Goal: Task Accomplishment & Management: Use online tool/utility

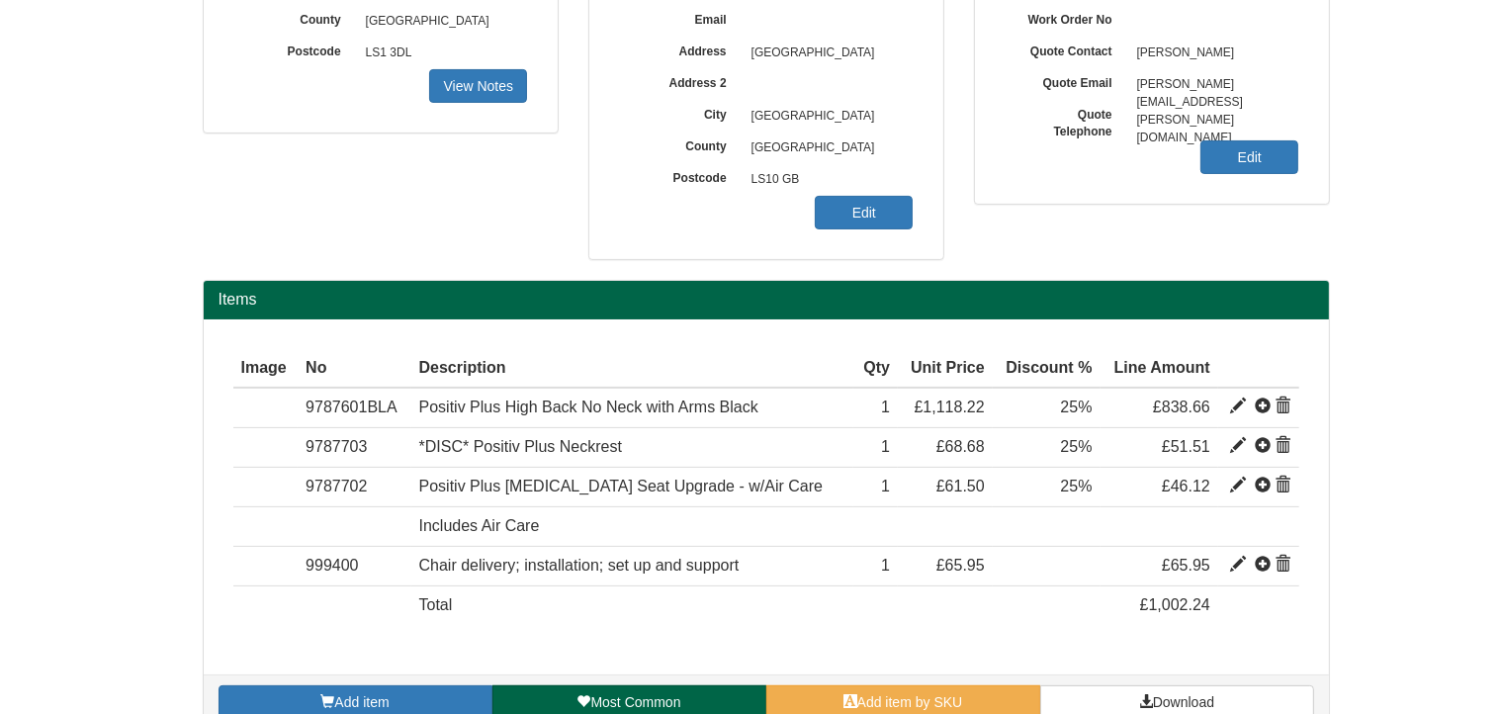
scroll to position [442, 0]
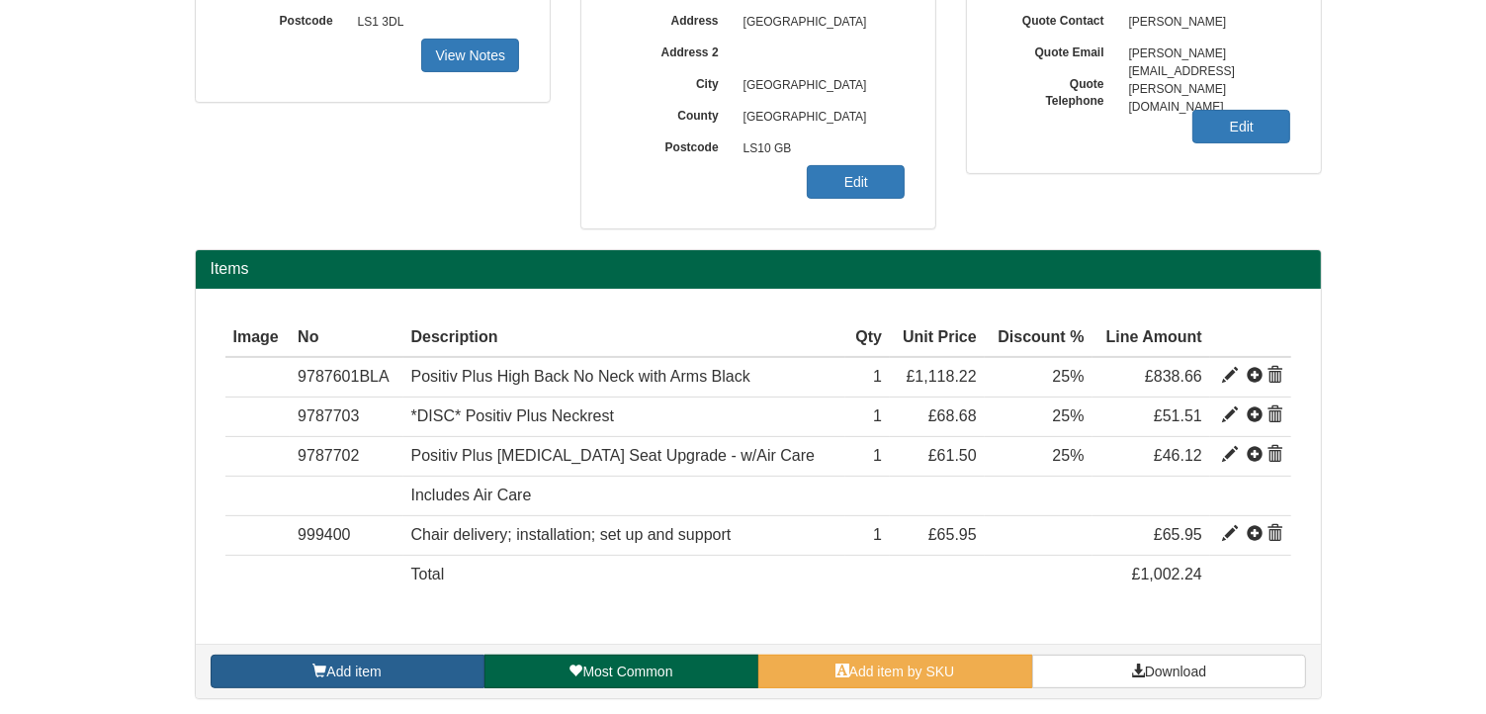
click at [407, 667] on link "Add item" at bounding box center [348, 671] width 274 height 34
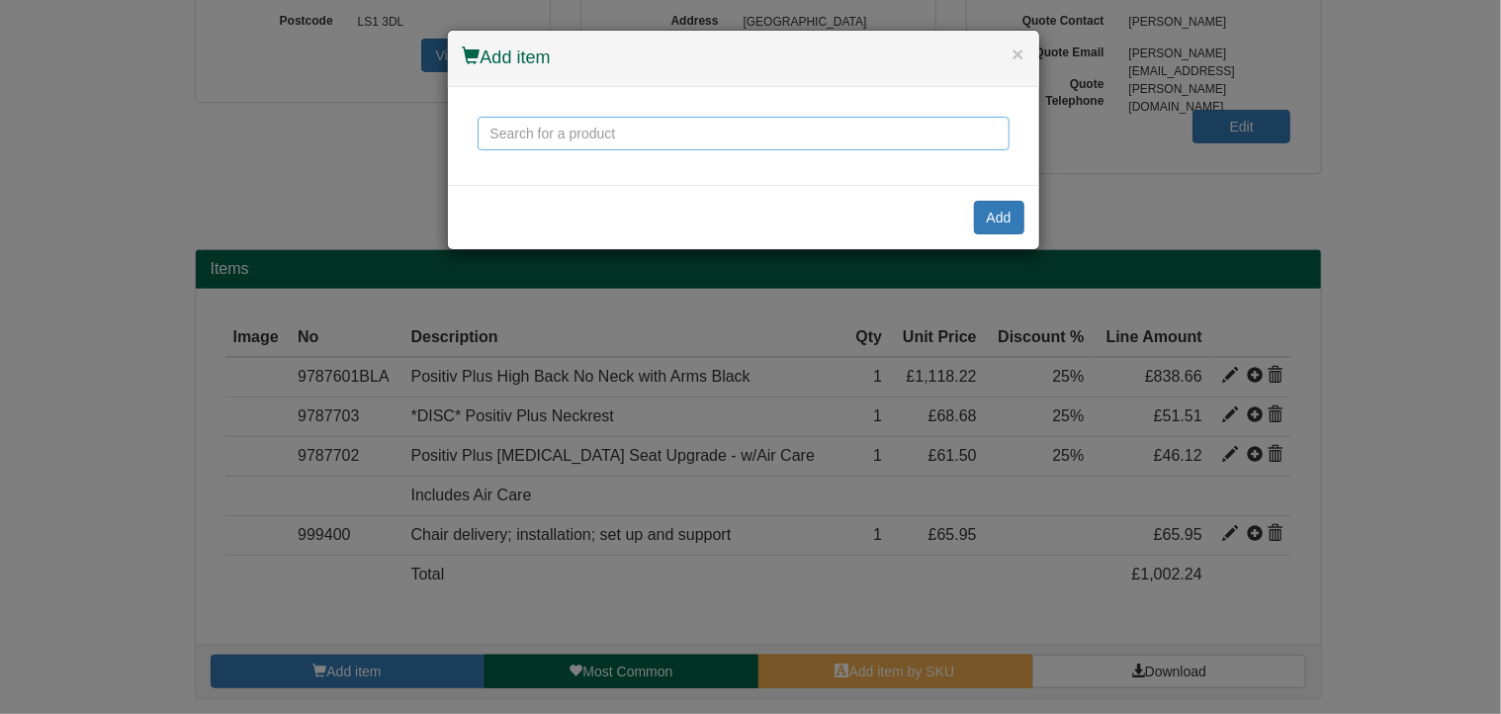
click at [544, 134] on input "text" at bounding box center [743, 134] width 532 height 34
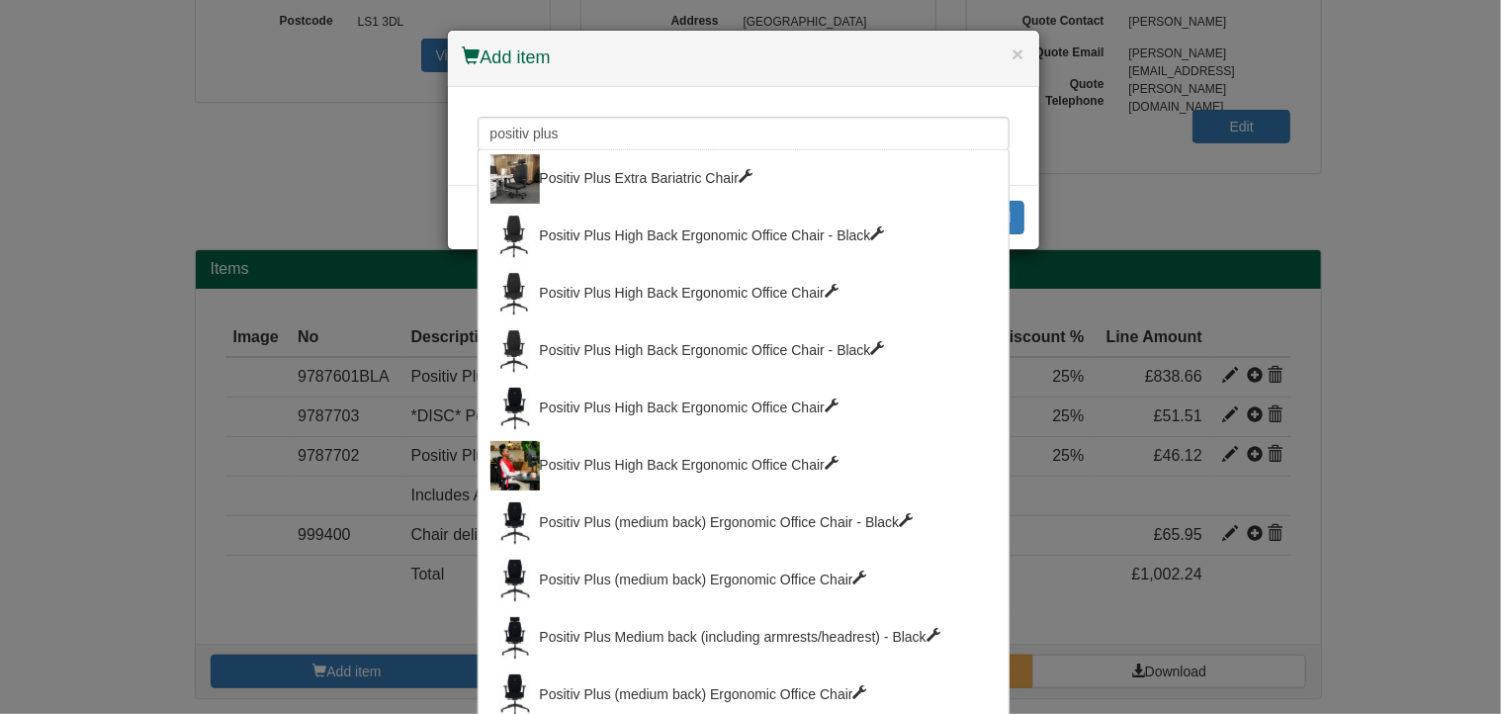
drag, startPoint x: 660, startPoint y: 54, endPoint x: 767, endPoint y: 84, distance: 110.8
click at [767, 84] on div "× Add item" at bounding box center [743, 59] width 591 height 56
click at [907, 129] on input "positiv plus" at bounding box center [743, 134] width 532 height 34
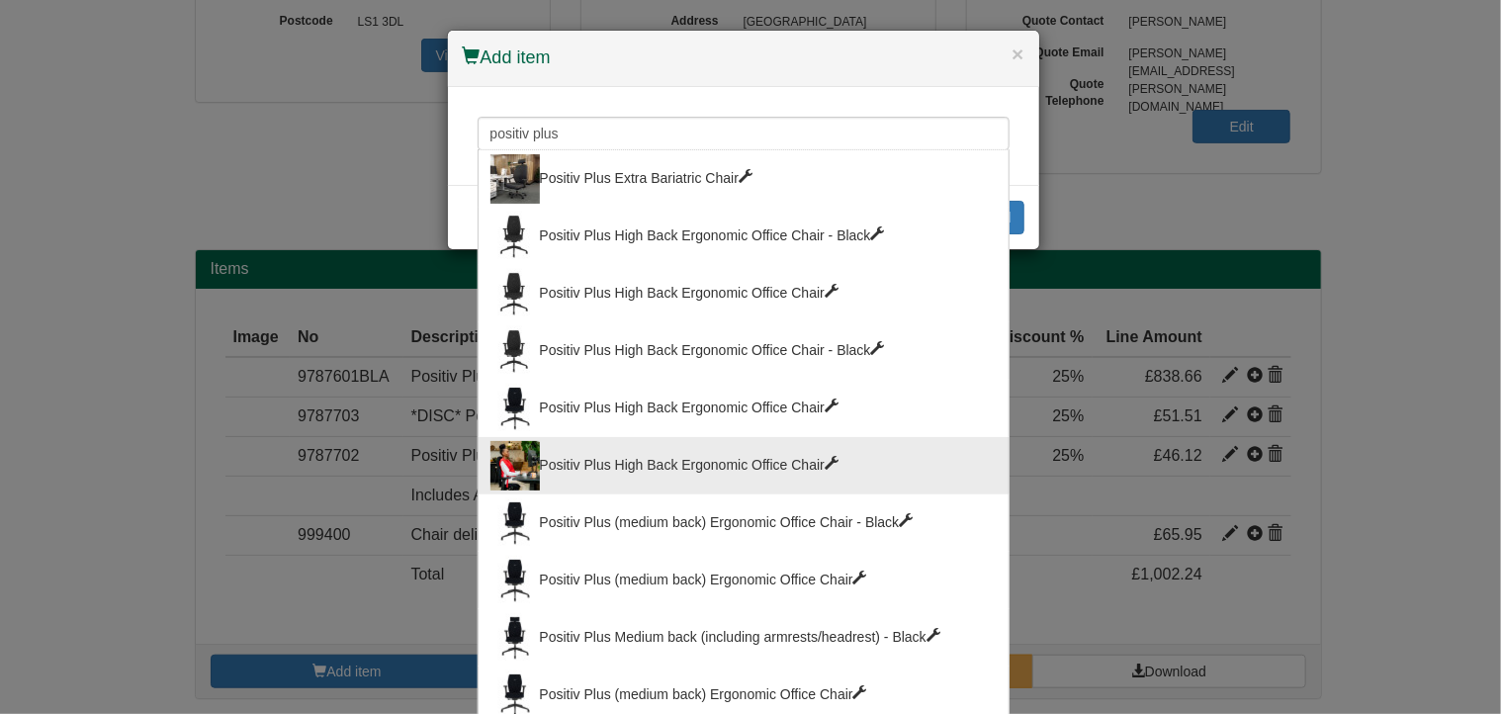
click at [718, 465] on div "Positiv Plus High Back Ergonomic Office Chair" at bounding box center [743, 465] width 506 height 49
type input "Positiv Plus High Back Ergonomic Office Chair"
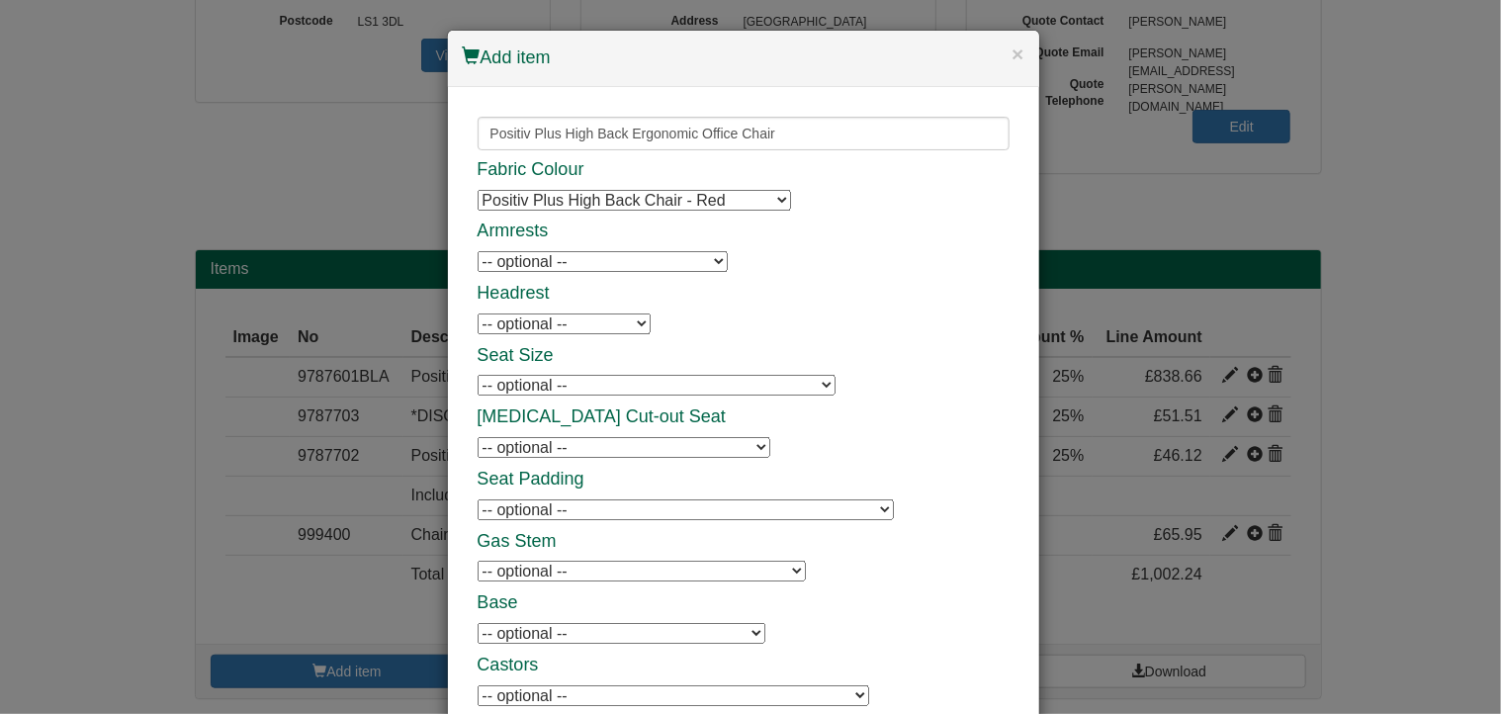
click at [733, 198] on select "Positiv Plus High Back Chair - Red Positiv Plus High Back Chair - Red Positiv P…" at bounding box center [633, 200] width 313 height 21
click at [733, 204] on select "Positiv Plus High Back Chair - Red Positiv Plus High Back Chair - Red Positiv P…" at bounding box center [633, 200] width 313 height 21
click at [731, 136] on input "Positiv Plus High Back Ergonomic Office Chair" at bounding box center [743, 134] width 532 height 34
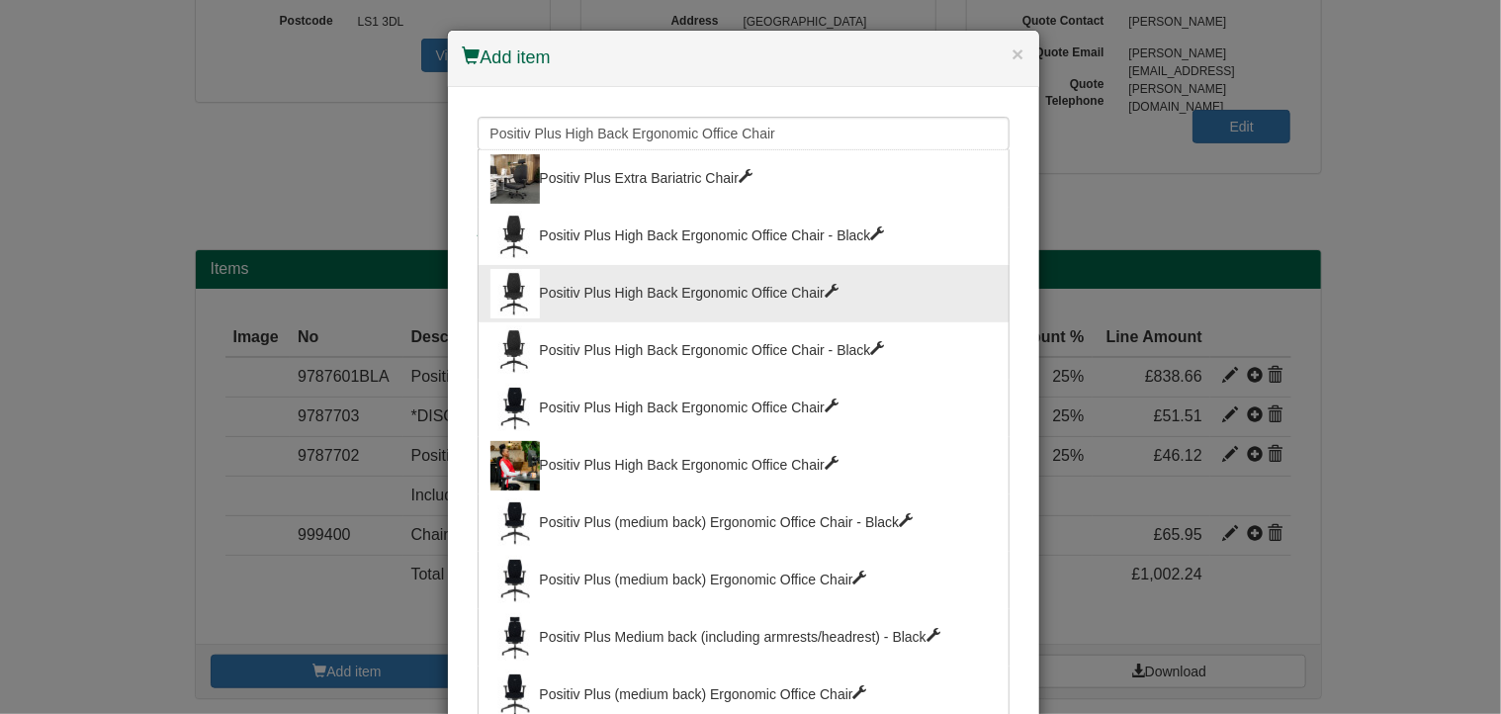
click at [689, 297] on div "Positiv Plus High Back Ergonomic Office Chair" at bounding box center [743, 293] width 506 height 49
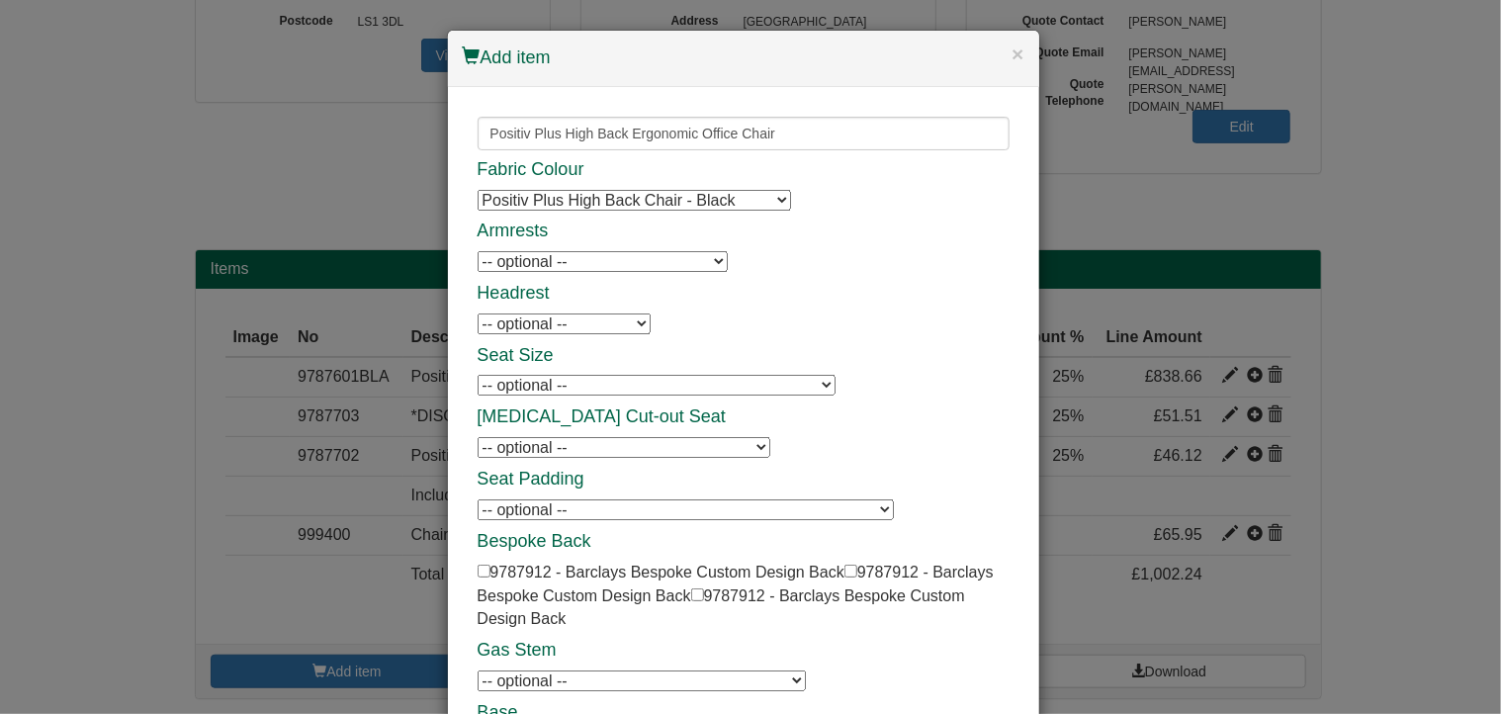
click at [611, 258] on select "-- optional -- Positiv Plus Adjustable Armrests Positiv Plus Adjustable Armrest…" at bounding box center [602, 261] width 250 height 21
select select "9787701"
click at [477, 251] on select "-- optional -- Positiv Plus Adjustable Armrests Positiv Plus Adjustable Armrest…" at bounding box center [602, 261] width 250 height 21
click at [558, 329] on select "-- optional -- Positiv Plus Headrest Positiv Plus Headrest Positiv Plus Headrest" at bounding box center [563, 323] width 173 height 21
select select "100144358"
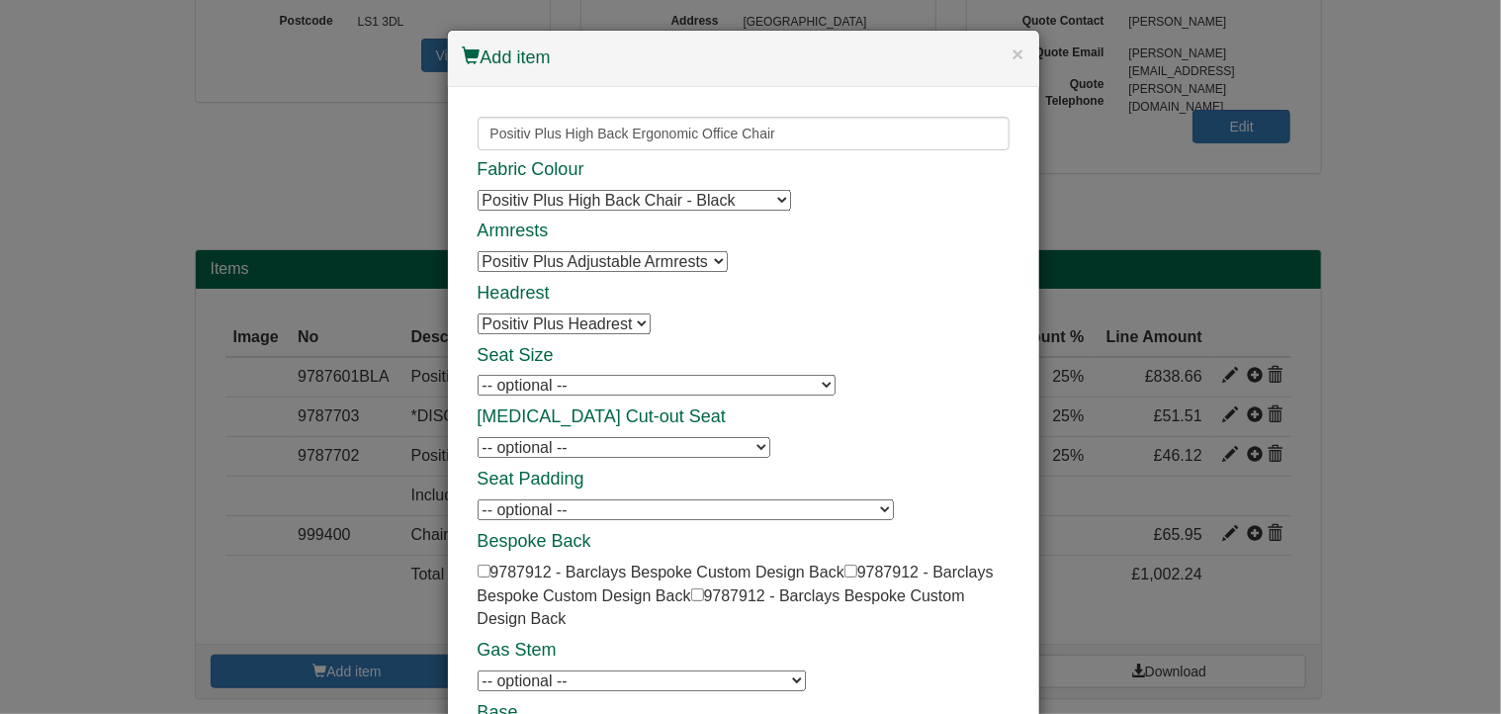
click at [477, 313] on select "-- optional -- Positiv Plus Headrest Positiv Plus Headrest Positiv Plus Headrest" at bounding box center [563, 323] width 173 height 21
click at [574, 509] on select "-- optional -- Positiv Plus Memory Foam AirCare Seat (inc air cell) Positiv Plu…" at bounding box center [685, 509] width 416 height 21
select select "9787702"
click at [477, 499] on select "-- optional -- Positiv Plus Memory Foam AirCare Seat (inc air cell) Positiv Plu…" at bounding box center [685, 509] width 416 height 21
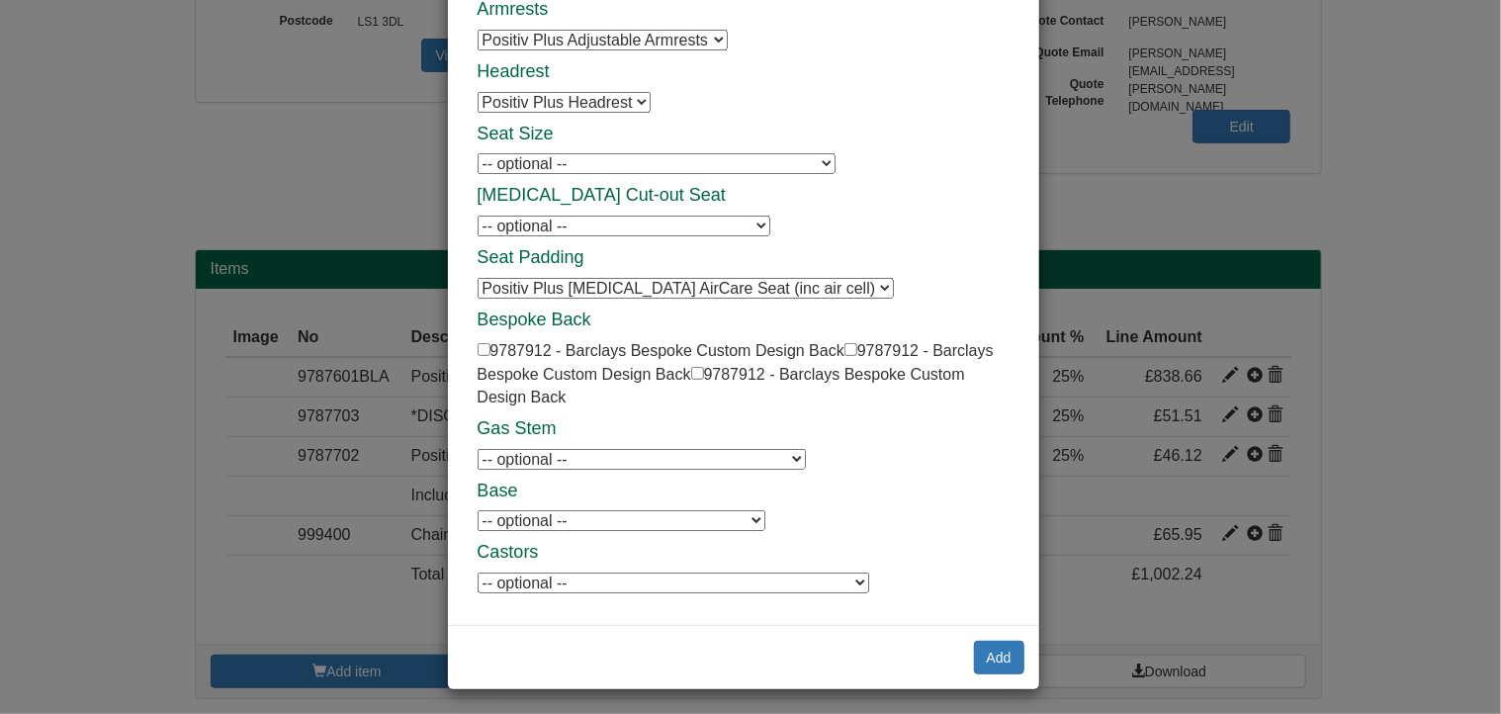
scroll to position [223, 0]
click at [998, 642] on button "Add" at bounding box center [999, 656] width 50 height 34
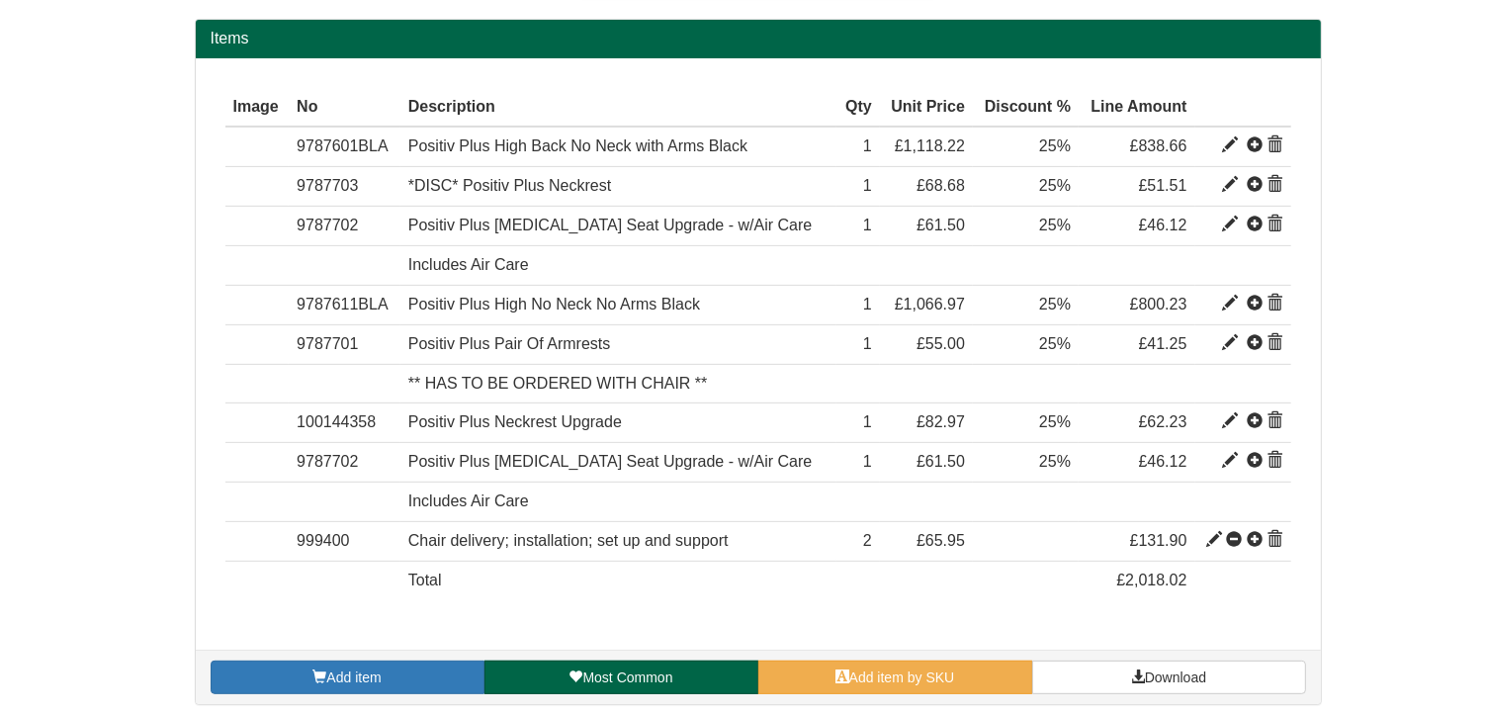
scroll to position [676, 0]
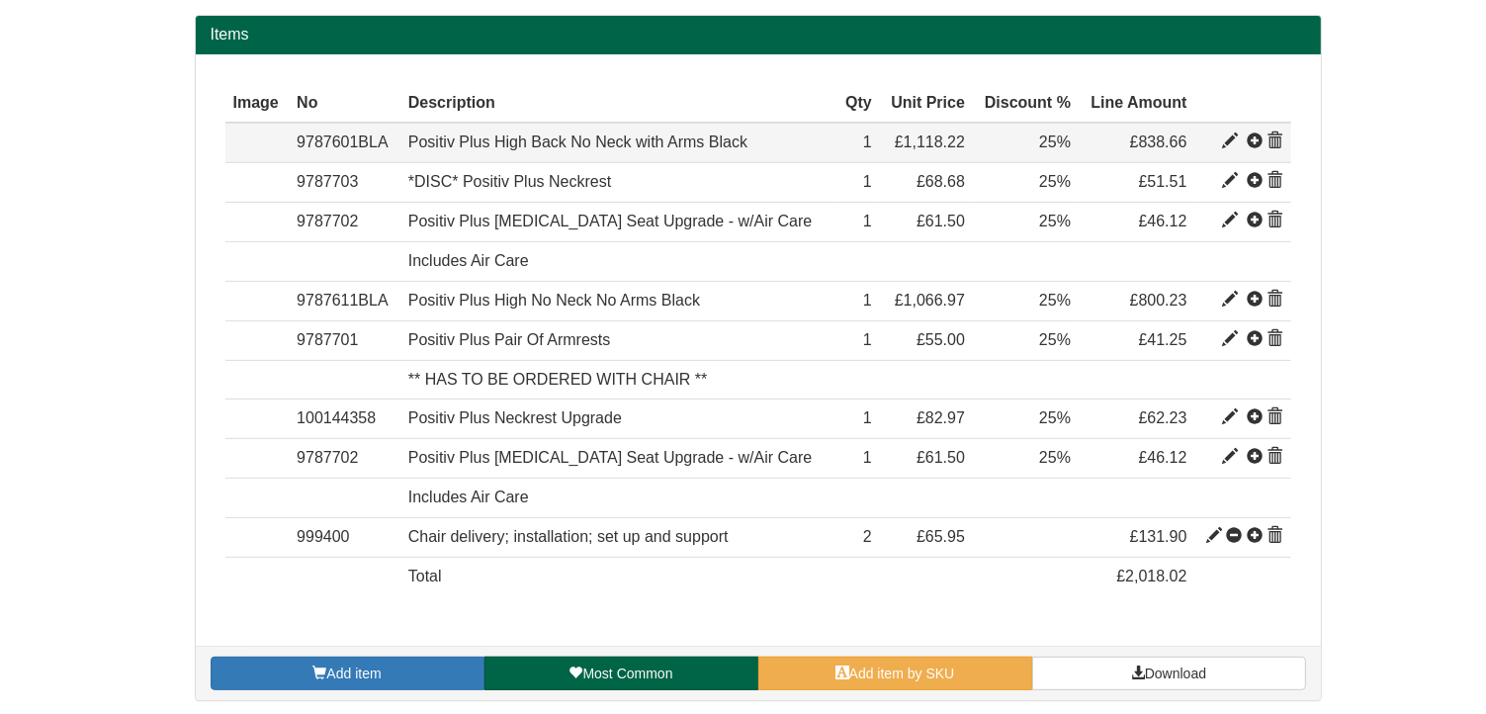
click at [1277, 138] on span at bounding box center [1275, 141] width 16 height 16
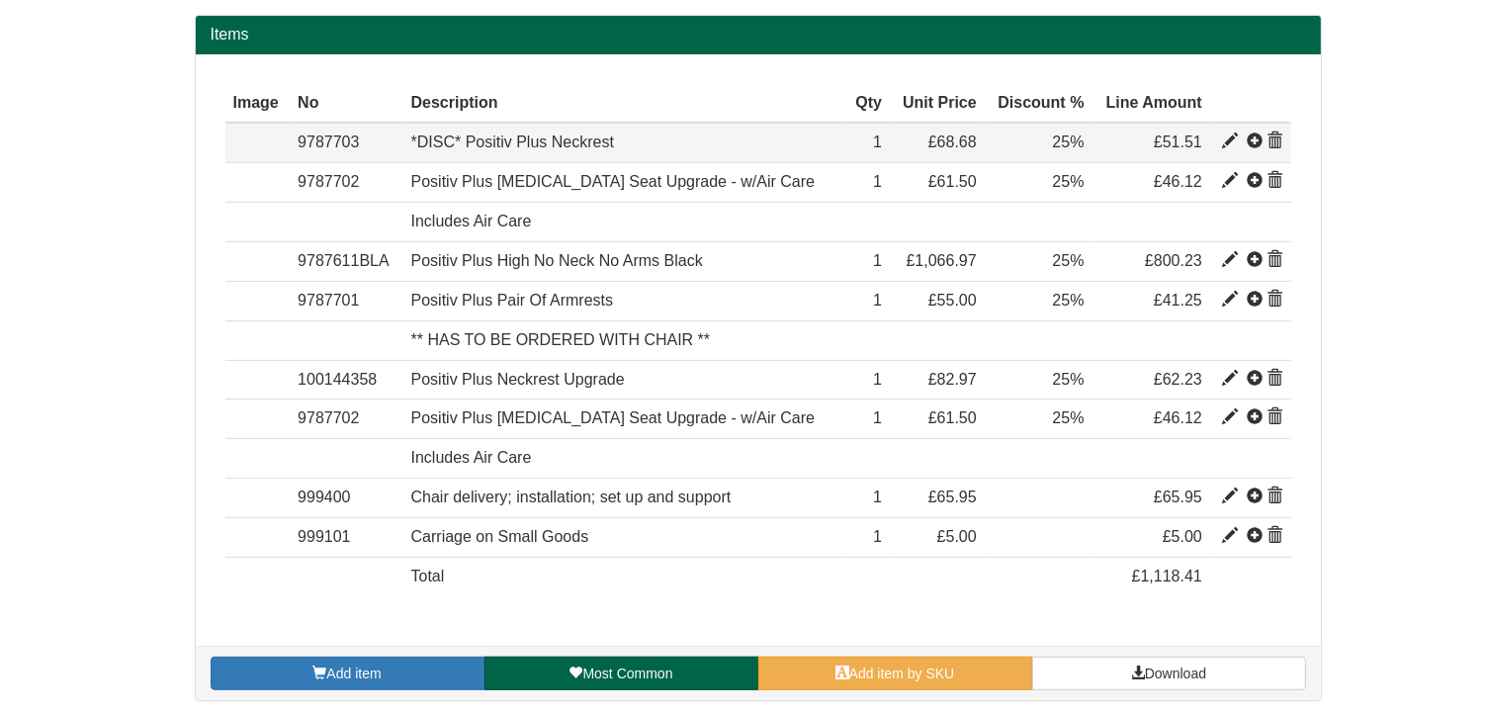
click at [1274, 133] on span at bounding box center [1275, 141] width 16 height 16
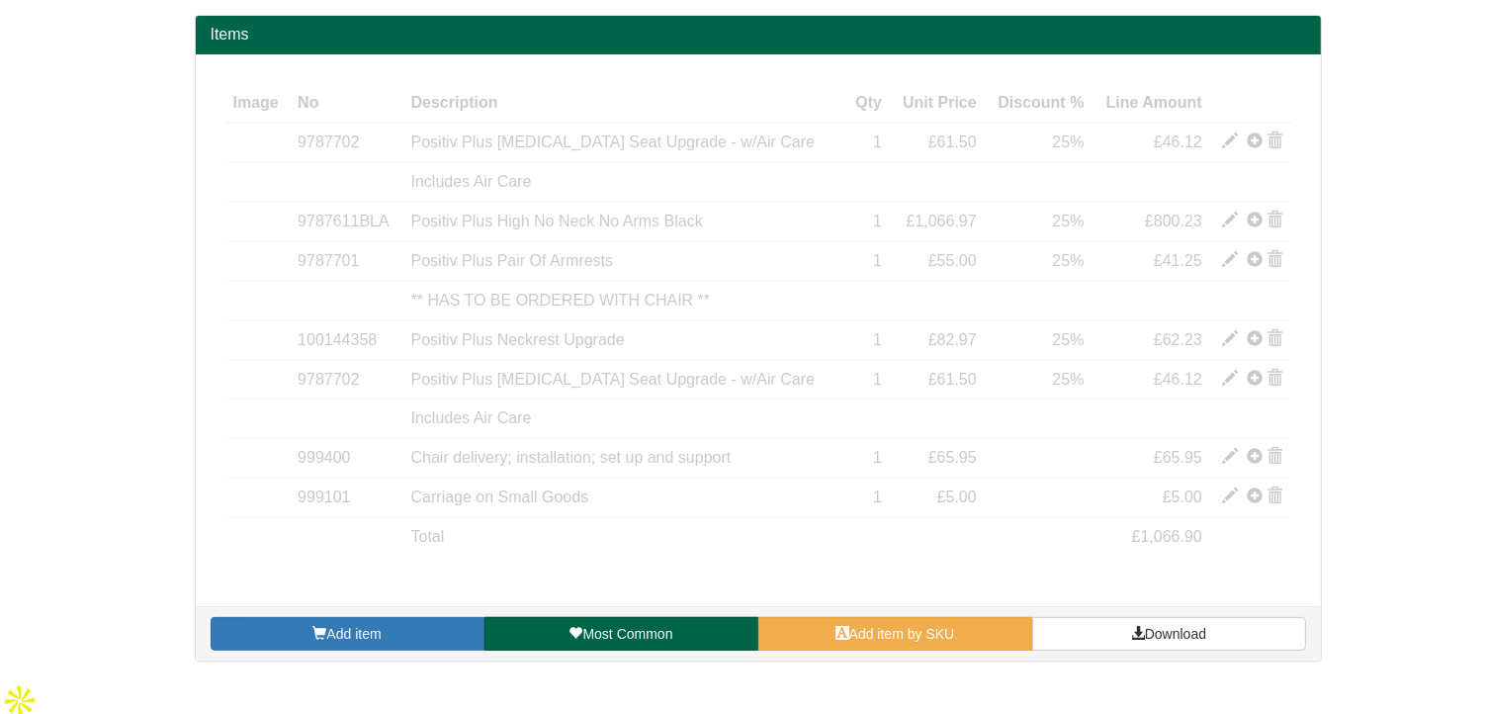
scroll to position [638, 0]
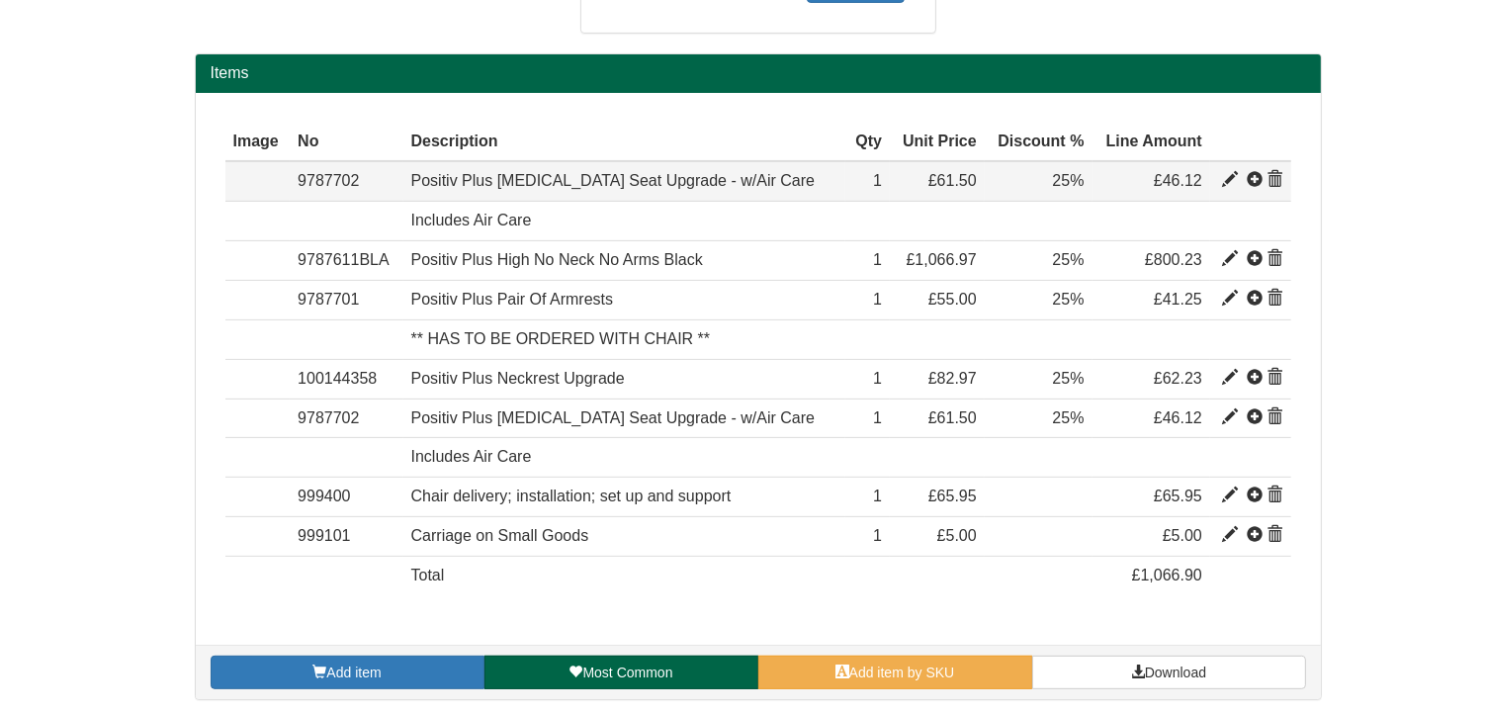
click at [1274, 174] on span at bounding box center [1275, 180] width 16 height 16
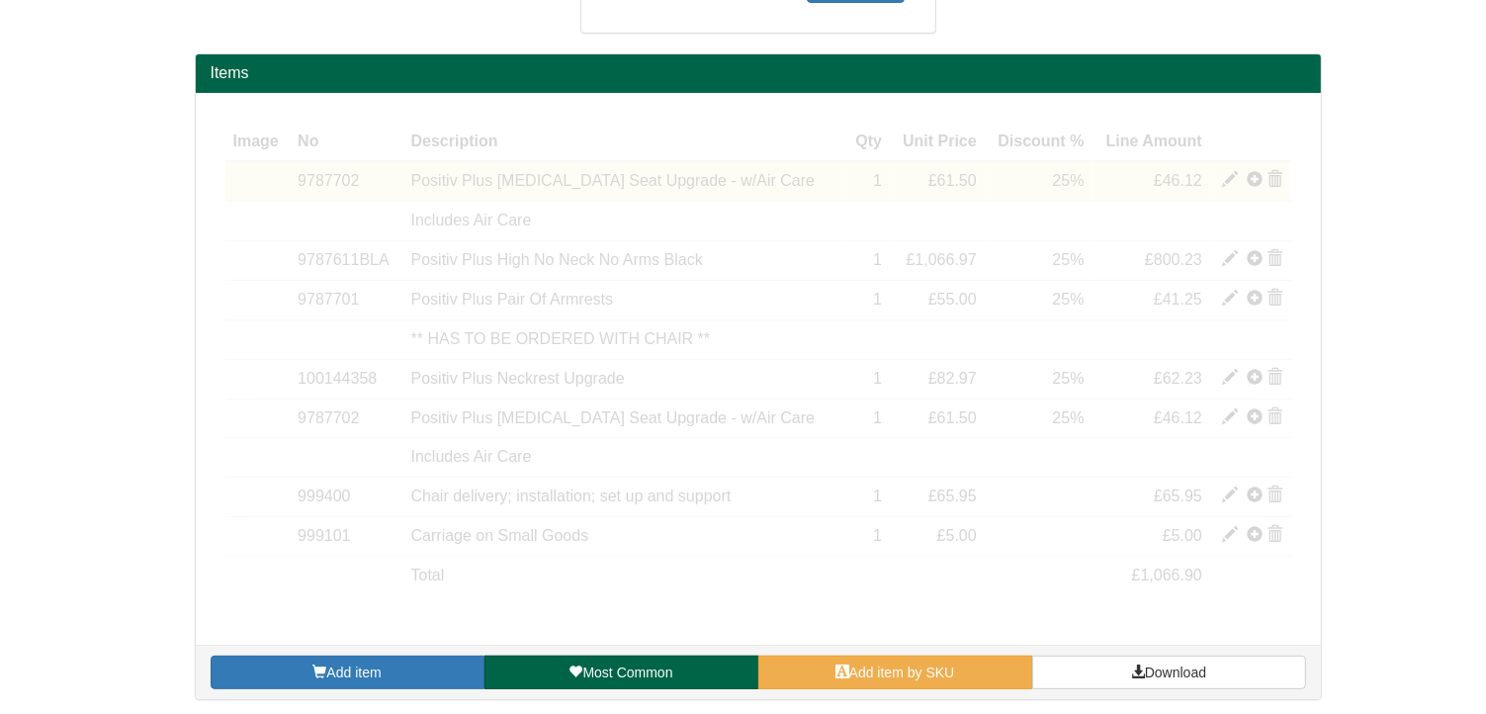
scroll to position [520, 0]
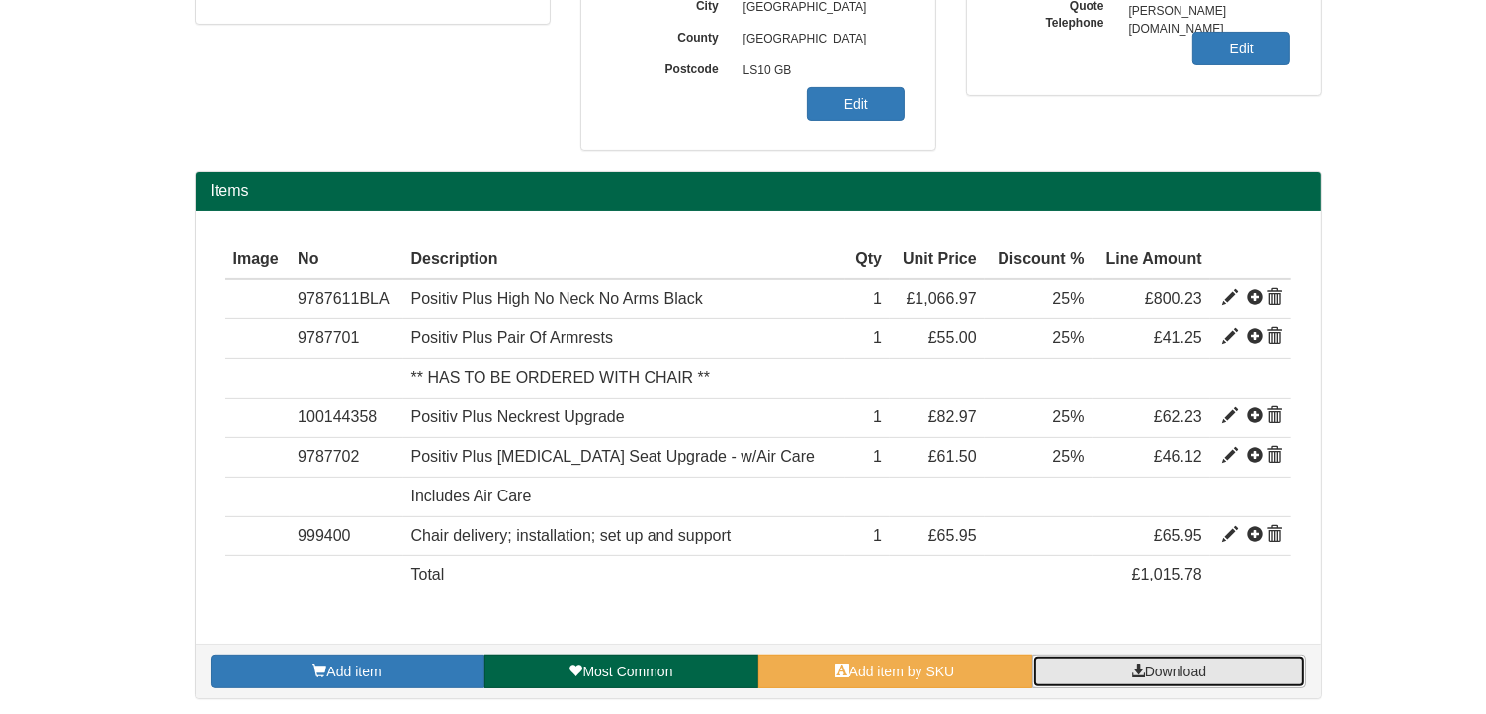
click at [1135, 665] on span at bounding box center [1138, 670] width 14 height 14
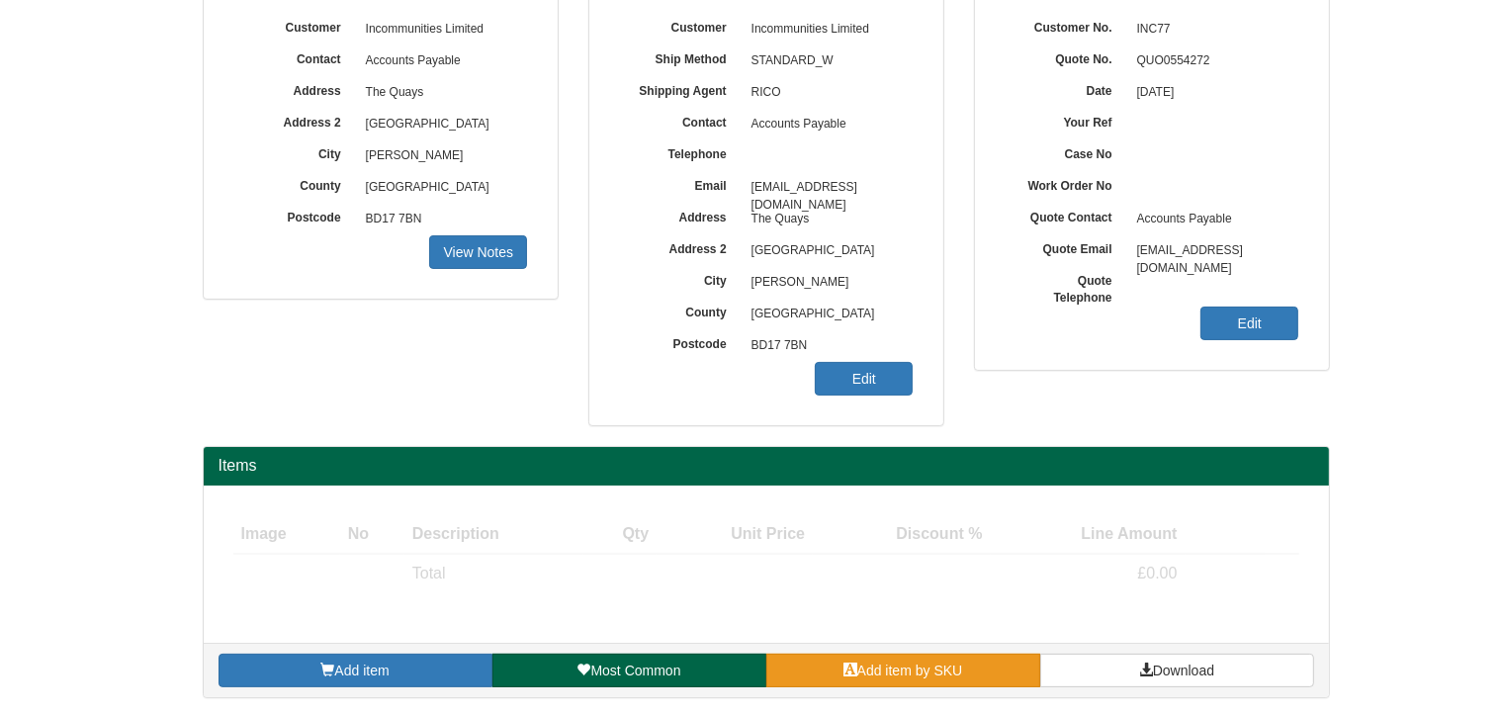
scroll to position [245, 0]
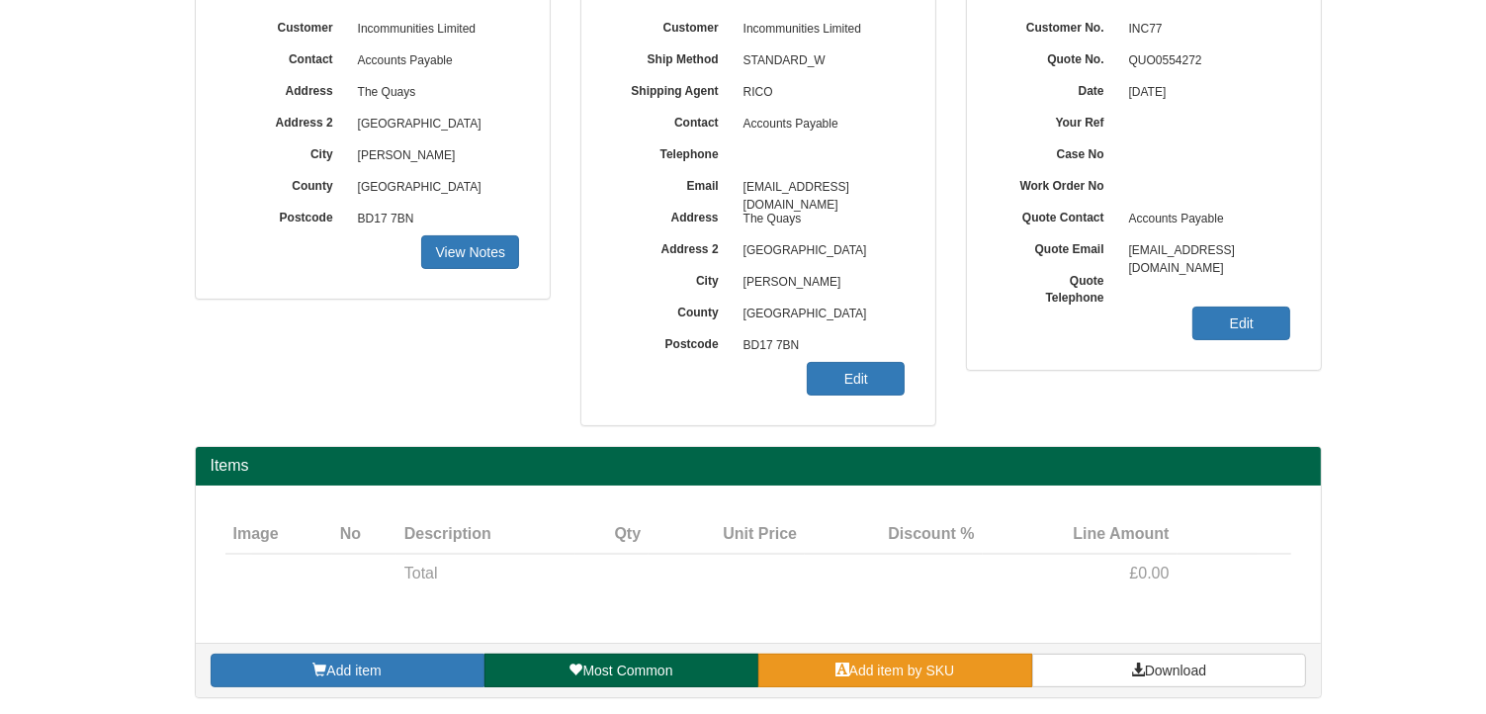
click at [970, 662] on link "Add item by SKU" at bounding box center [895, 670] width 274 height 34
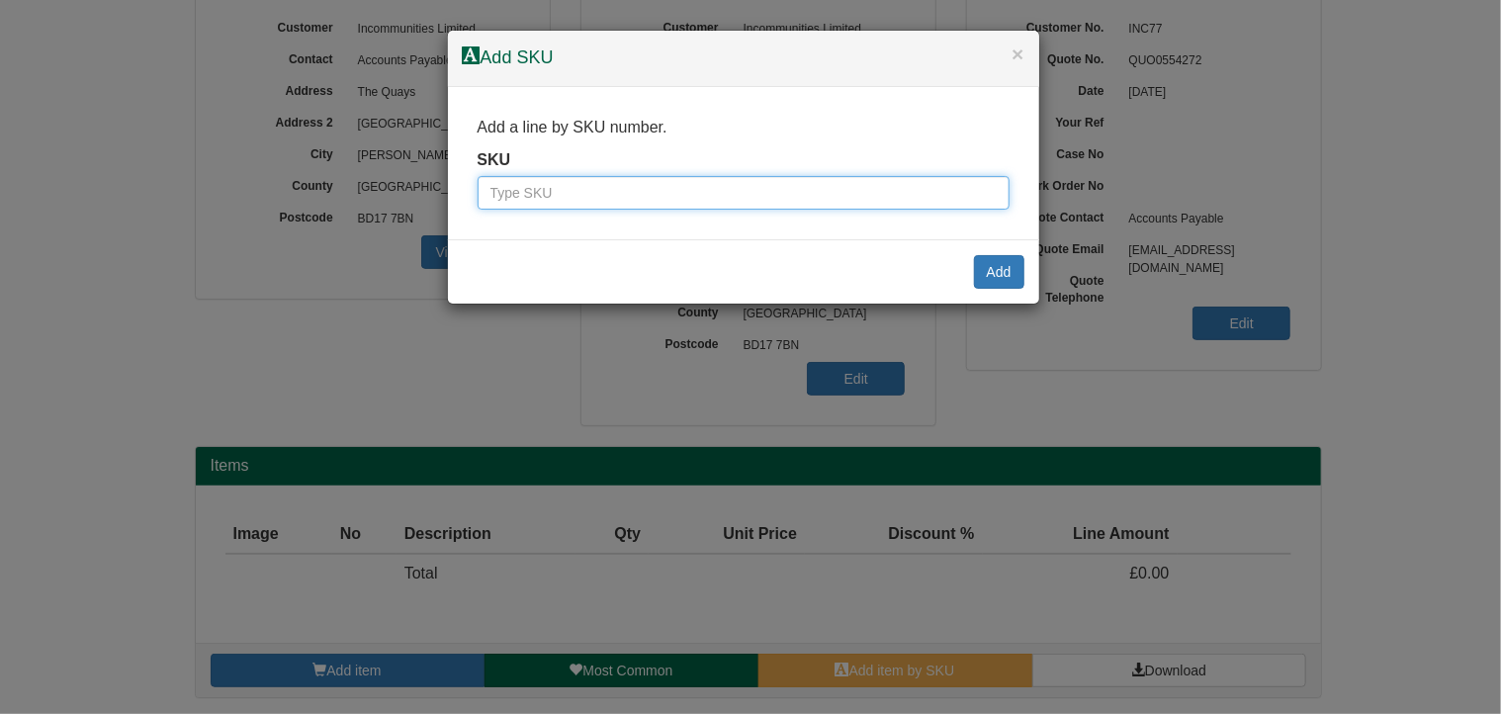
paste input "BD13 2FF"
type input "BD13 2FF"
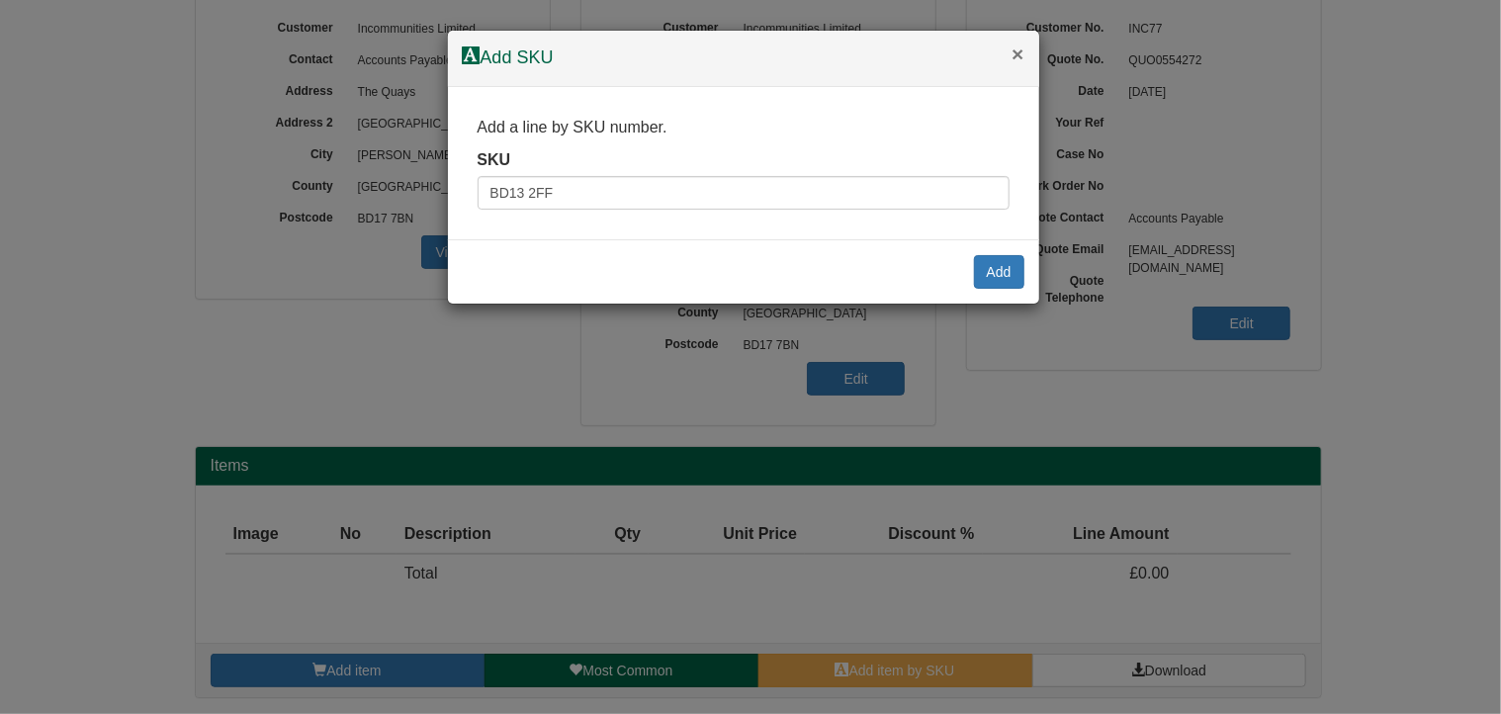
click at [1019, 51] on button "×" at bounding box center [1017, 53] width 12 height 21
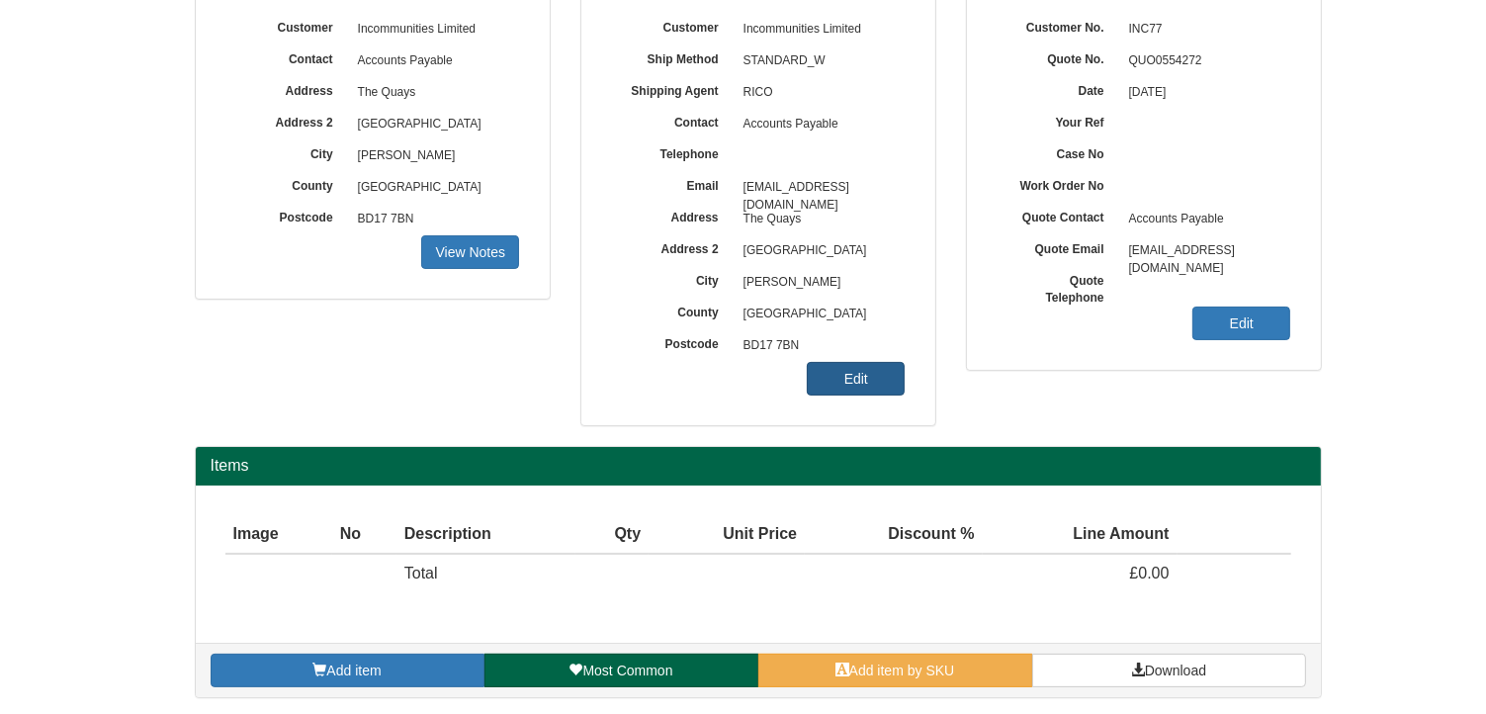
click at [854, 373] on link "Edit" at bounding box center [856, 379] width 98 height 34
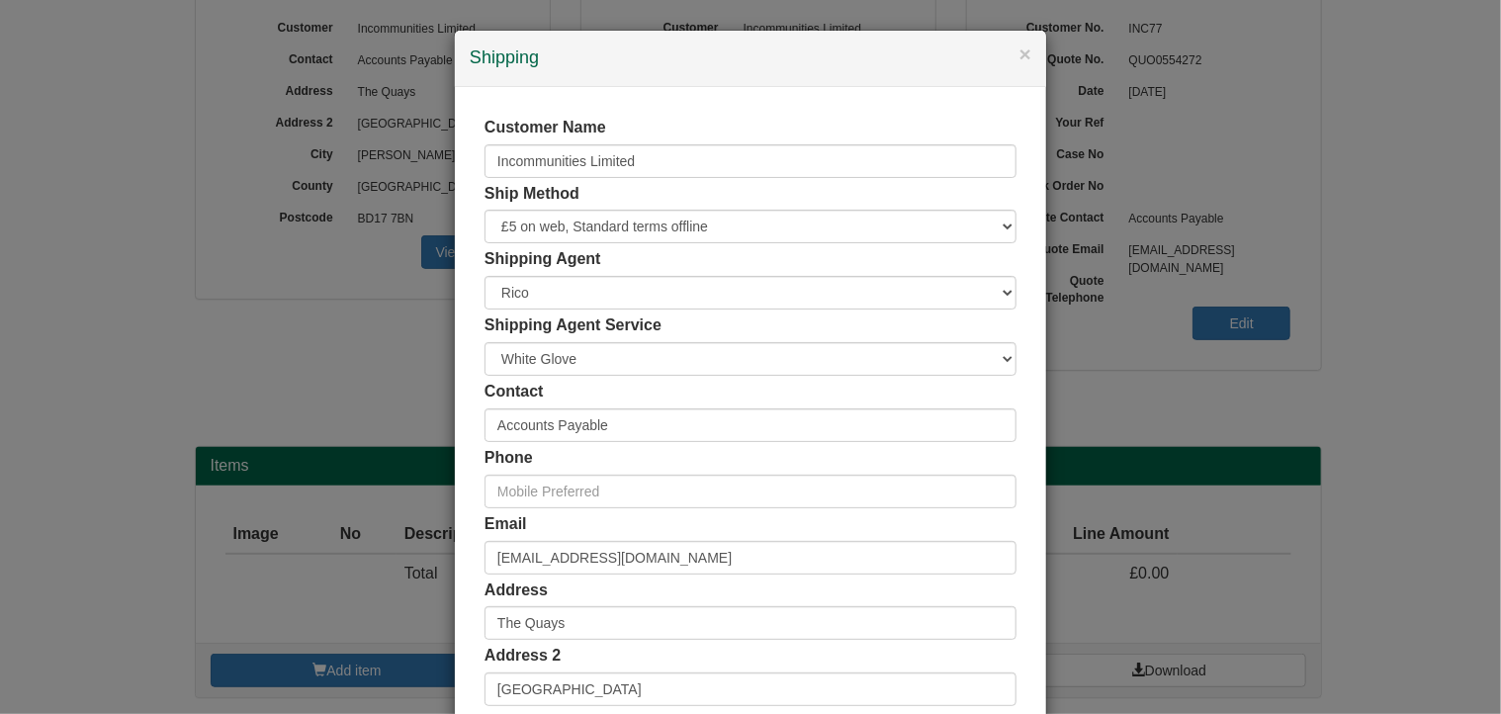
scroll to position [380, 0]
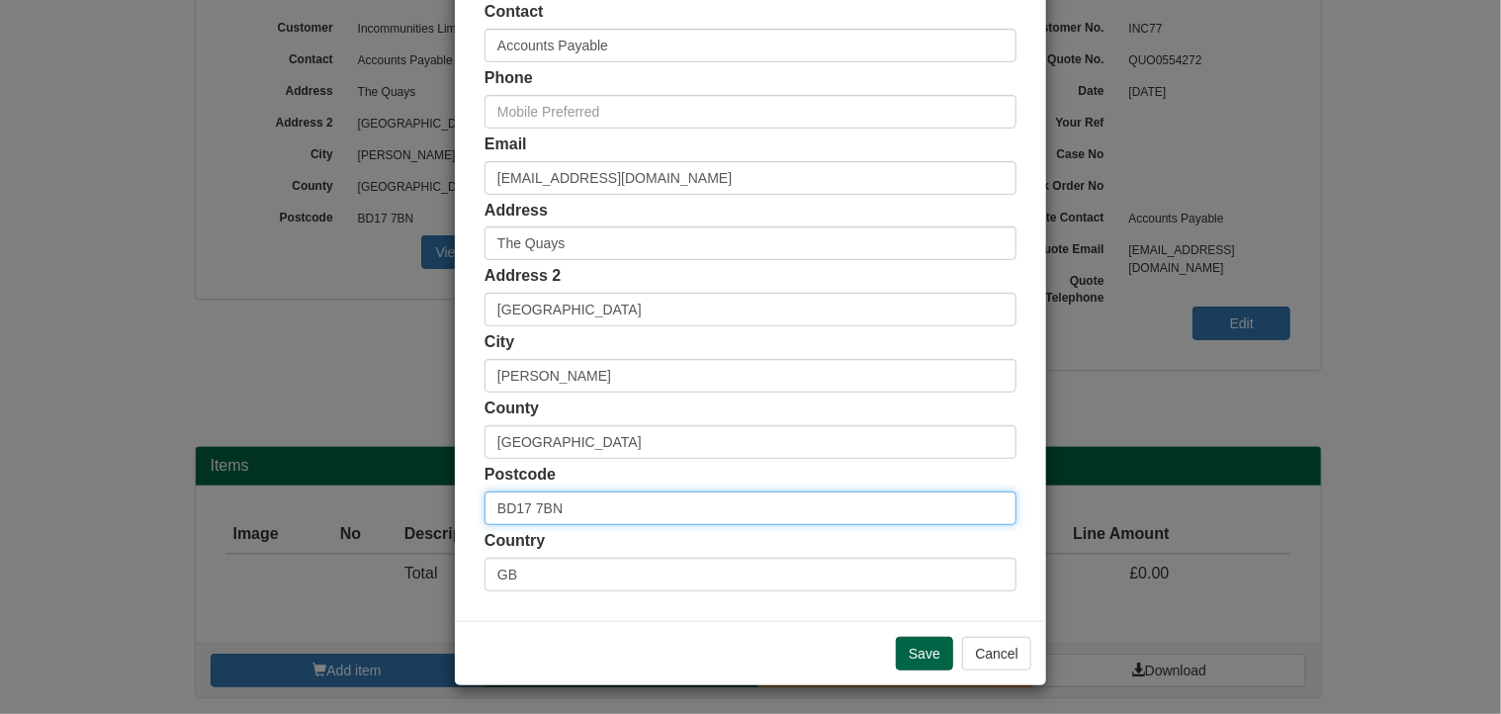
drag, startPoint x: 413, startPoint y: 487, endPoint x: 390, endPoint y: 491, distance: 23.1
click at [390, 491] on div "× Shipping Customer Name Incommunities Limited Ship Method Free of Charge £5 Fl…" at bounding box center [750, 357] width 1501 height 714
paste input "3 2FF"
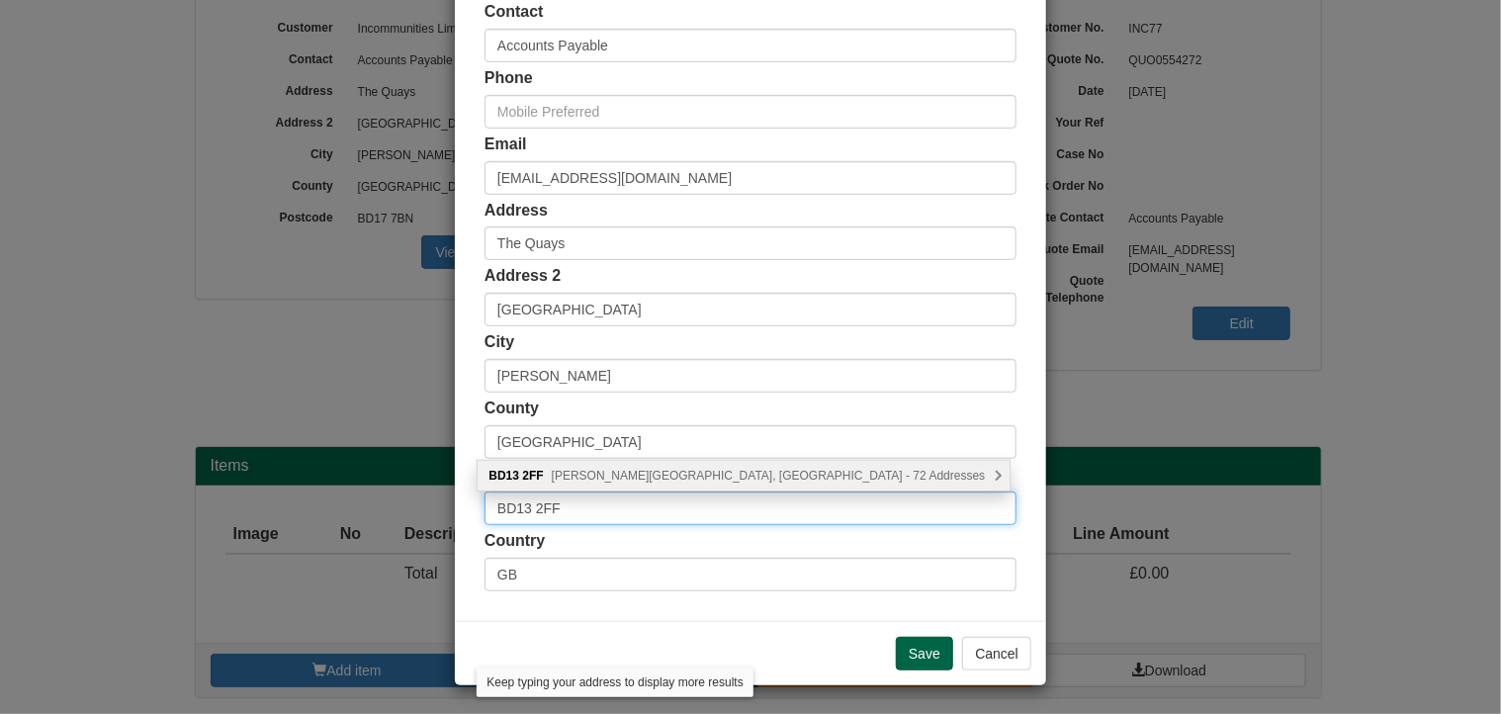
type input "BD13 2FF"
click at [645, 475] on span "Bradshaw View, Bradford - 72 Addresses" at bounding box center [769, 476] width 434 height 14
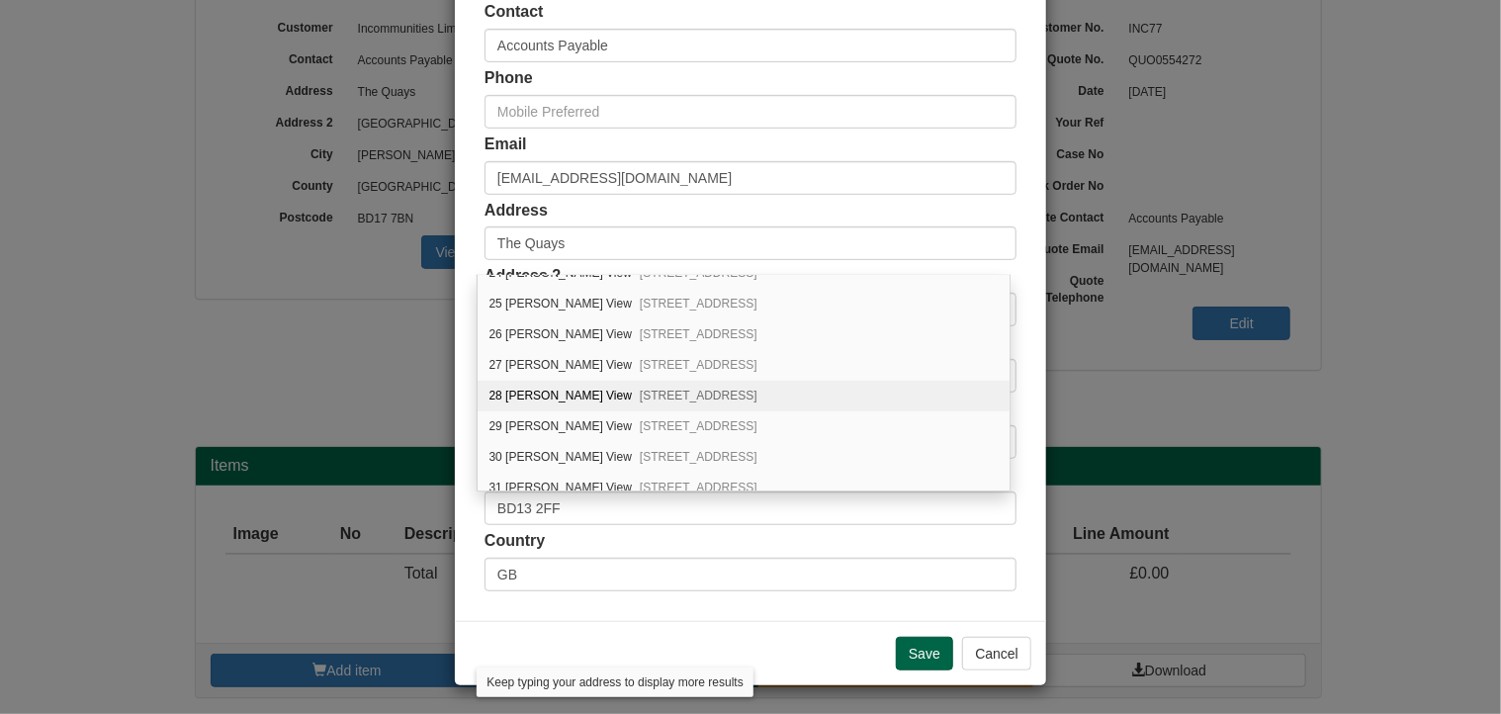
scroll to position [593, 0]
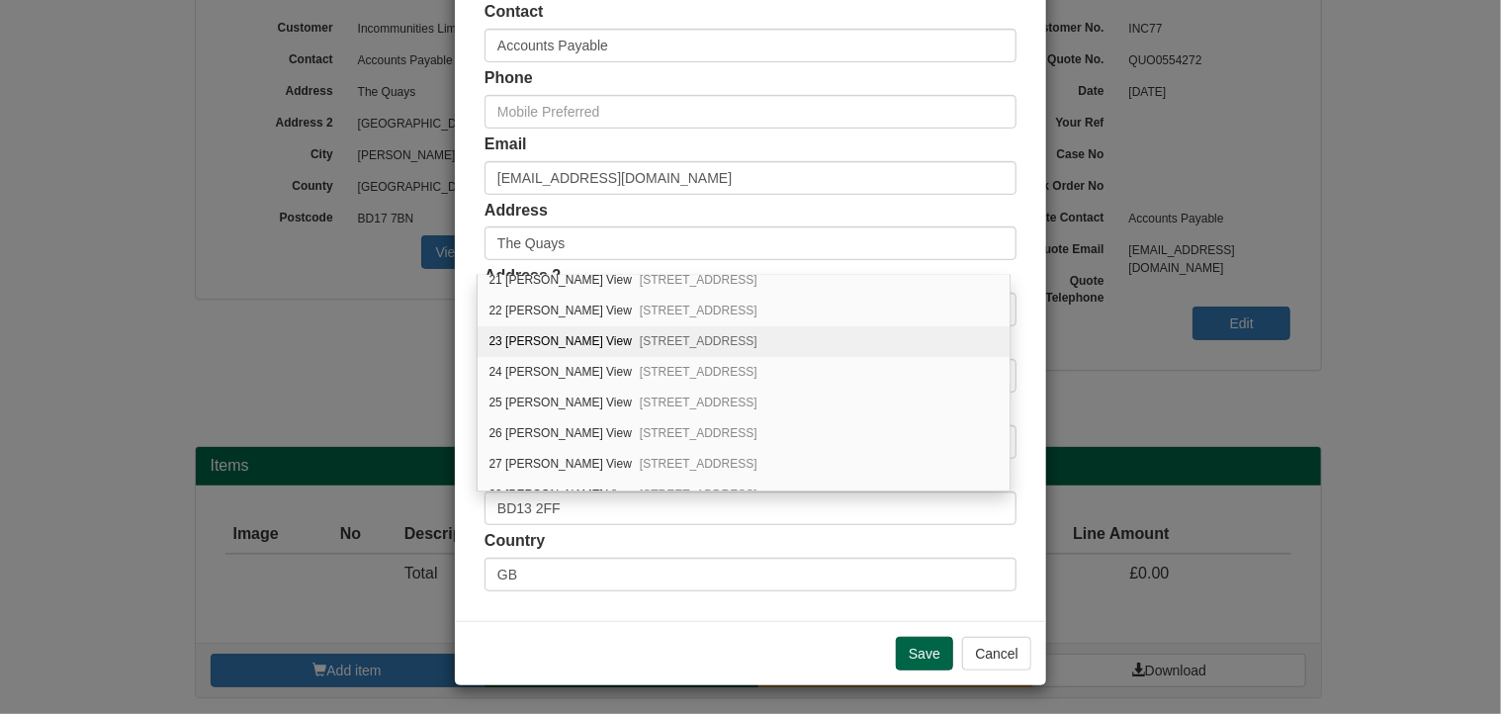
click at [556, 332] on div "23 Bradshaw View Queensbury, Bradford, BD13 2FF" at bounding box center [743, 341] width 532 height 31
type input "23 [PERSON_NAME] View"
type input "Queensbury"
type input "Bradford"
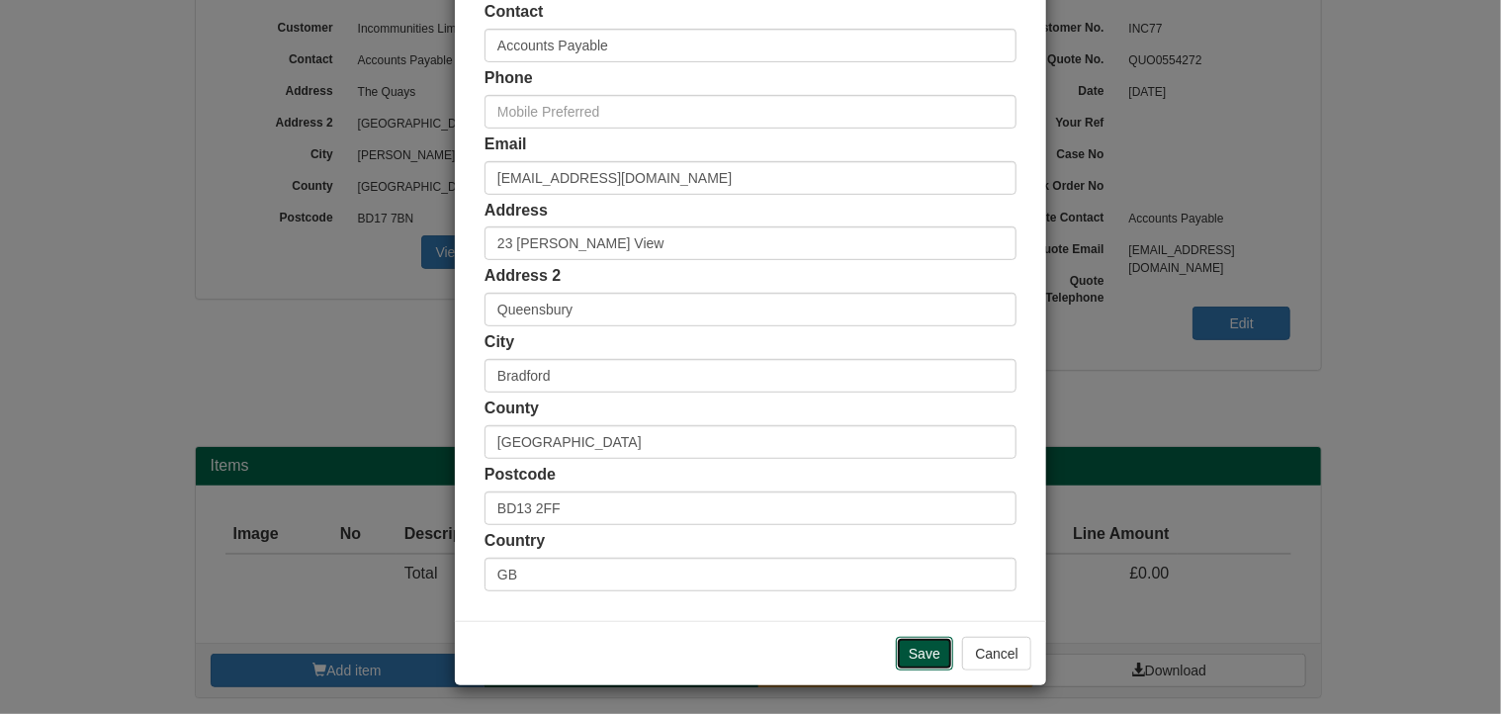
click at [920, 650] on input "Save" at bounding box center [924, 654] width 57 height 34
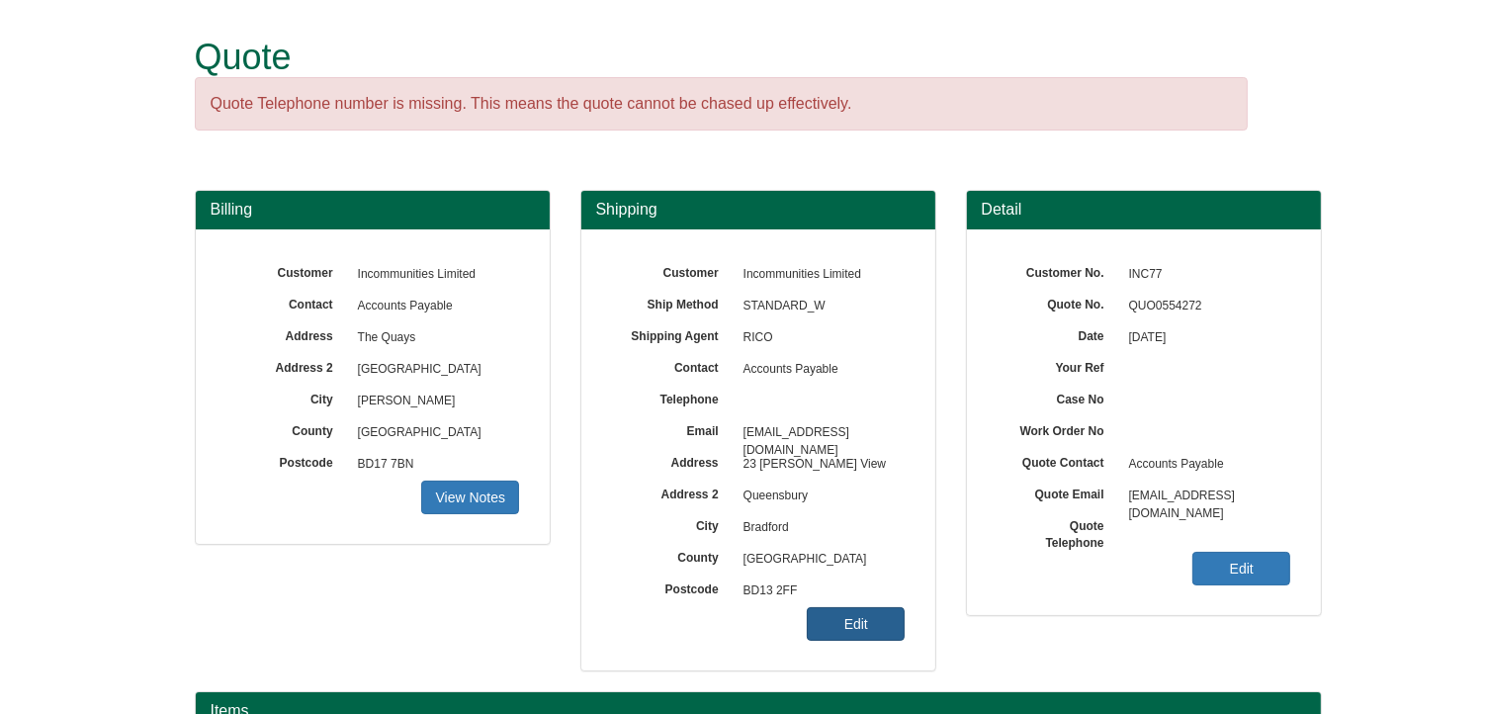
click at [832, 634] on link "Edit" at bounding box center [856, 624] width 98 height 34
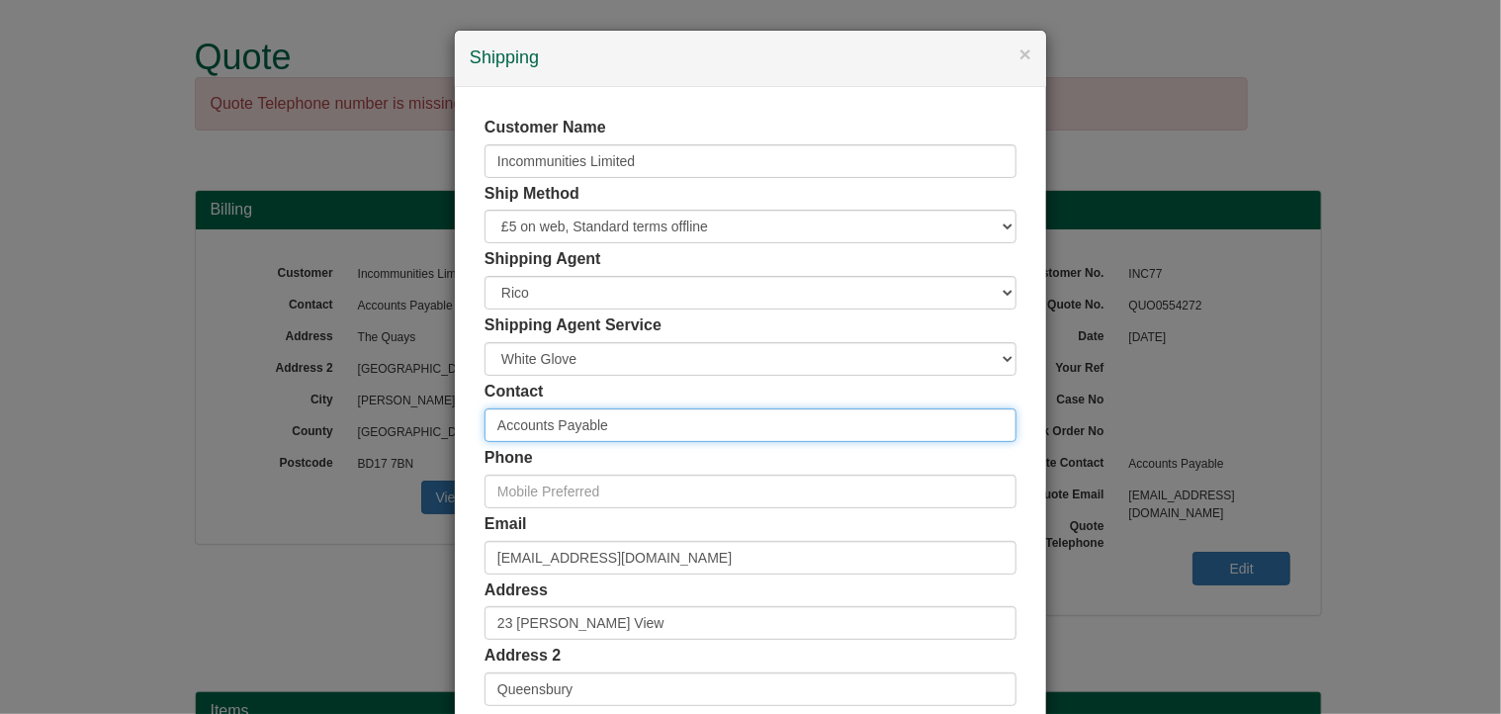
drag, startPoint x: 639, startPoint y: 420, endPoint x: 427, endPoint y: 429, distance: 211.7
click at [427, 429] on div "× Shipping Customer Name Incommunities Limited Ship Method Free of Charge £5 Fl…" at bounding box center [750, 357] width 1501 height 714
paste input "[PERSON_NAME]"
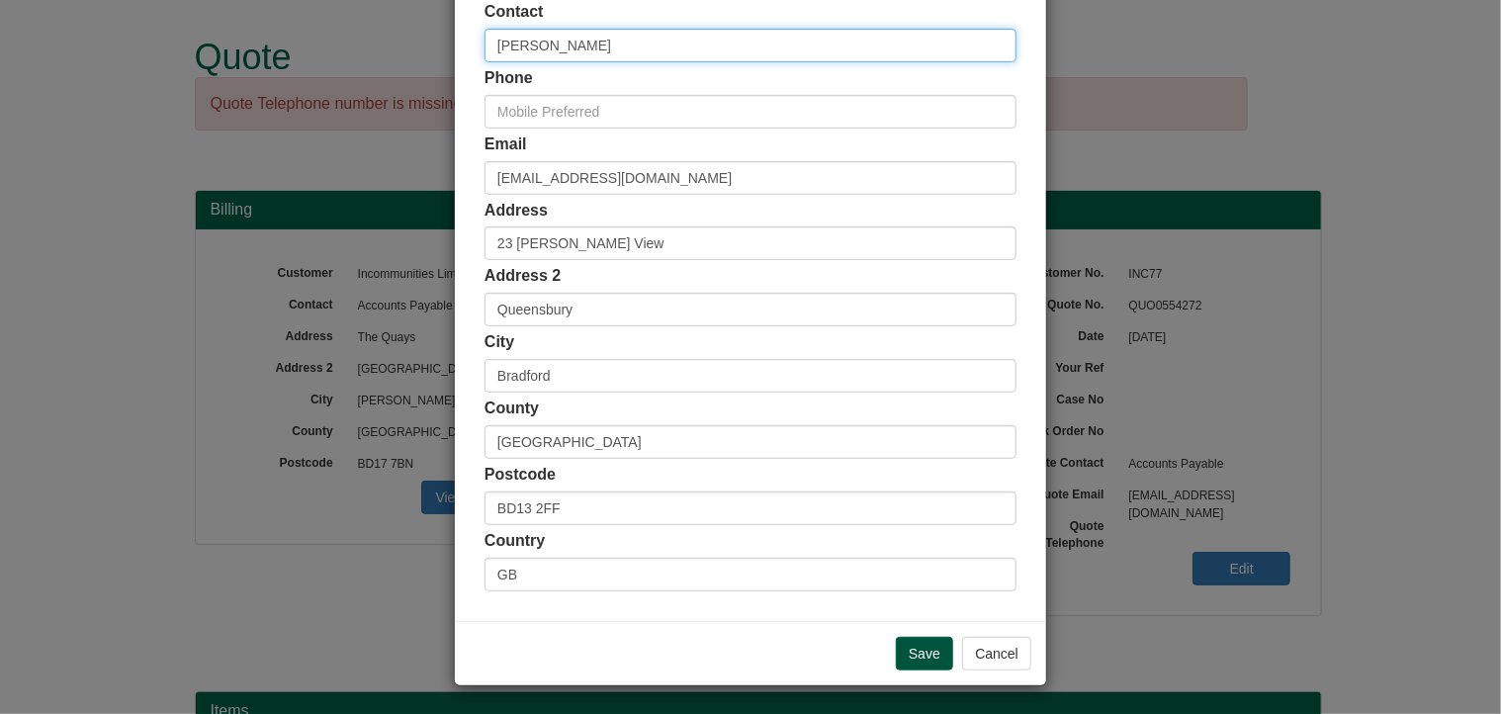
type input "[PERSON_NAME]"
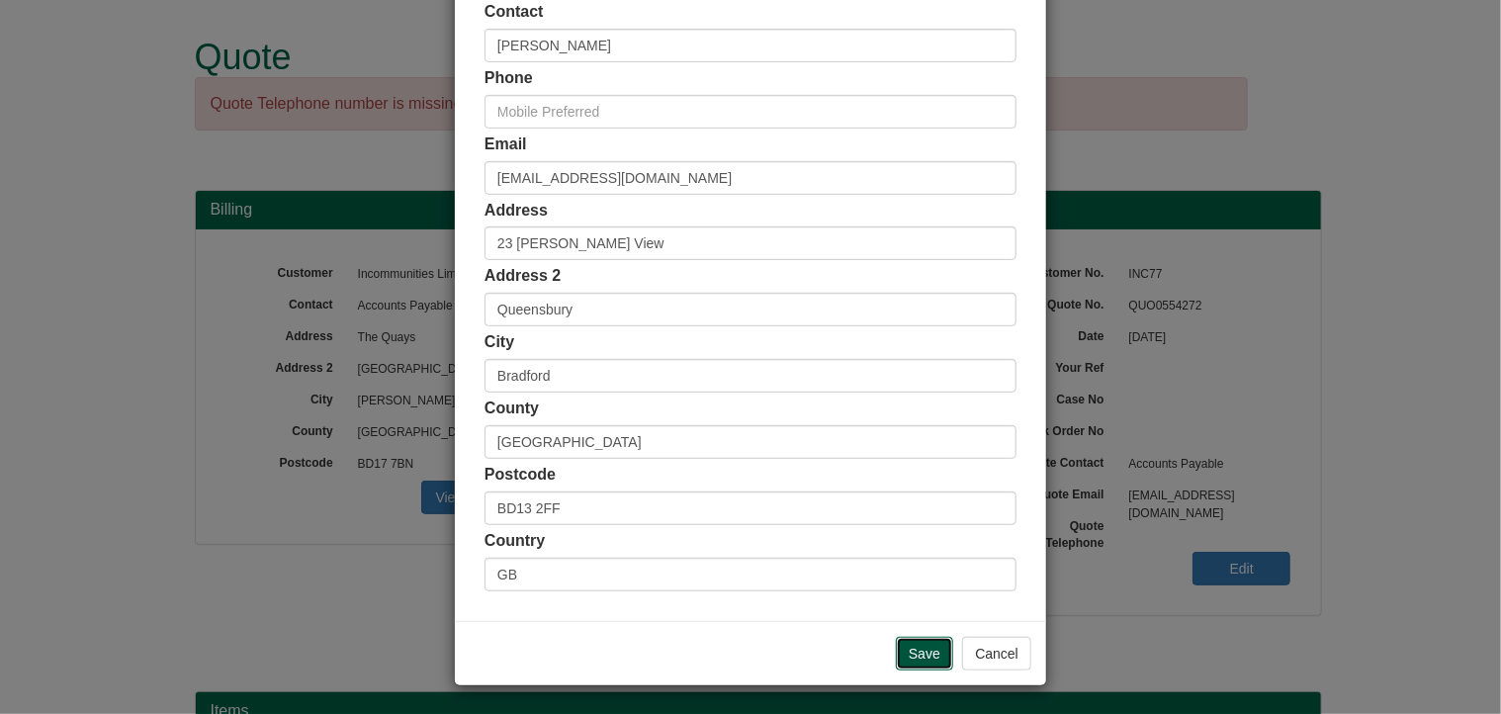
click at [918, 652] on input "Save" at bounding box center [924, 654] width 57 height 34
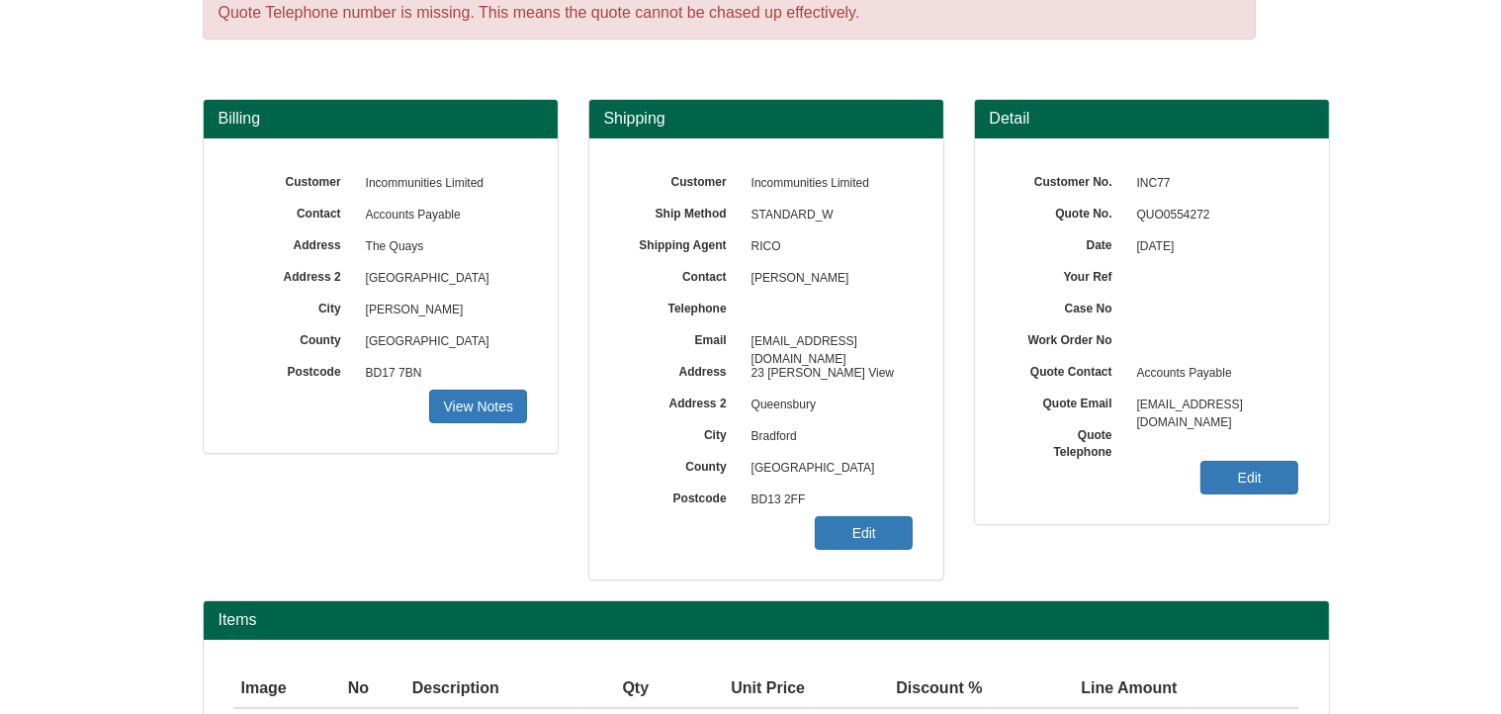
scroll to position [245, 0]
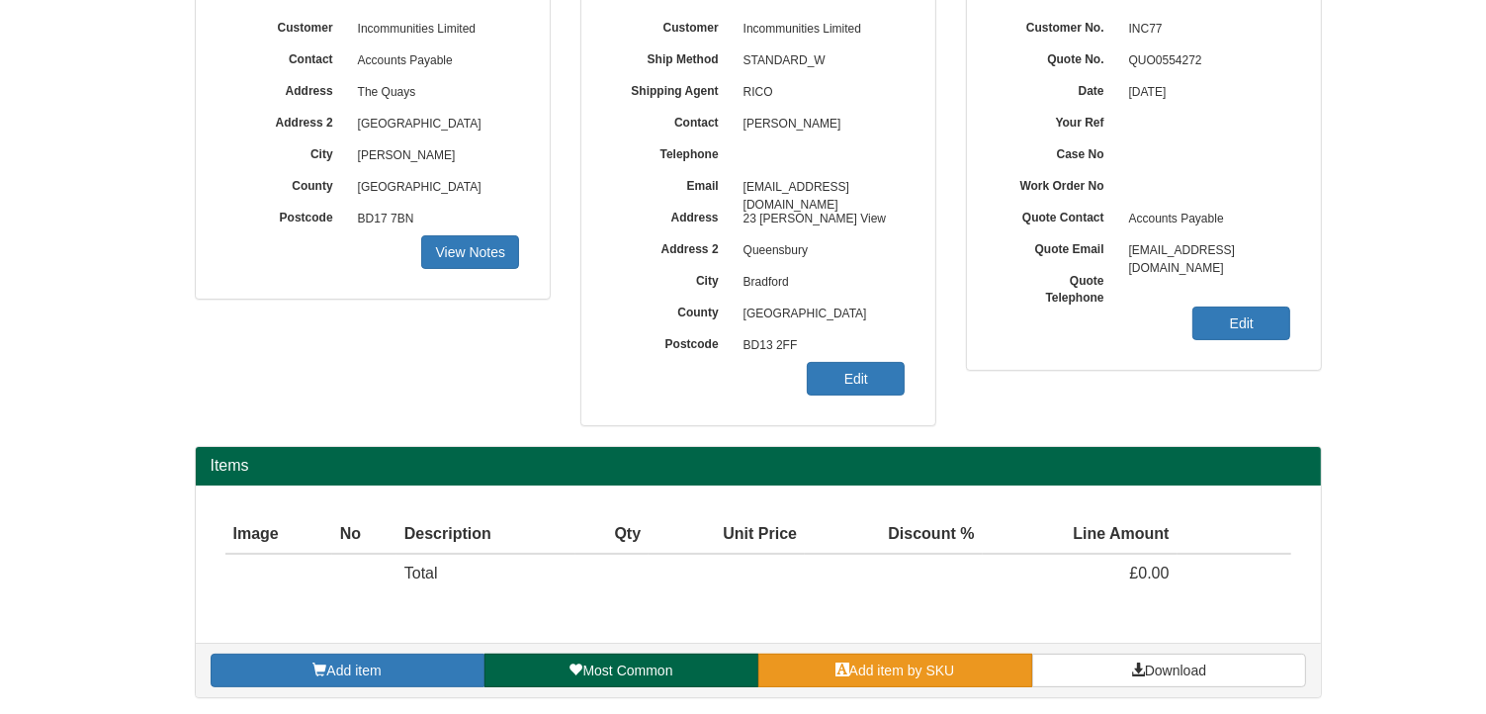
click at [969, 667] on link "Add item by SKU" at bounding box center [895, 670] width 274 height 34
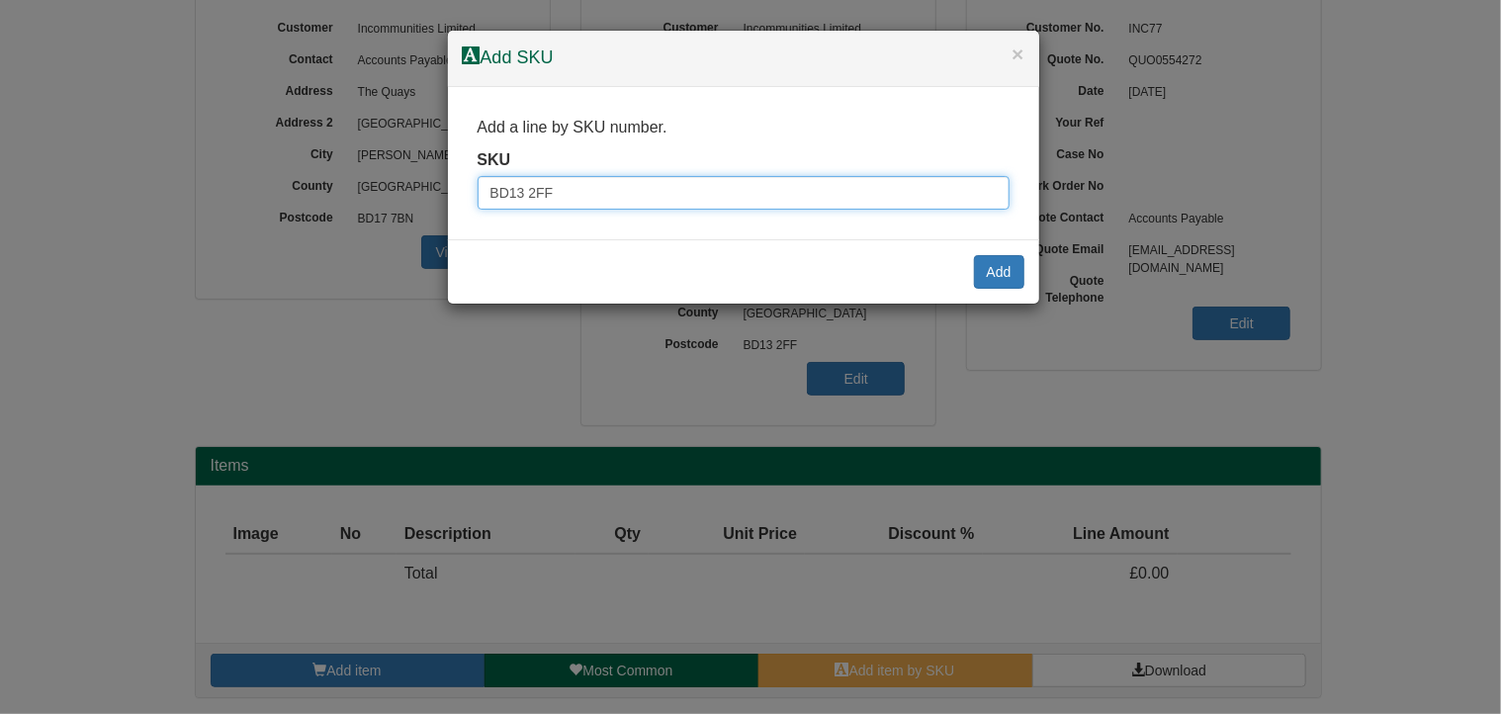
drag, startPoint x: 619, startPoint y: 191, endPoint x: 443, endPoint y: 193, distance: 176.0
click at [443, 193] on div "× Add SKU Add a line by SKU number. SKU BD13 2FF Add" at bounding box center [750, 357] width 1501 height 714
paste input "9784611BLA"
type input "9784611BLA"
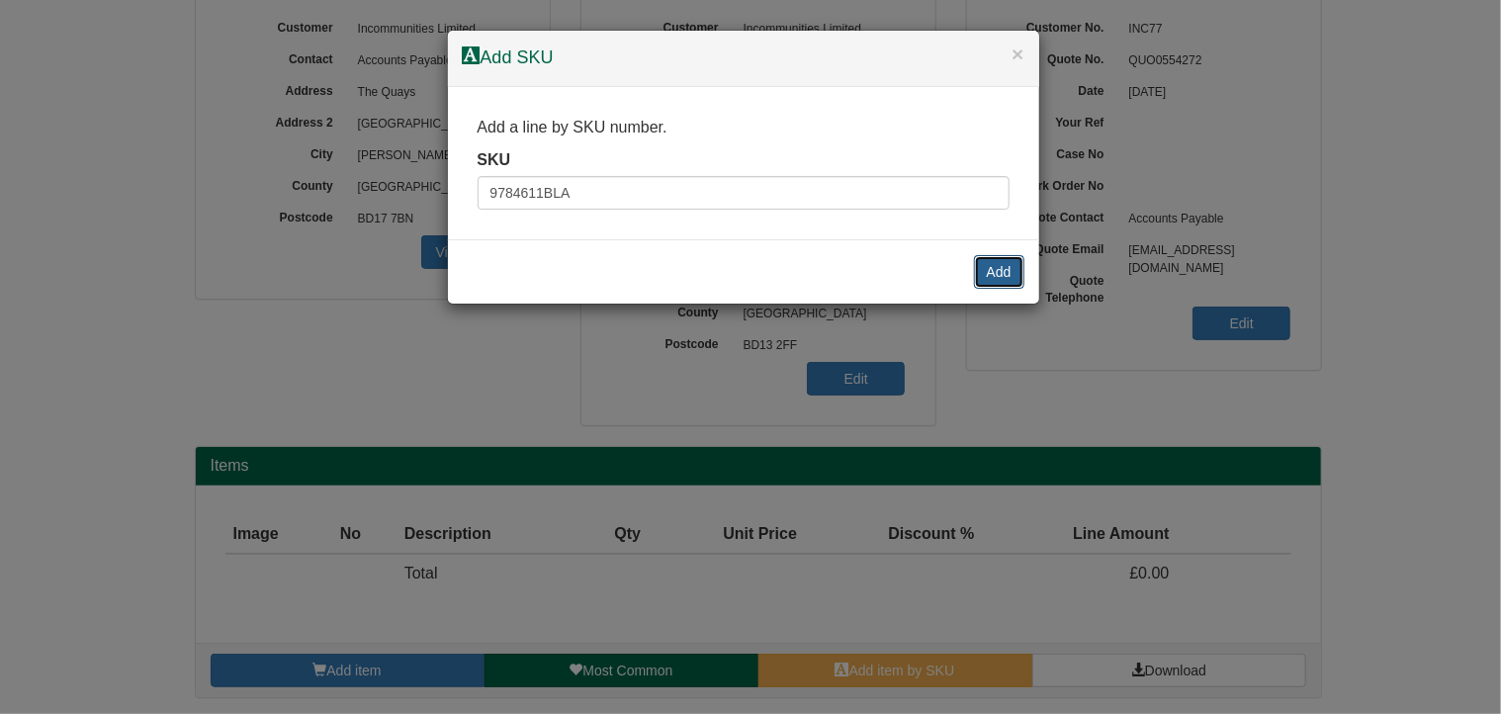
click at [1001, 270] on button "Add" at bounding box center [999, 272] width 50 height 34
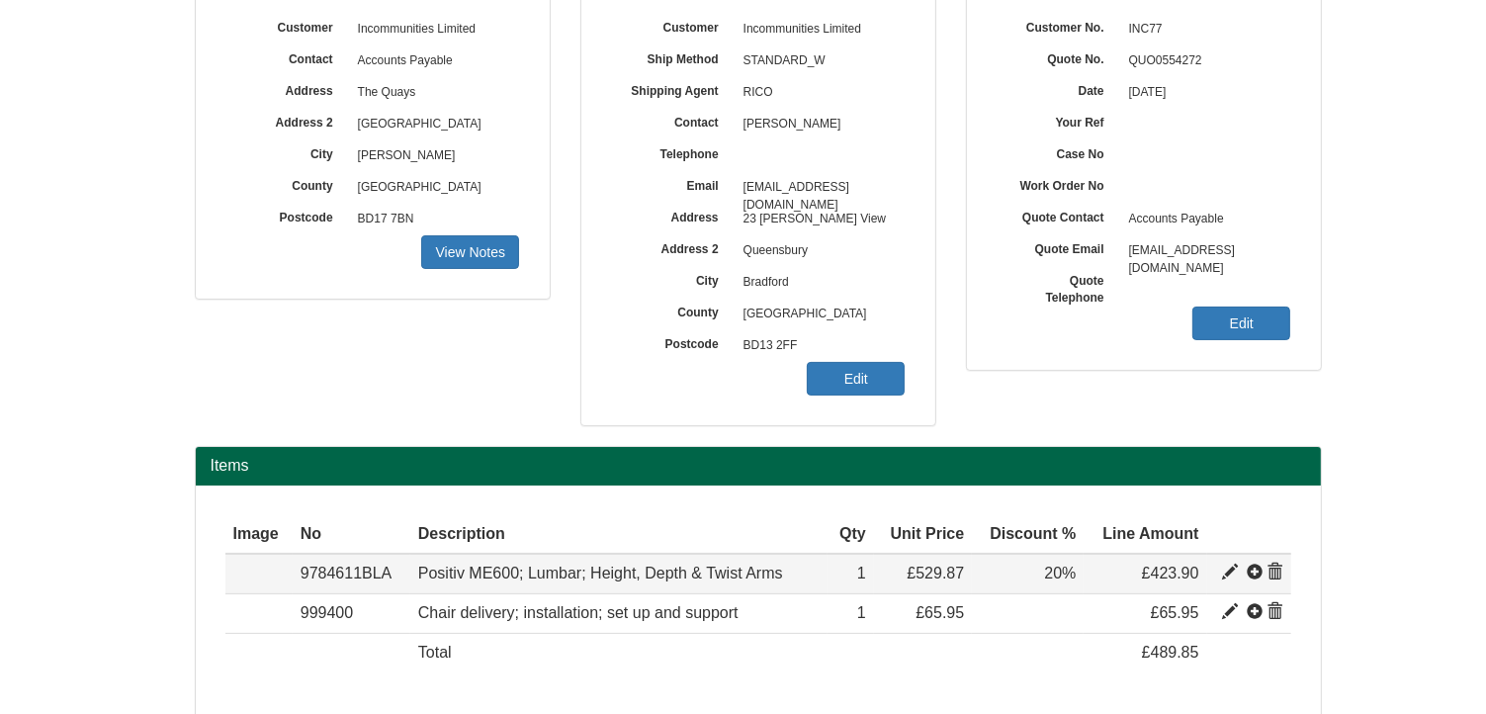
click at [1227, 567] on span at bounding box center [1230, 572] width 16 height 16
type input "Positiv ME600; Lumbar; Height, Depth &amp; Twist Arms"
type input "Bondai FR Black 8033"
type input "218.54"
type input "529.87"
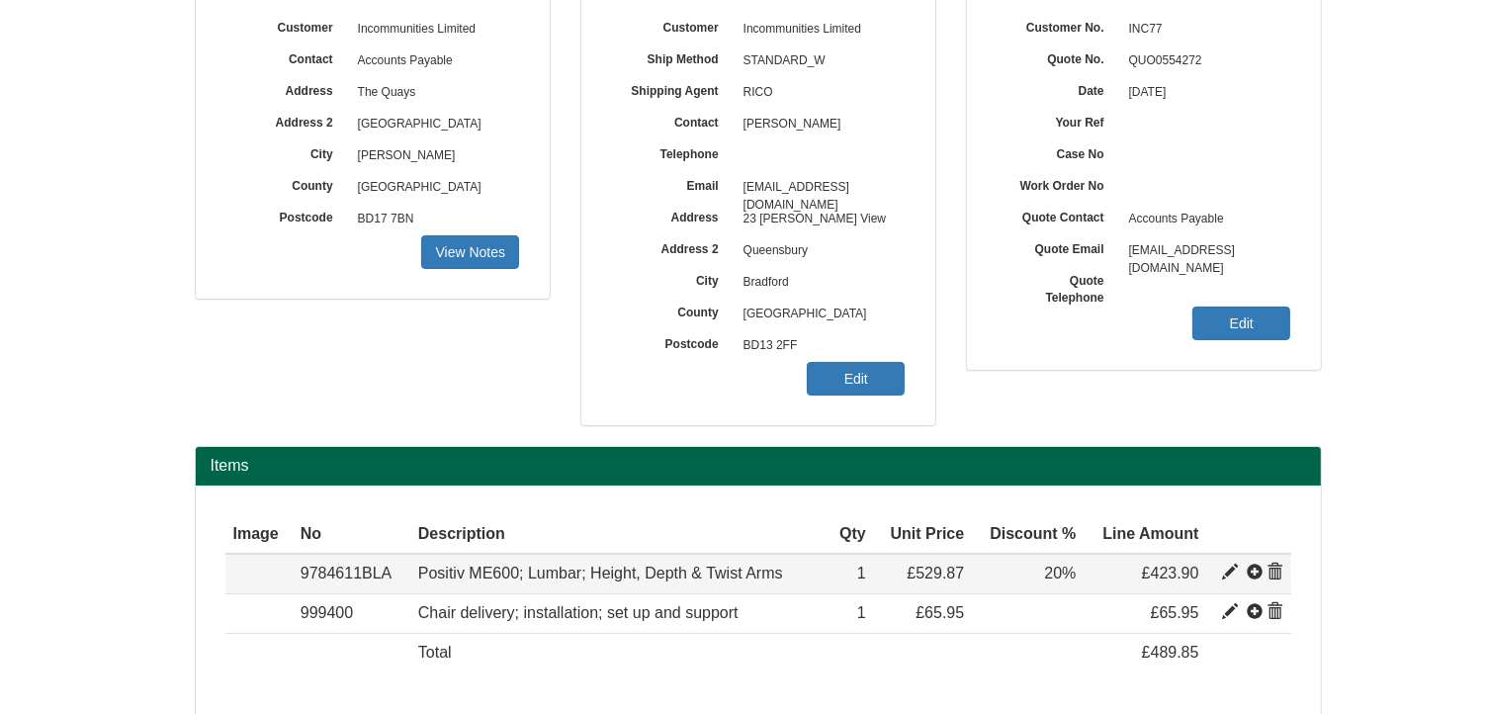
type input "529.87"
type input "1"
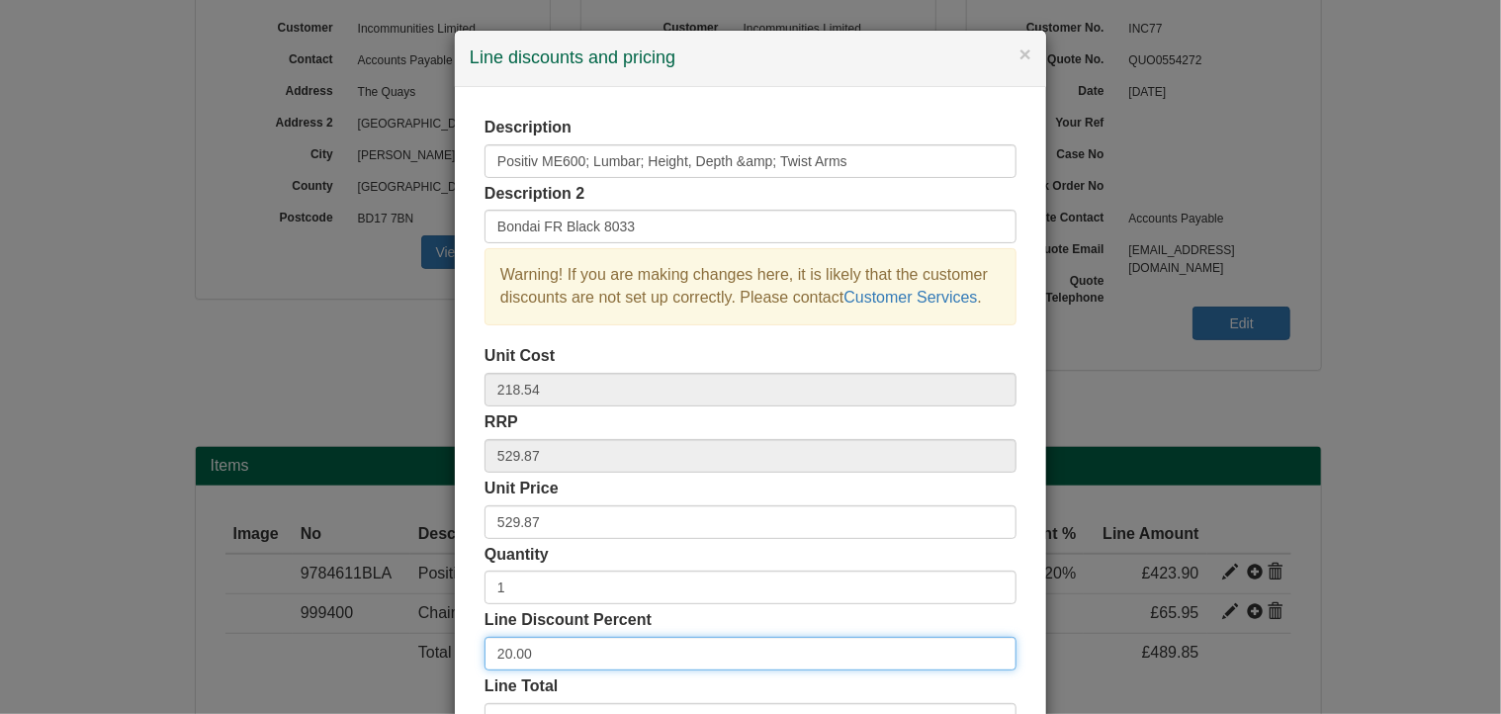
drag, startPoint x: 563, startPoint y: 642, endPoint x: 408, endPoint y: 642, distance: 155.2
click at [408, 642] on div "× Line discounts and pricing Description Positiv ME600; Lumbar; Height, Depth &…" at bounding box center [750, 357] width 1501 height 714
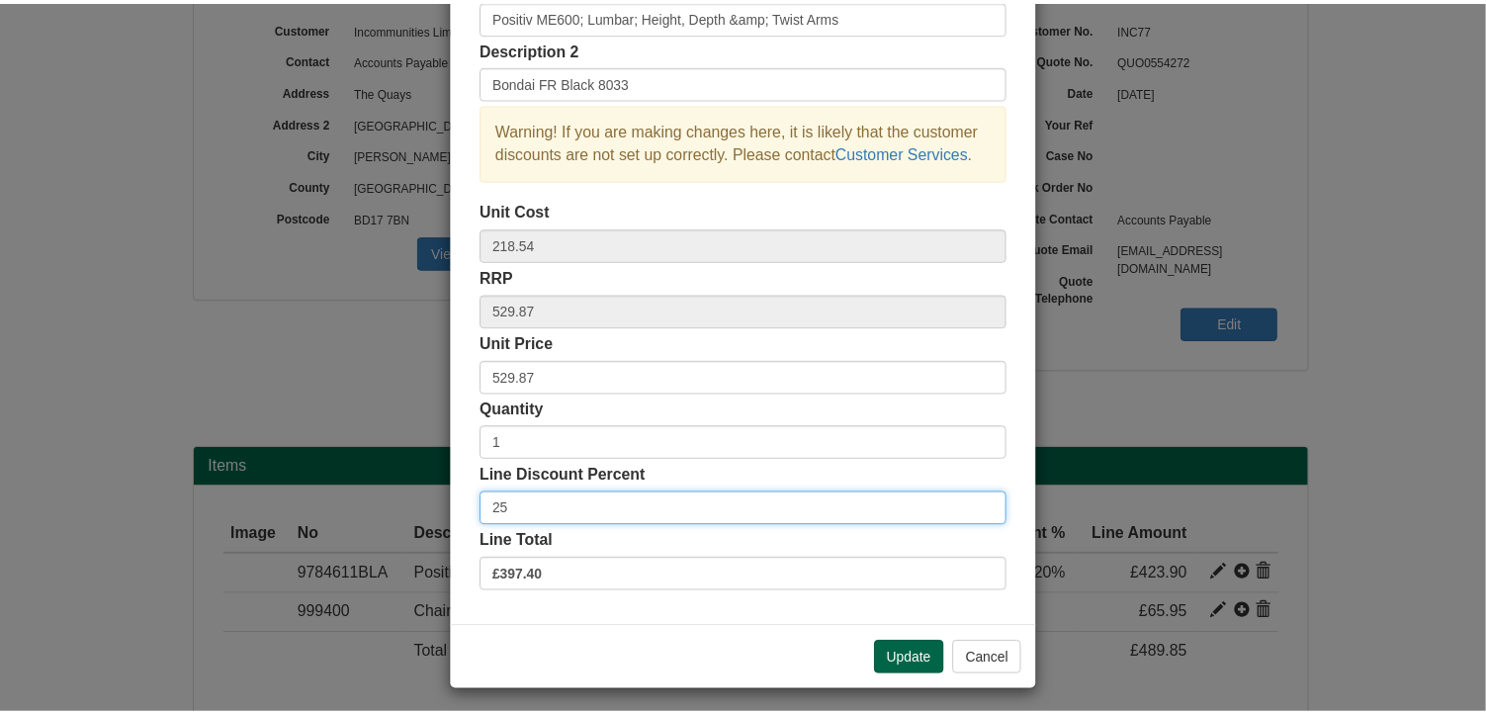
scroll to position [150, 0]
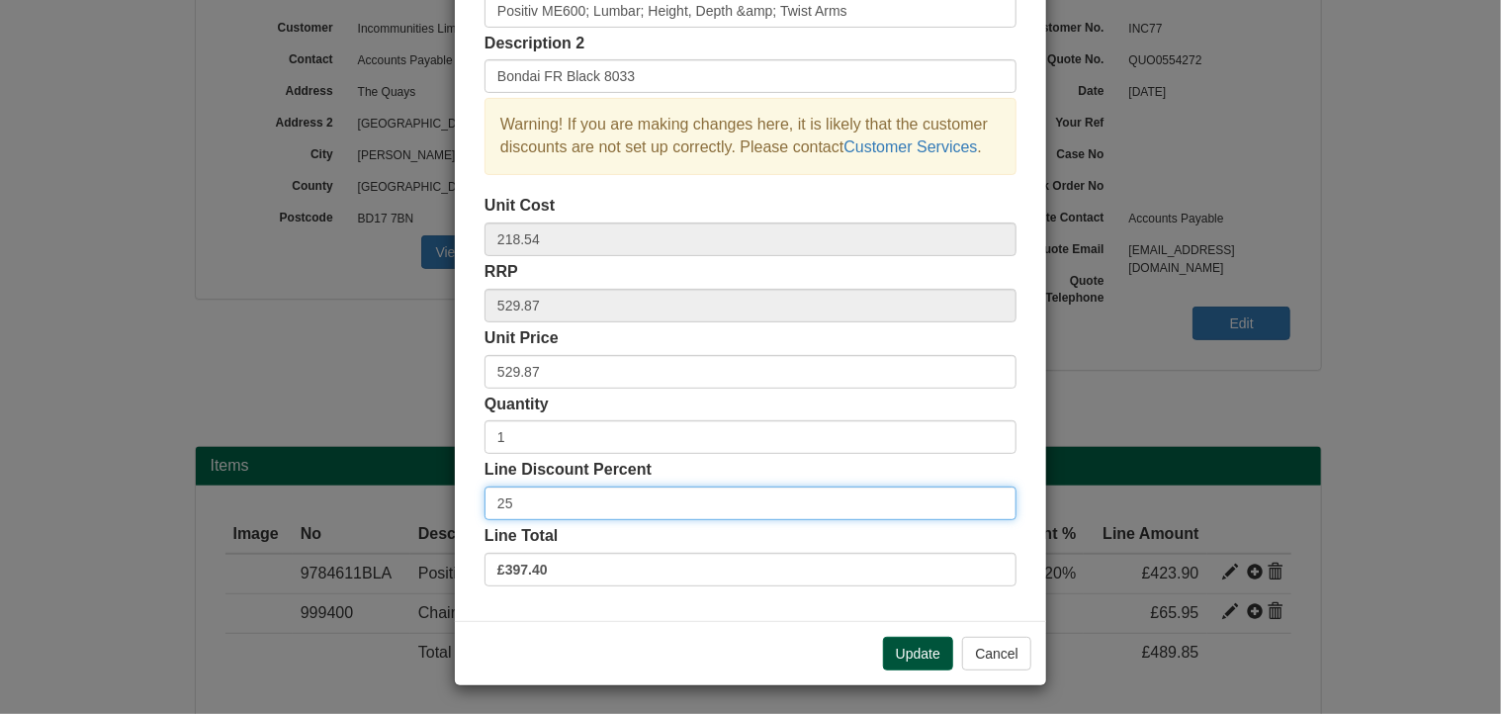
type input "25"
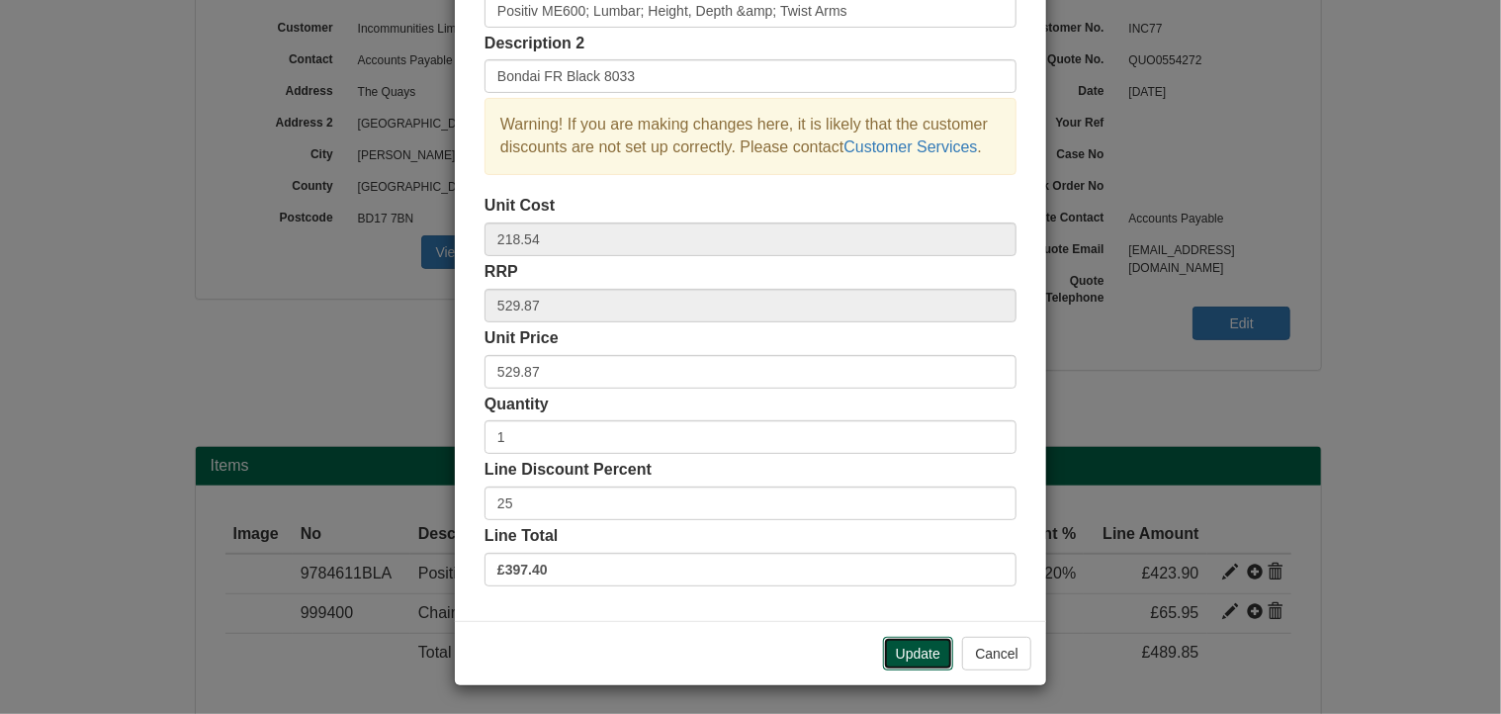
click at [925, 652] on button "Update" at bounding box center [918, 654] width 70 height 34
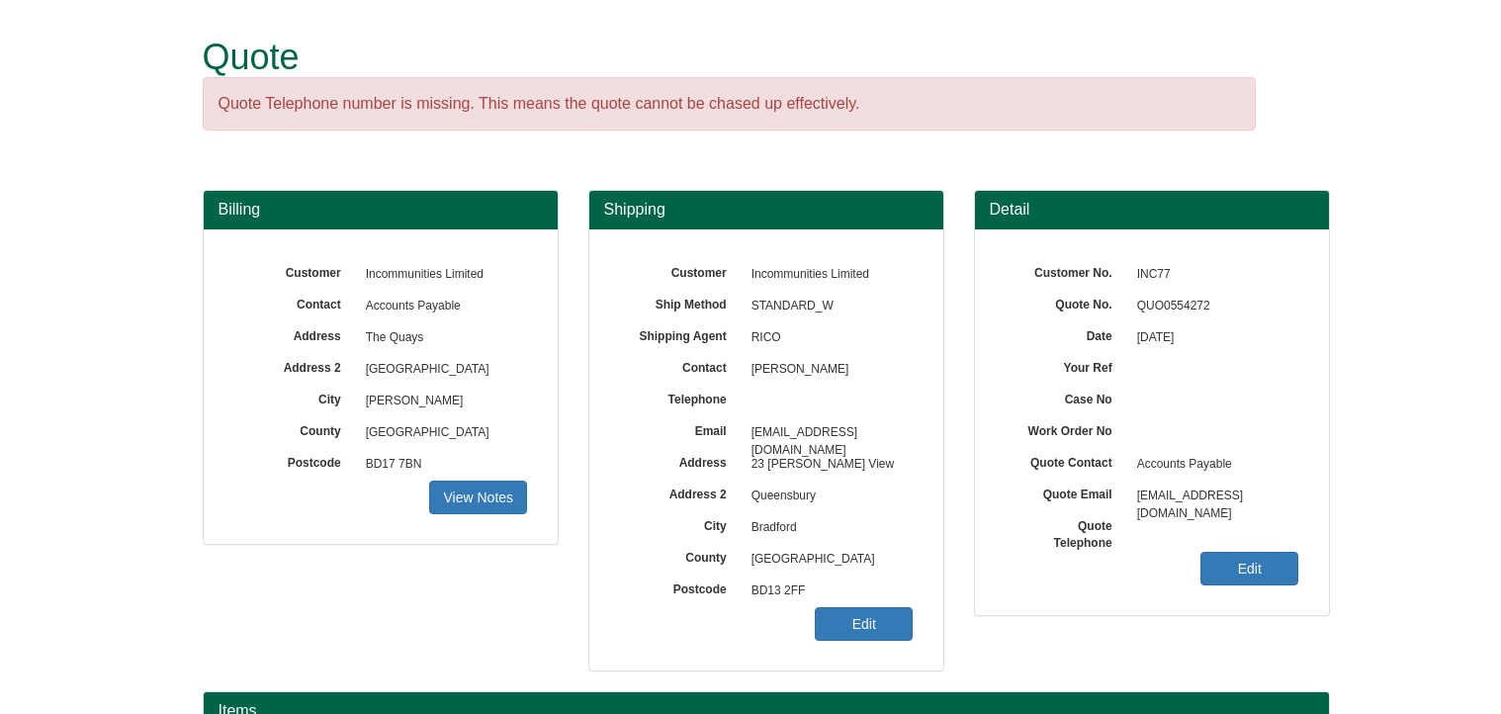
scroll to position [245, 0]
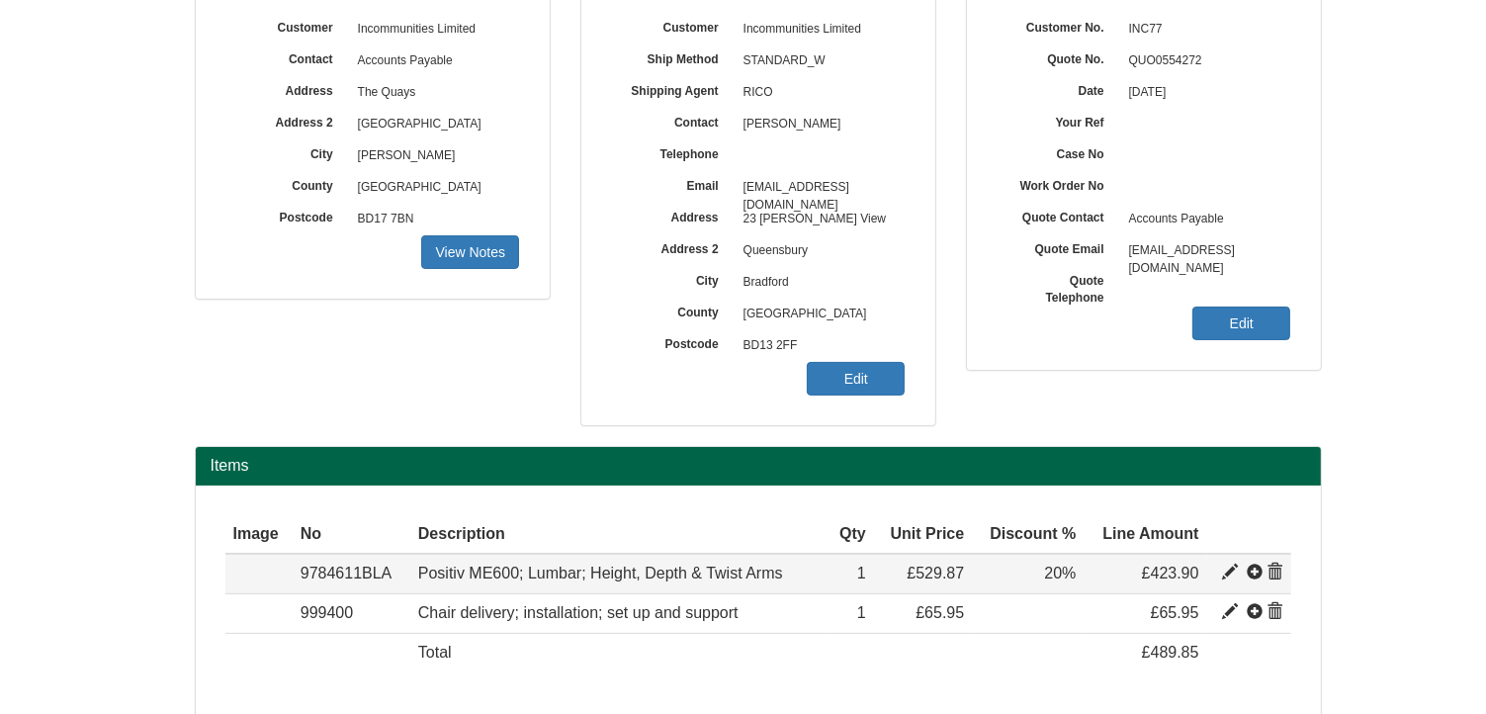
click at [1230, 566] on span at bounding box center [1230, 572] width 16 height 16
type input "Positiv ME600; Lumbar; Height, Depth &amp; Twist Arms"
type input "Bondai FR Black 8033"
type input "218.54"
type input "529.87"
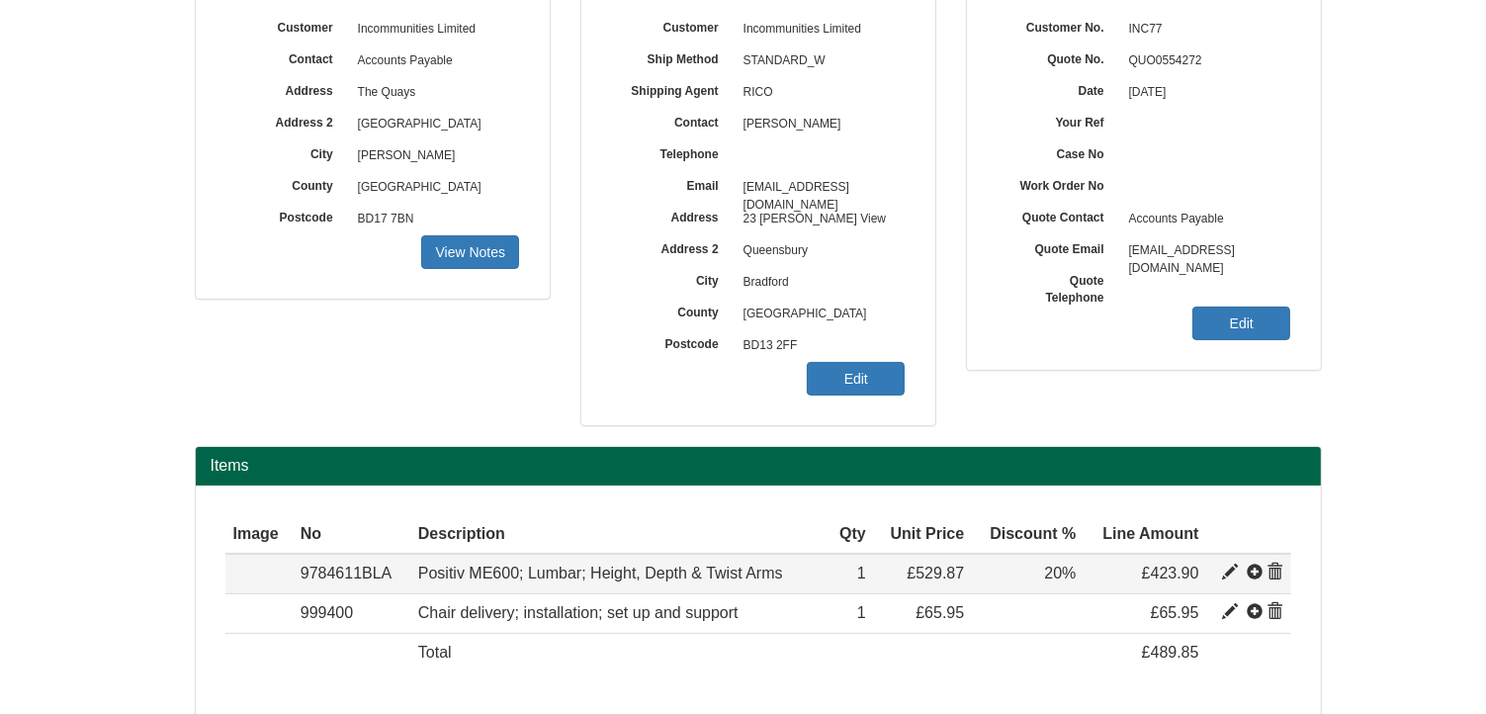
type input "529.87"
type input "1"
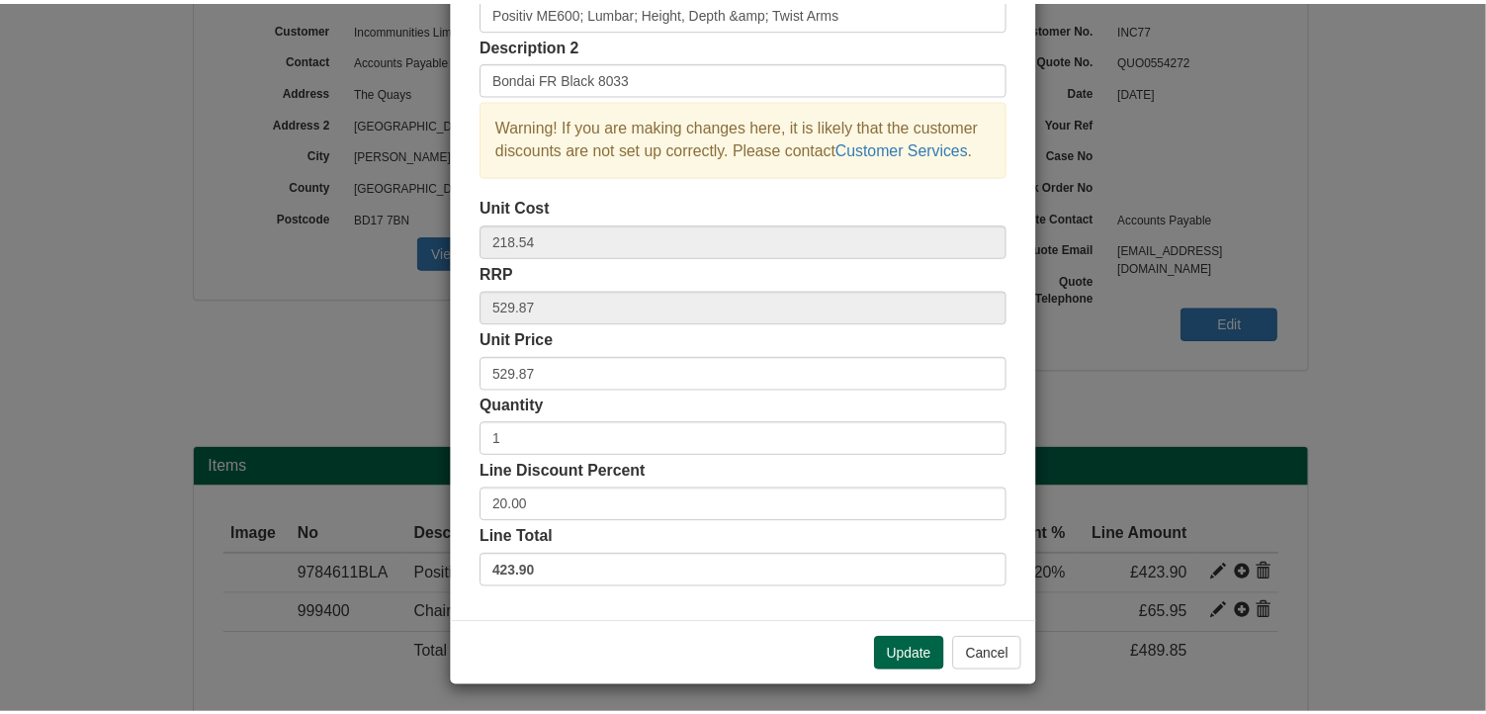
scroll to position [150, 0]
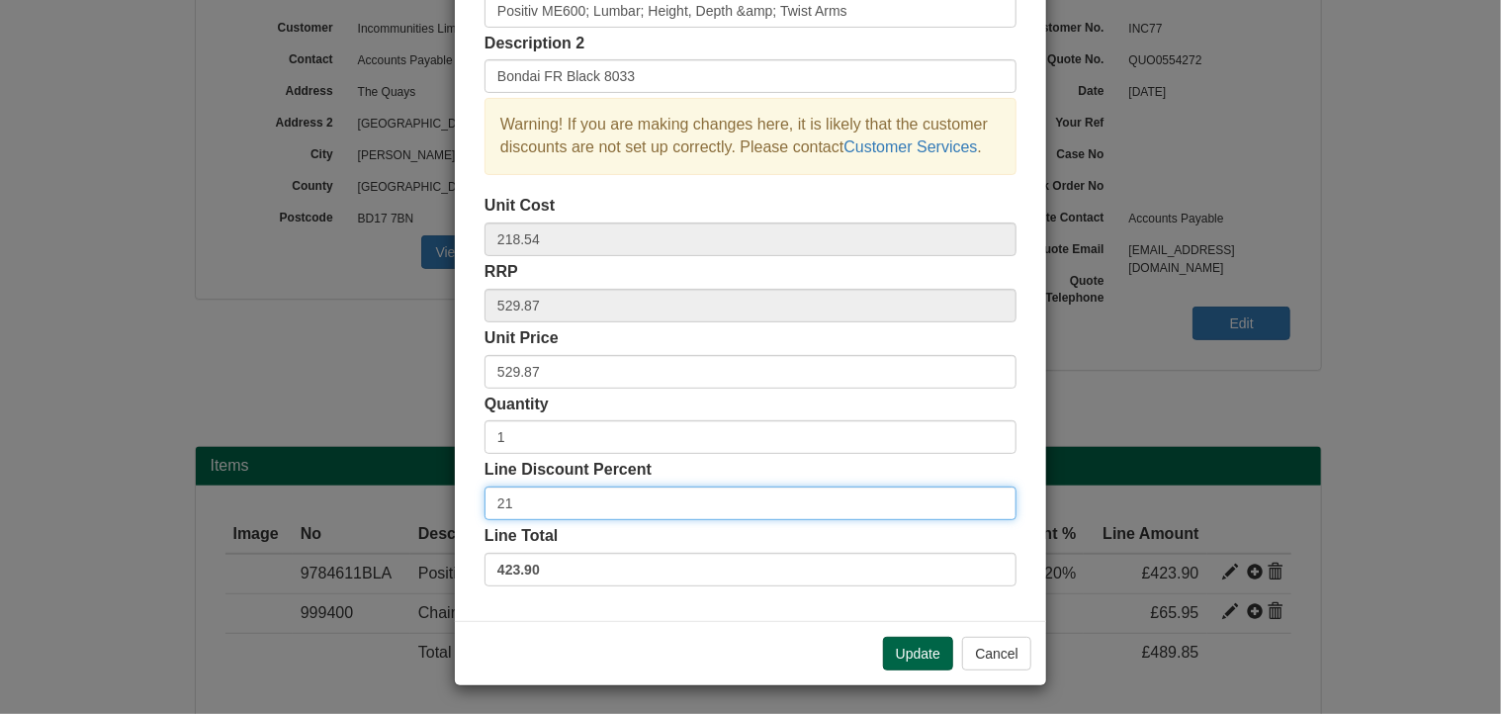
click at [989, 499] on input "21" at bounding box center [750, 503] width 532 height 34
click at [989, 499] on input "22" at bounding box center [750, 503] width 532 height 34
click at [989, 499] on input "23" at bounding box center [750, 503] width 532 height 34
click at [989, 499] on input "24" at bounding box center [750, 503] width 532 height 34
type input "25"
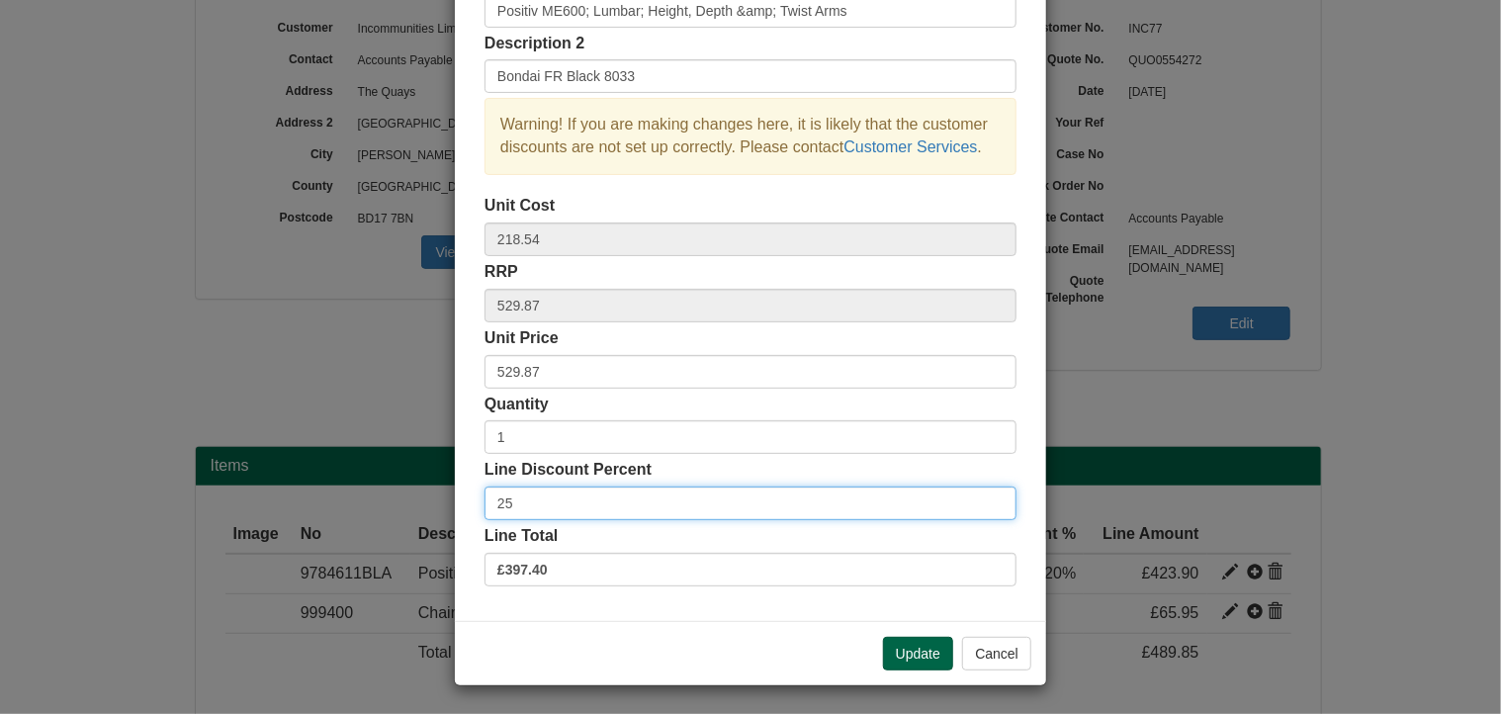
click at [988, 499] on input "25" at bounding box center [750, 503] width 532 height 34
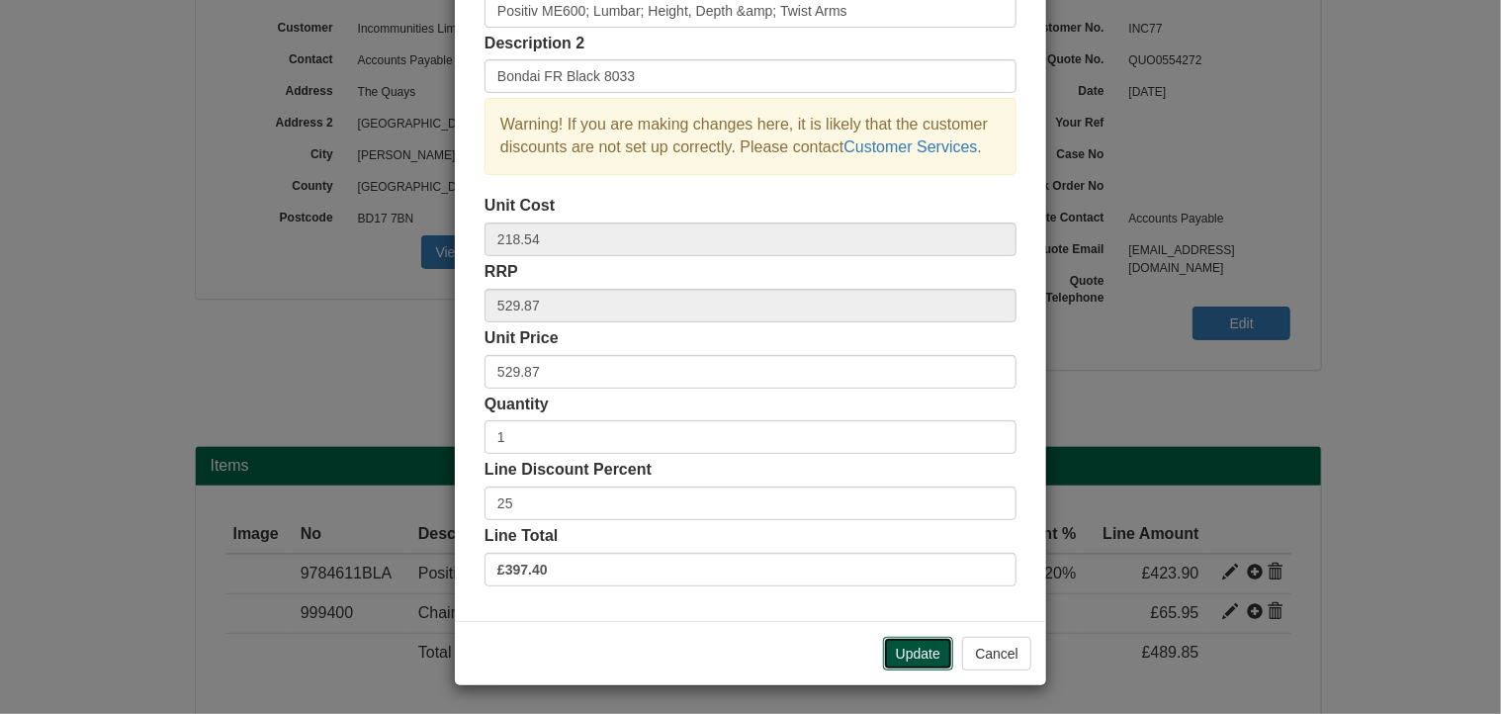
click at [913, 650] on button "Update" at bounding box center [918, 654] width 70 height 34
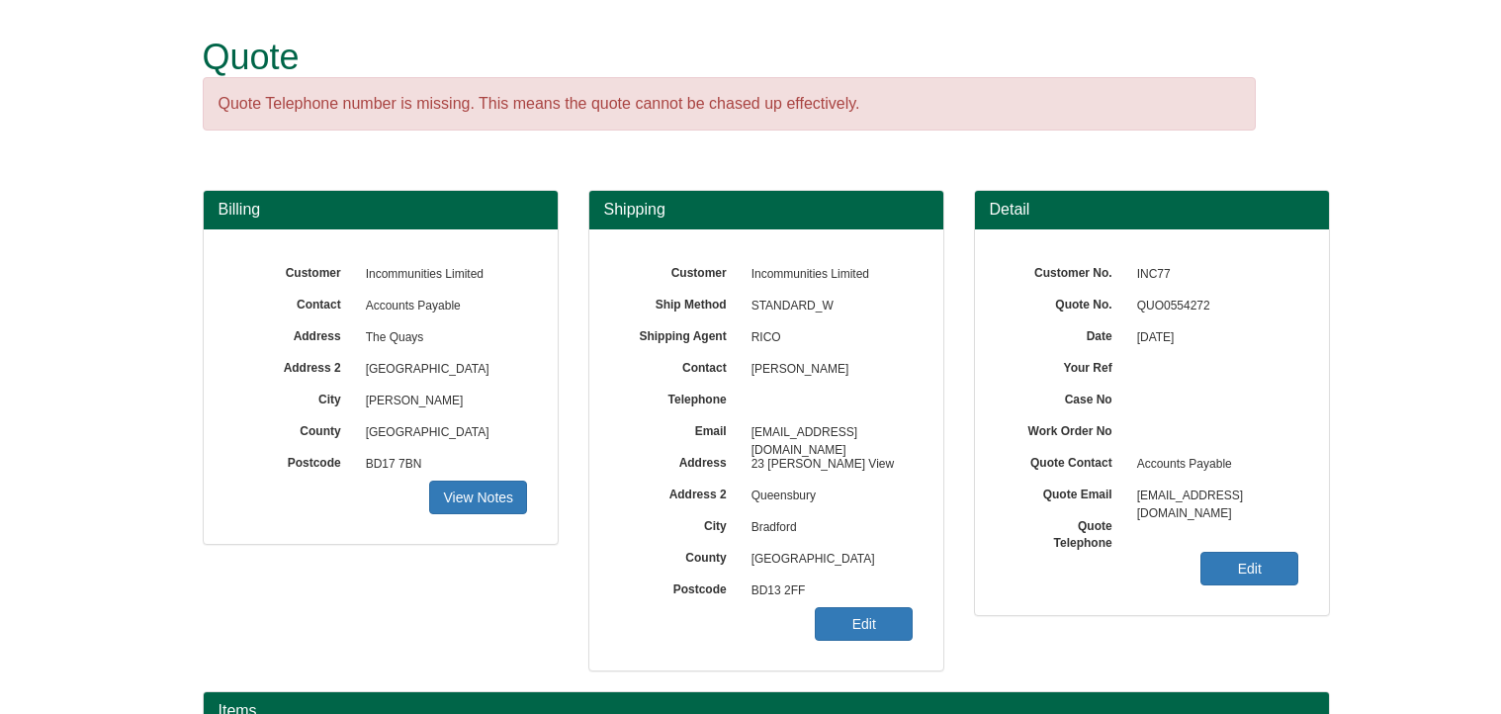
scroll to position [245, 0]
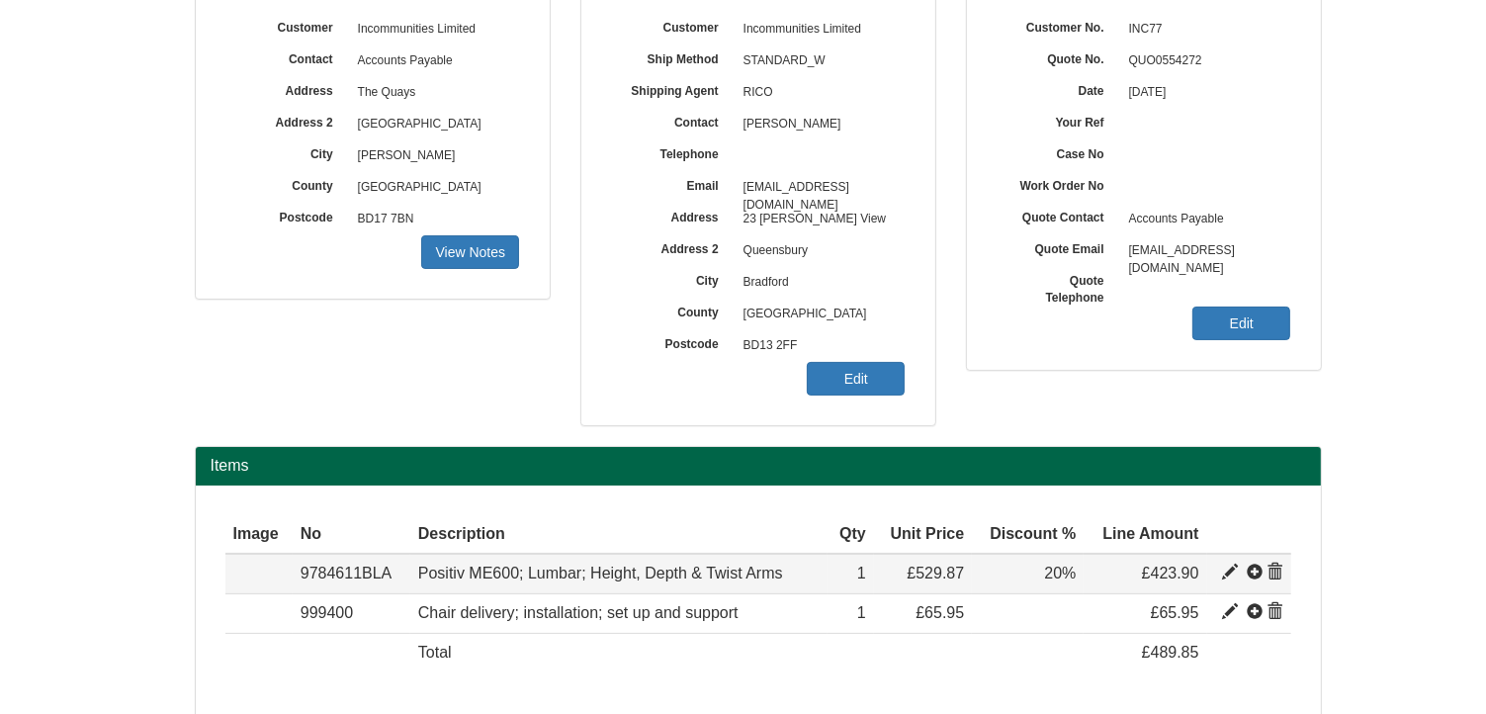
click at [1226, 566] on span at bounding box center [1230, 572] width 16 height 16
type input "Positiv ME600; Lumbar; Height, Depth &amp; Twist Arms"
type input "Bondai FR Black 8033"
type input "218.54"
type input "529.87"
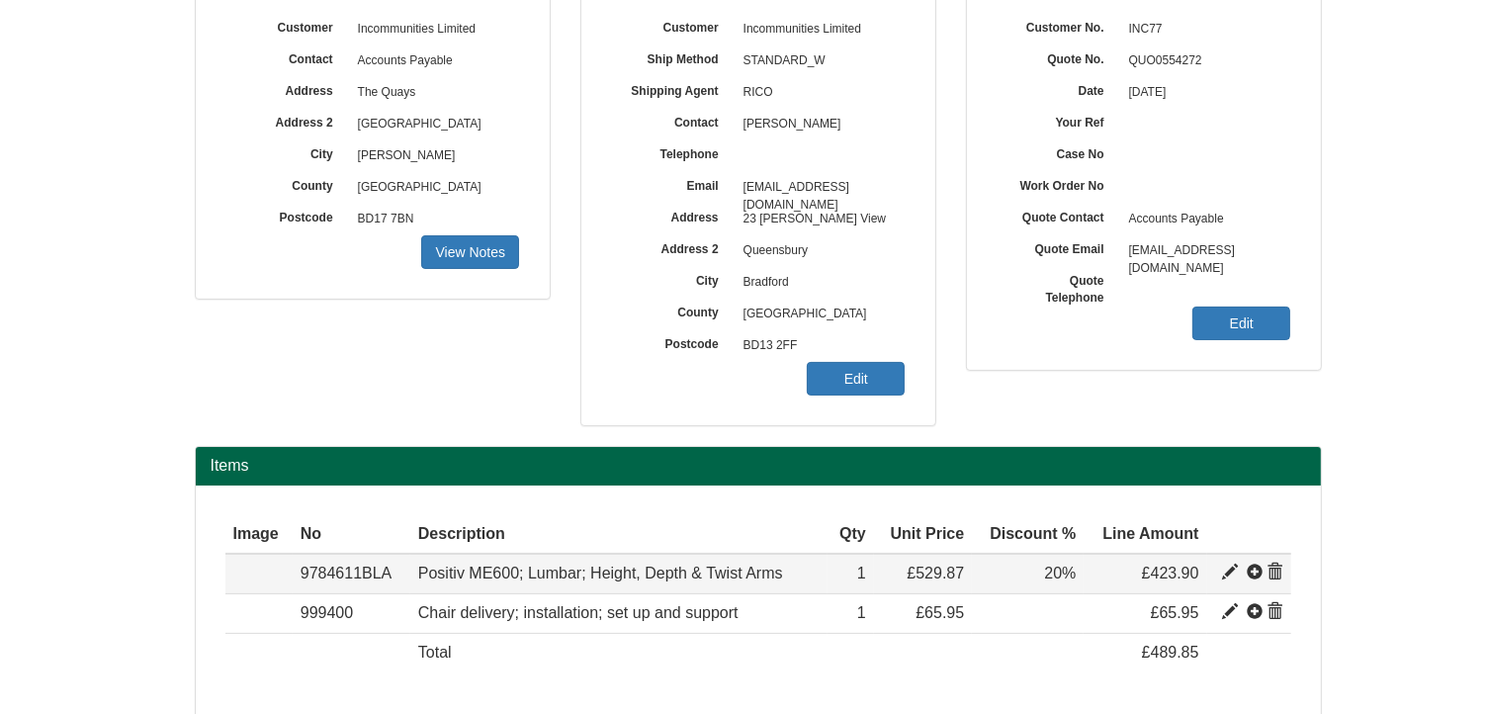
type input "529.87"
type input "1"
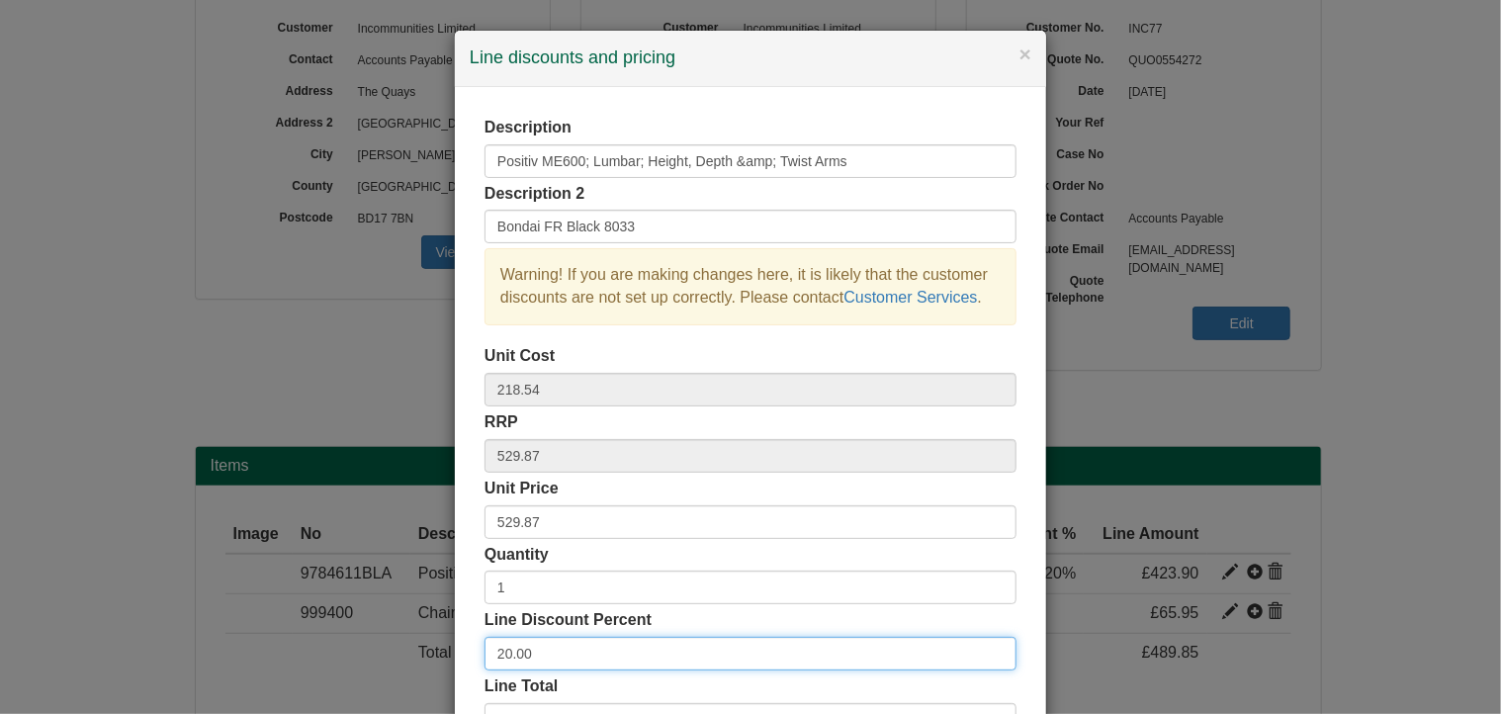
drag, startPoint x: 524, startPoint y: 652, endPoint x: 407, endPoint y: 621, distance: 120.9
click at [407, 621] on div "× Line discounts and pricing Description Positiv ME600; Lumbar; Height, Depth &…" at bounding box center [750, 357] width 1501 height 714
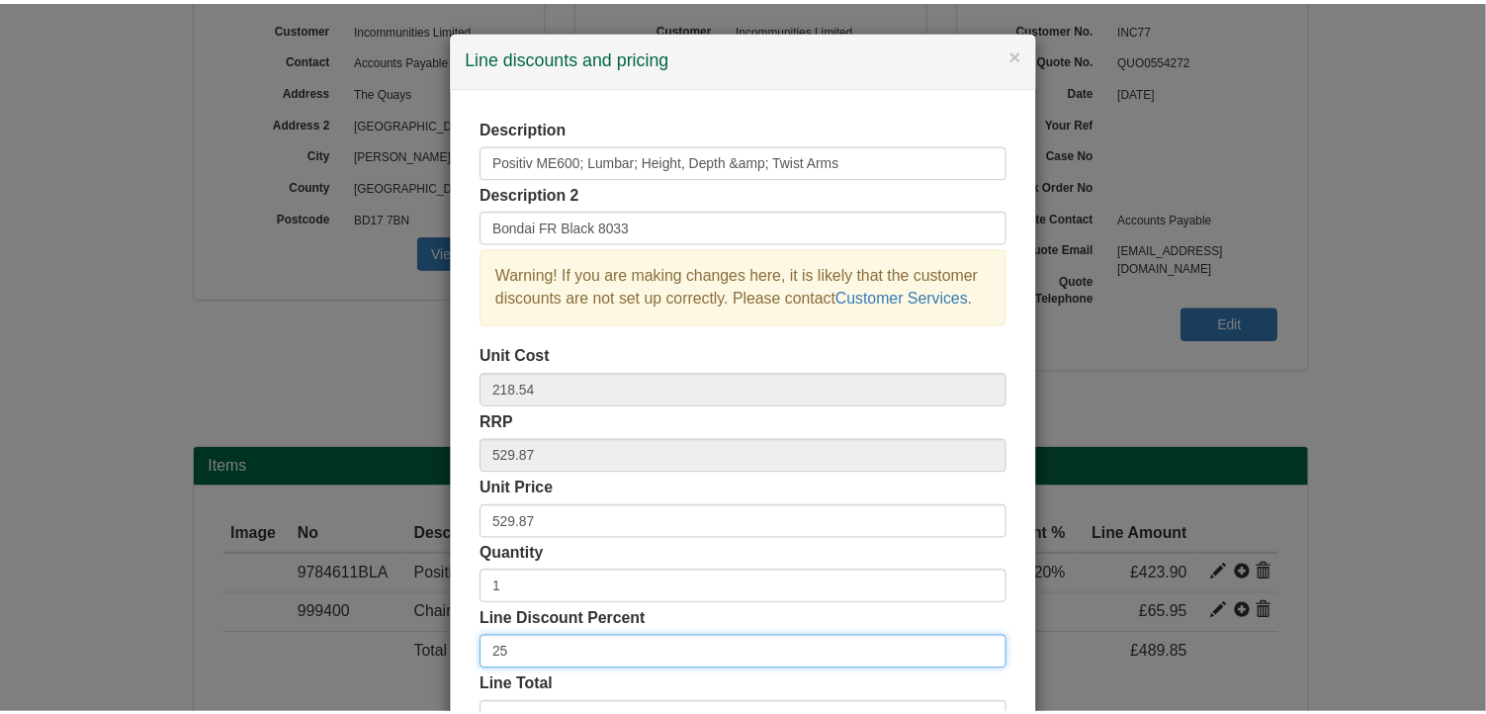
scroll to position [150, 0]
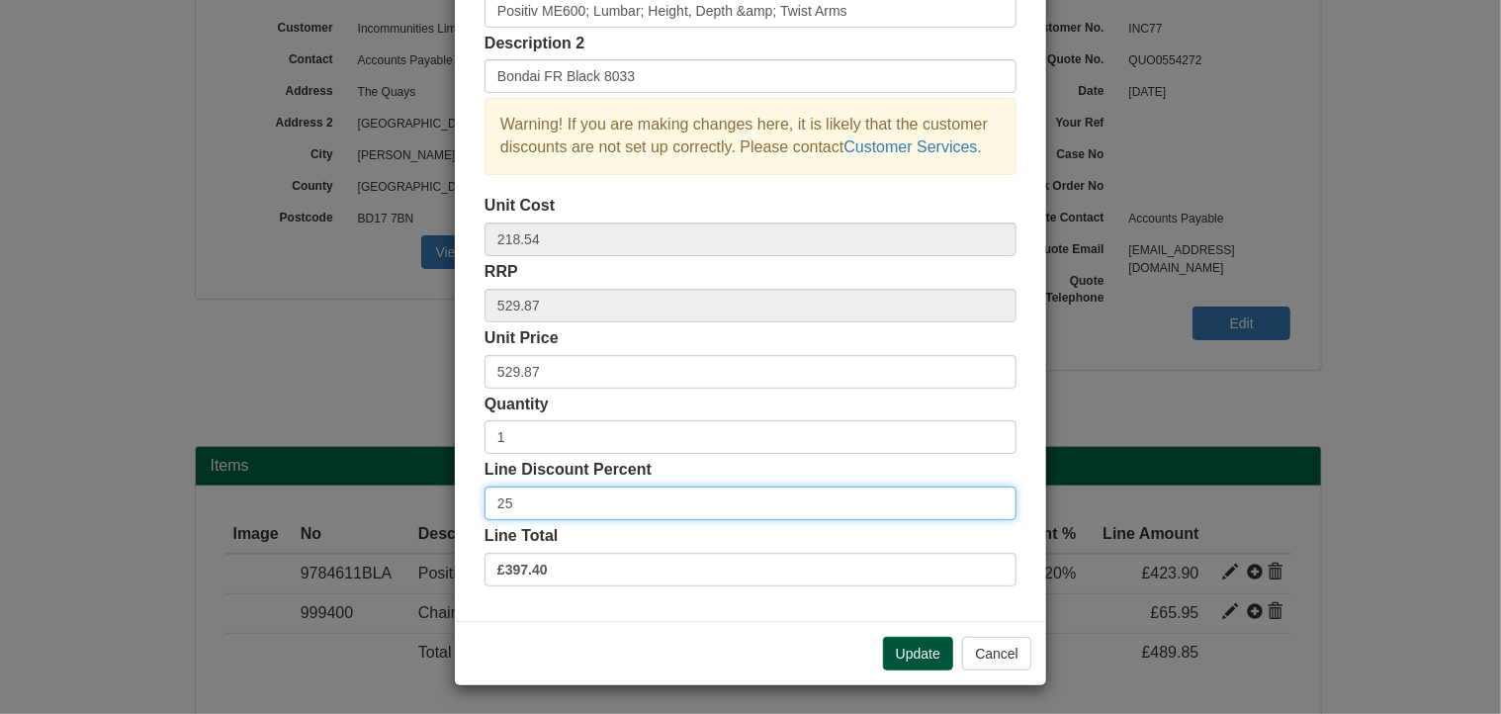
type input "25"
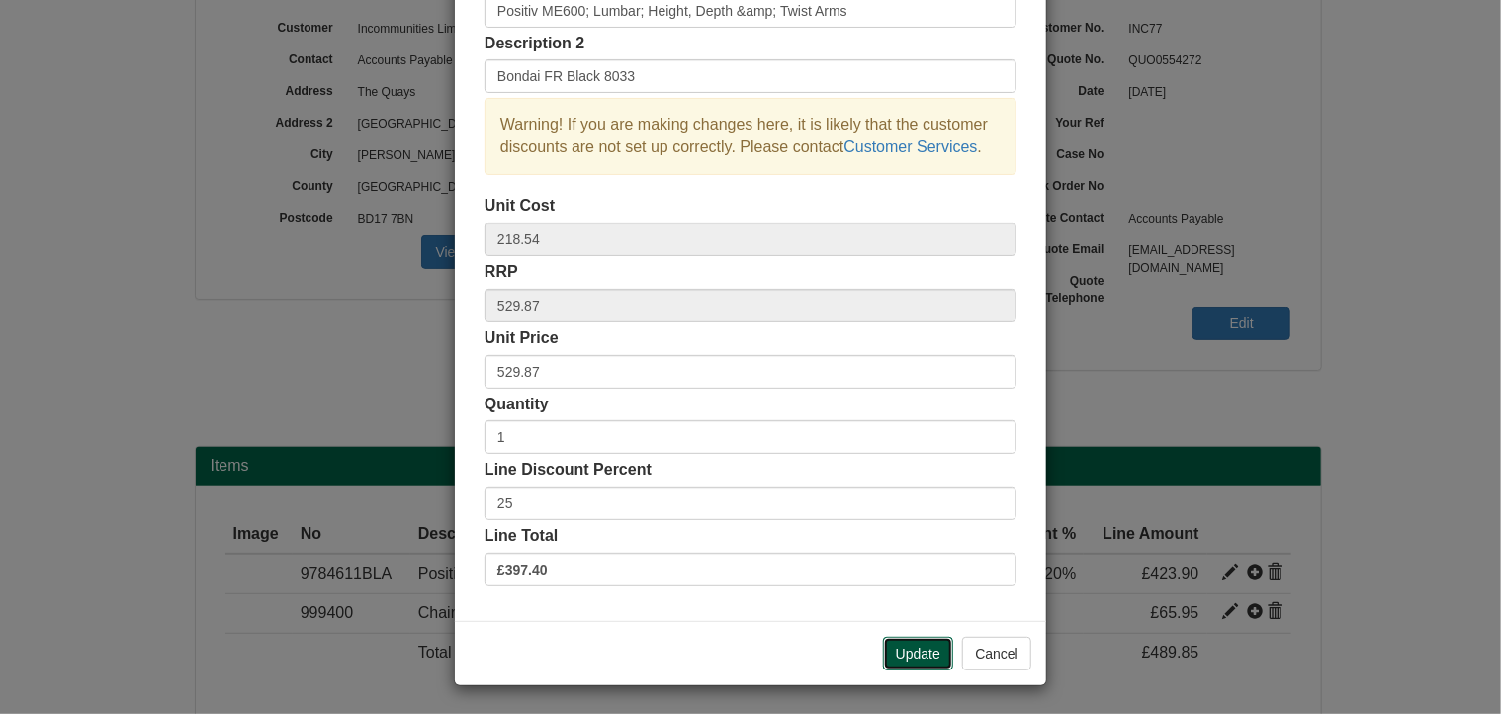
click at [920, 652] on button "Update" at bounding box center [918, 654] width 70 height 34
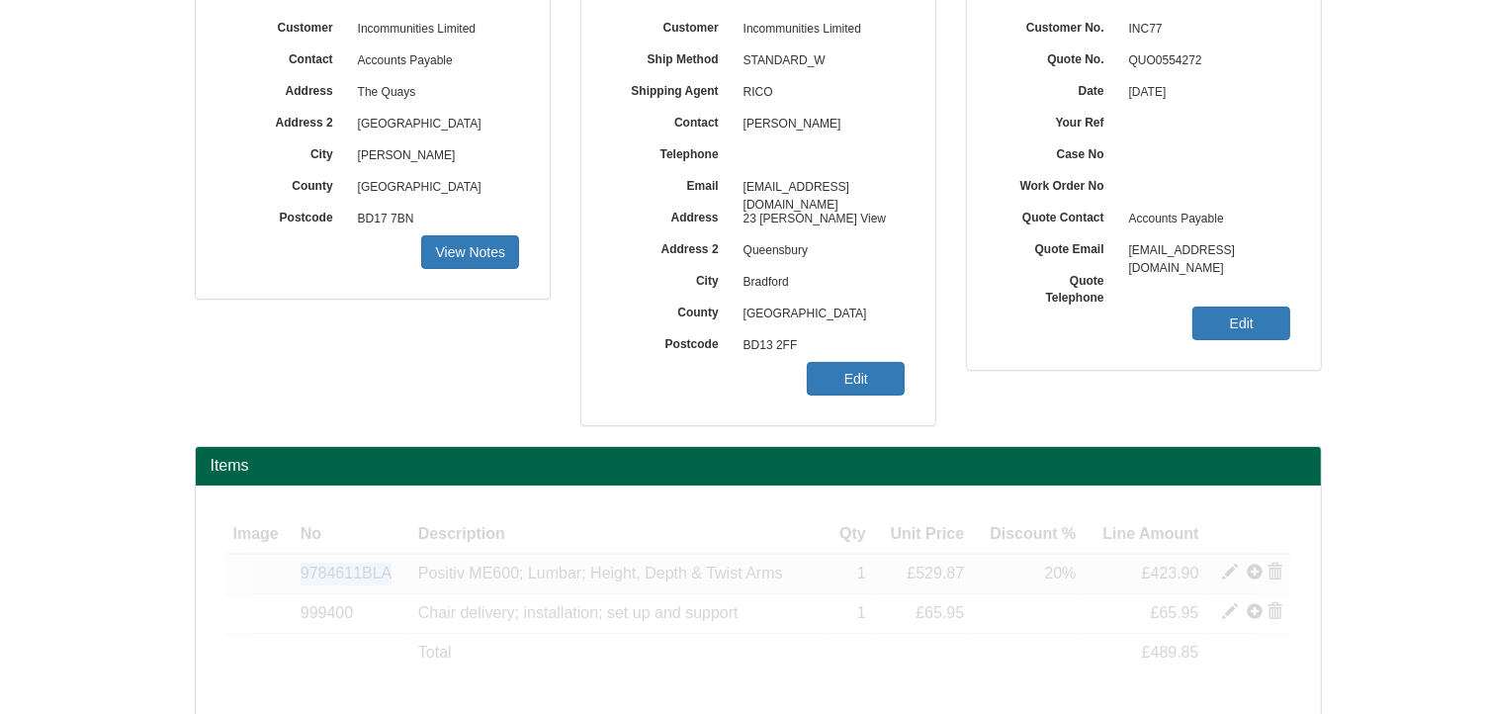
drag, startPoint x: 392, startPoint y: 570, endPoint x: 282, endPoint y: 573, distance: 110.8
click at [282, 573] on tr "Item 9784611BLA Positiv ME600; Lumbar; Height, Depth & Twist Arms Bondai FR Bla…" at bounding box center [758, 574] width 1066 height 40
copy tr "Item 9784611BLA"
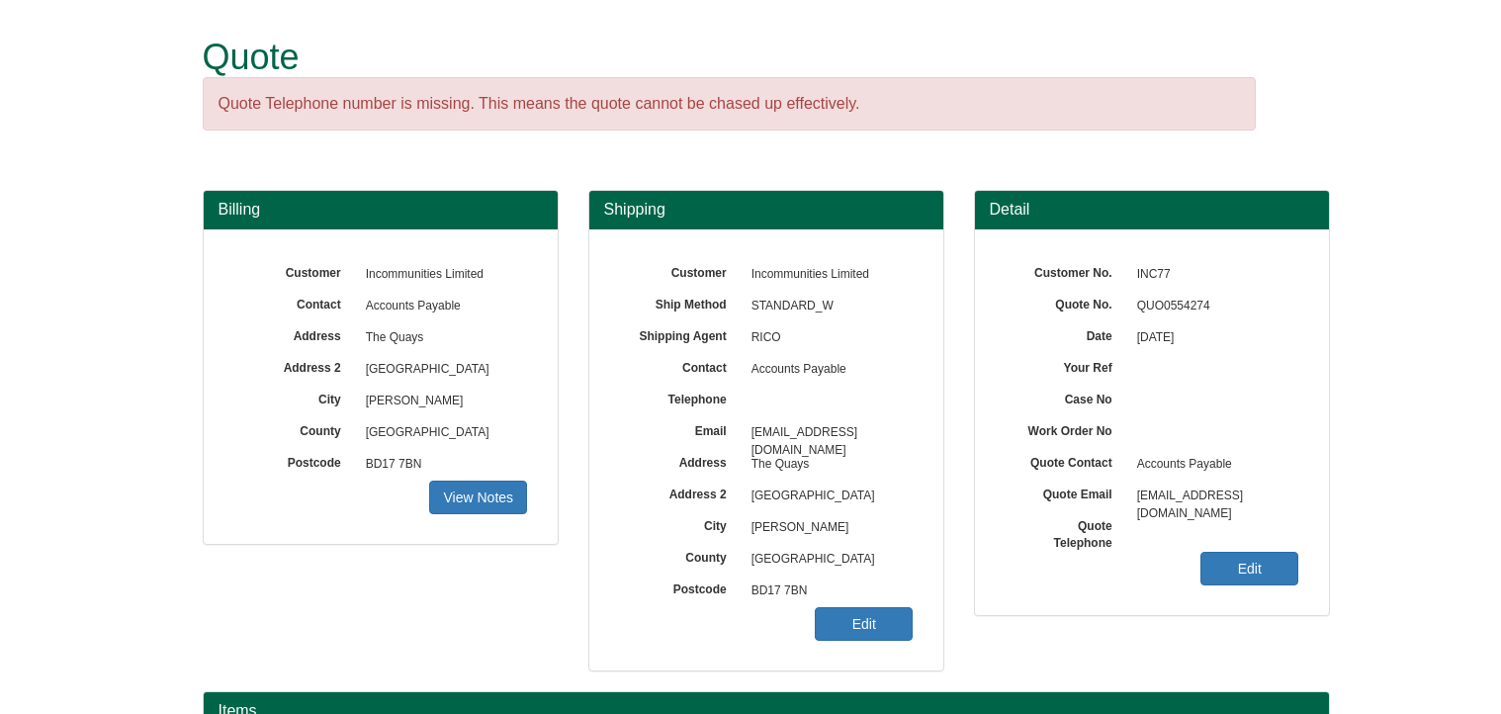
scroll to position [245, 0]
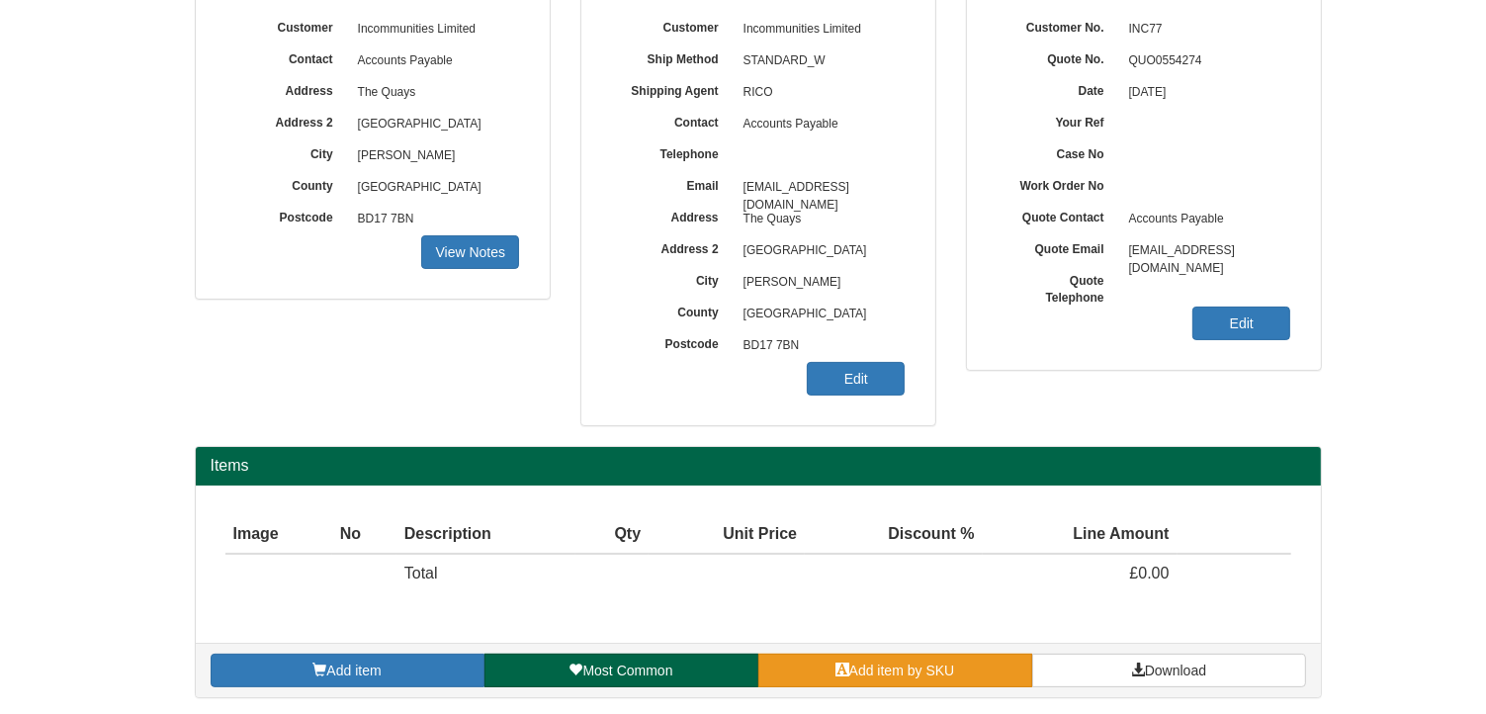
click at [887, 678] on link "Add item by SKU" at bounding box center [895, 670] width 274 height 34
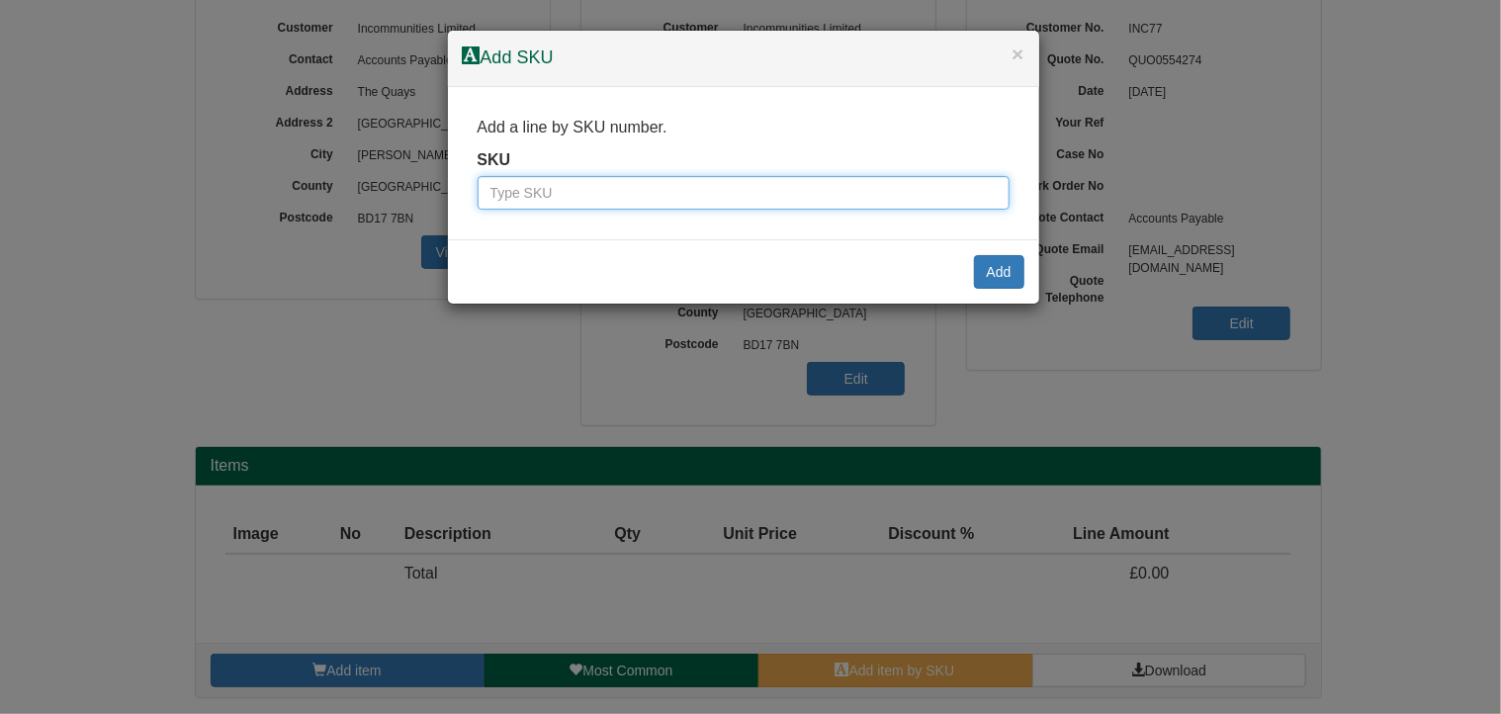
paste input "9784611BLA"
drag, startPoint x: 519, startPoint y: 188, endPoint x: 359, endPoint y: 188, distance: 160.1
click at [360, 188] on div "× Add SKU Add a line by SKU number. SKU 9784611BLA Add" at bounding box center [750, 357] width 1501 height 714
type input "9784611BLA"
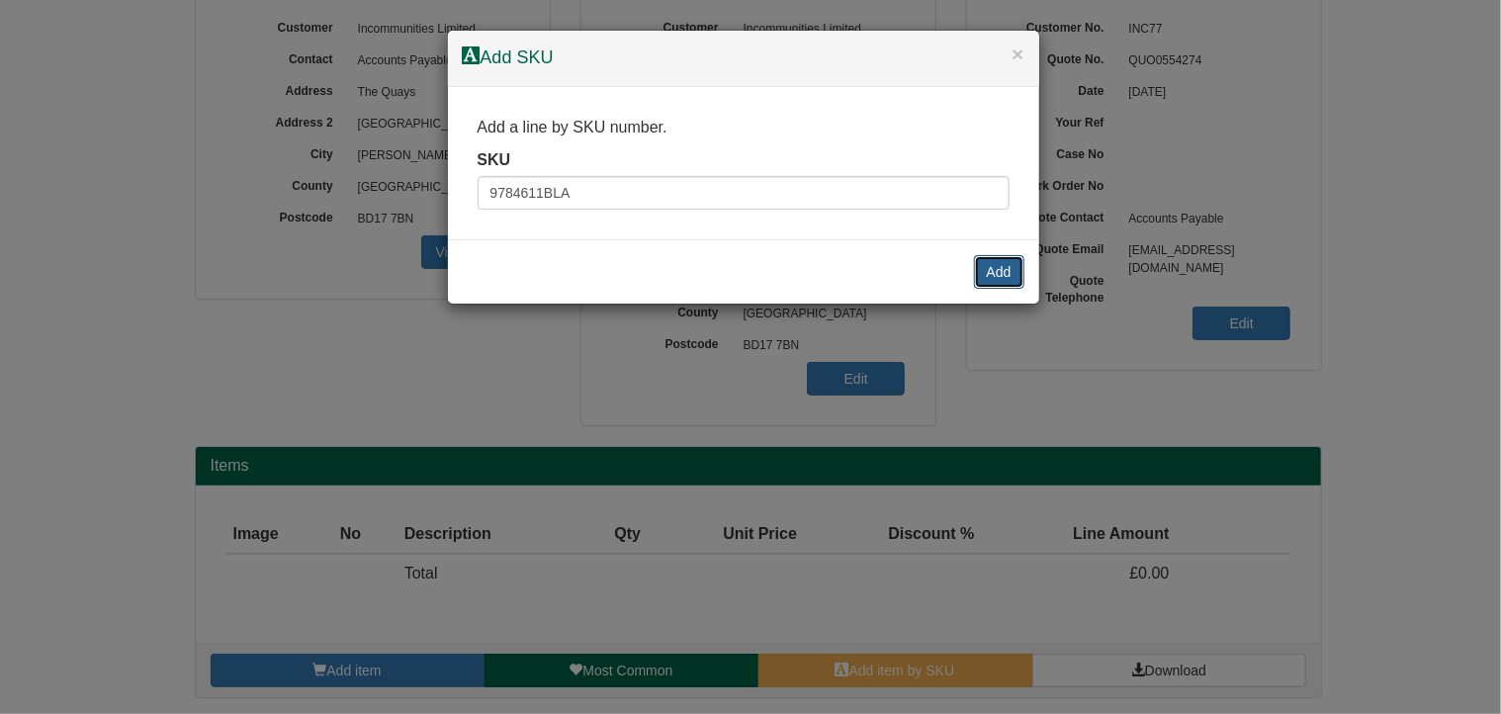
click at [1000, 268] on button "Add" at bounding box center [999, 272] width 50 height 34
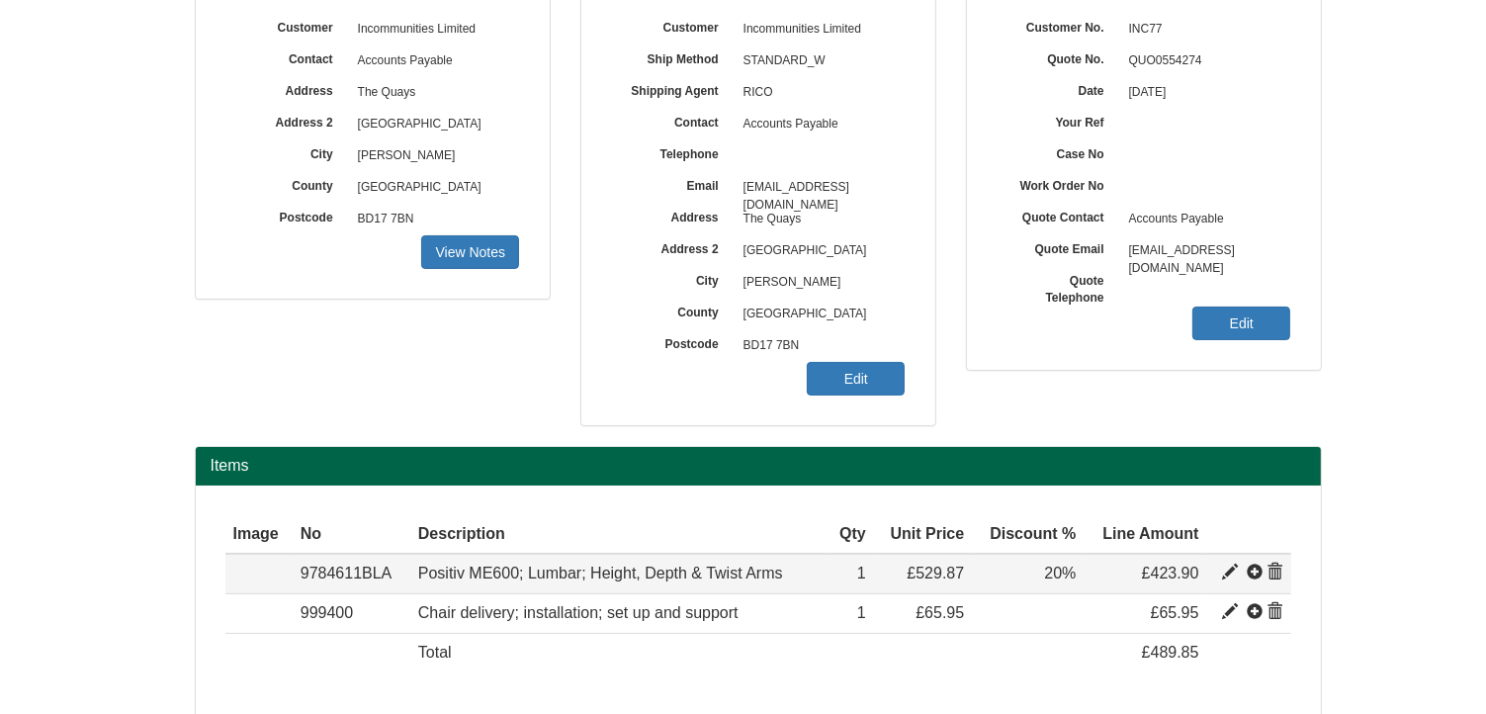
click at [1224, 570] on span at bounding box center [1230, 572] width 16 height 16
type input "Positiv ME600; Lumbar; Height, Depth &amp; Twist Arms"
type input "Bondai FR Black 8033"
type input "218.54"
type input "529.87"
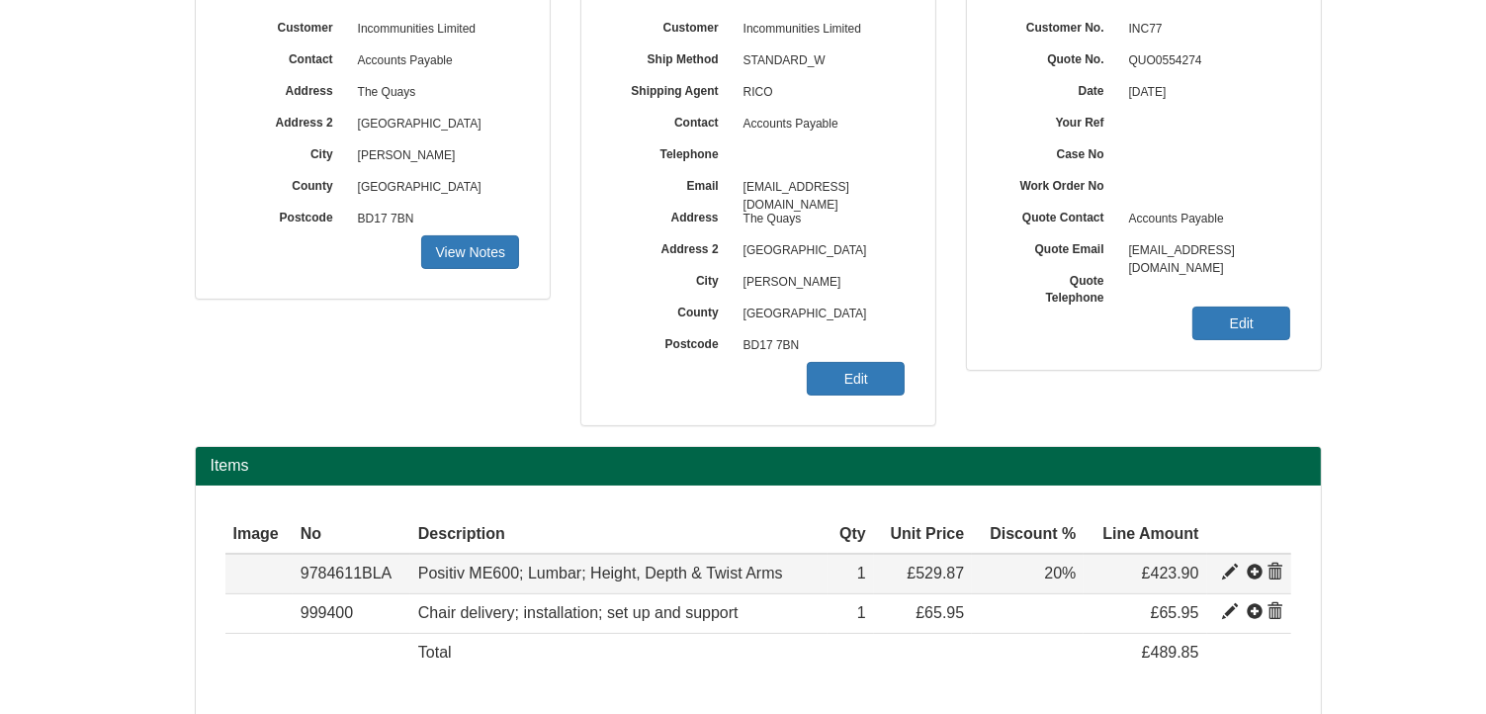
type input "529.87"
type input "1"
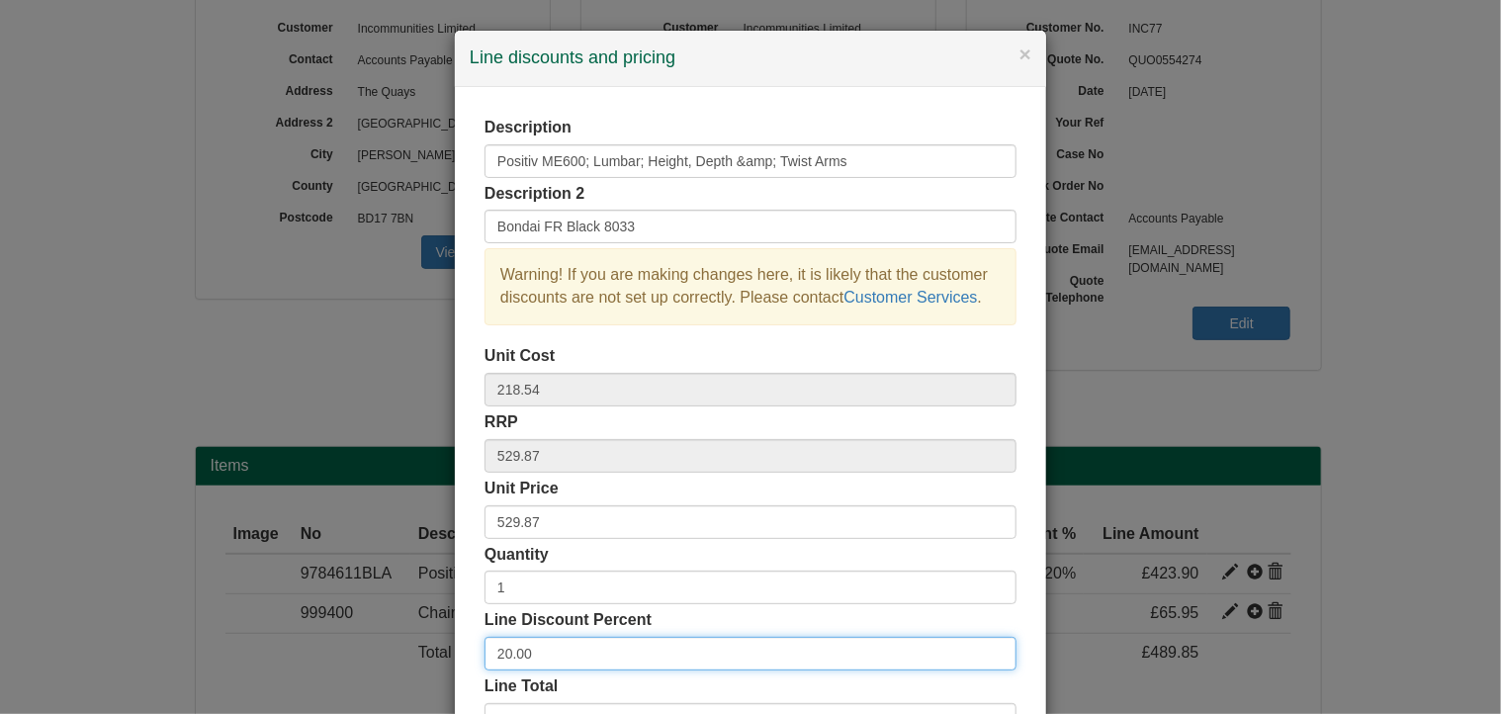
drag, startPoint x: 570, startPoint y: 642, endPoint x: 352, endPoint y: 639, distance: 218.5
click at [352, 639] on div "× Line discounts and pricing Description Positiv ME600; Lumbar; Height, Depth &…" at bounding box center [750, 357] width 1501 height 714
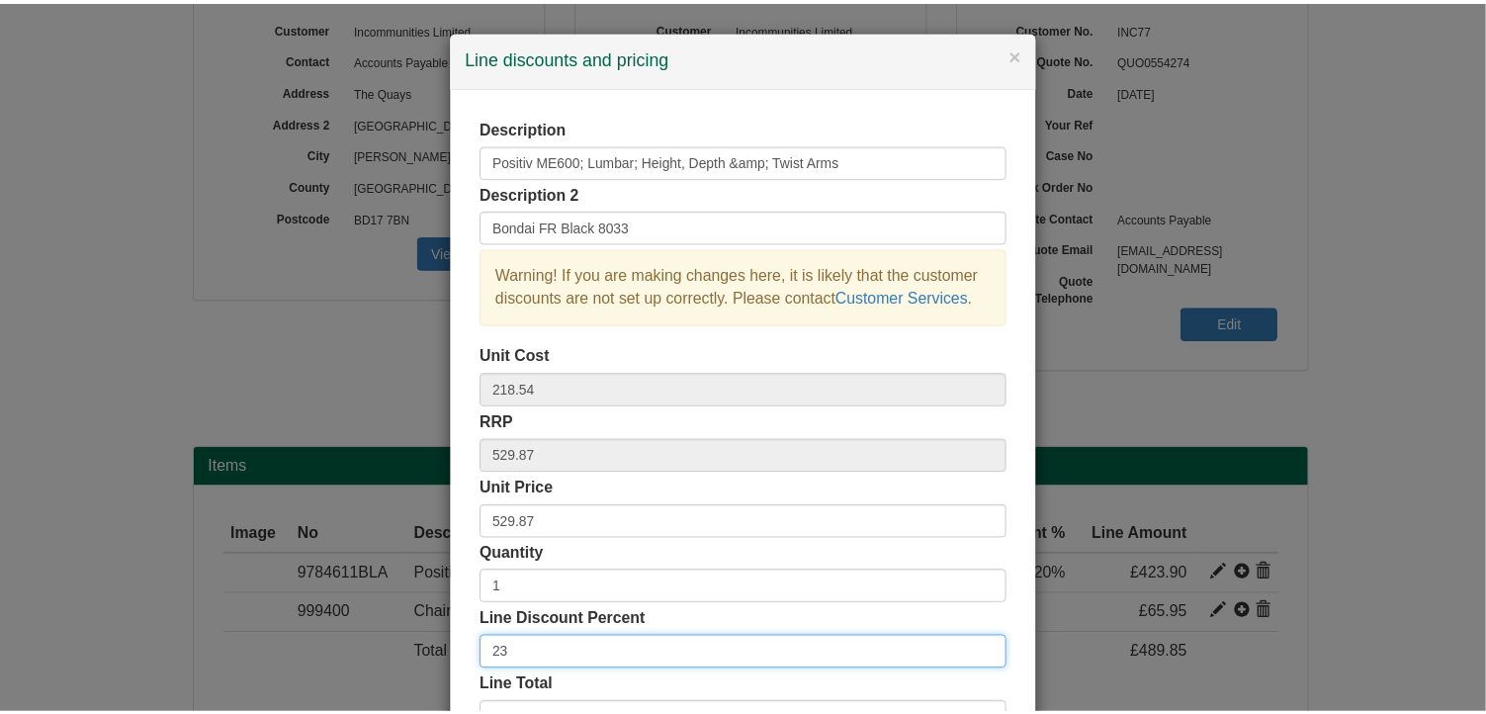
scroll to position [150, 0]
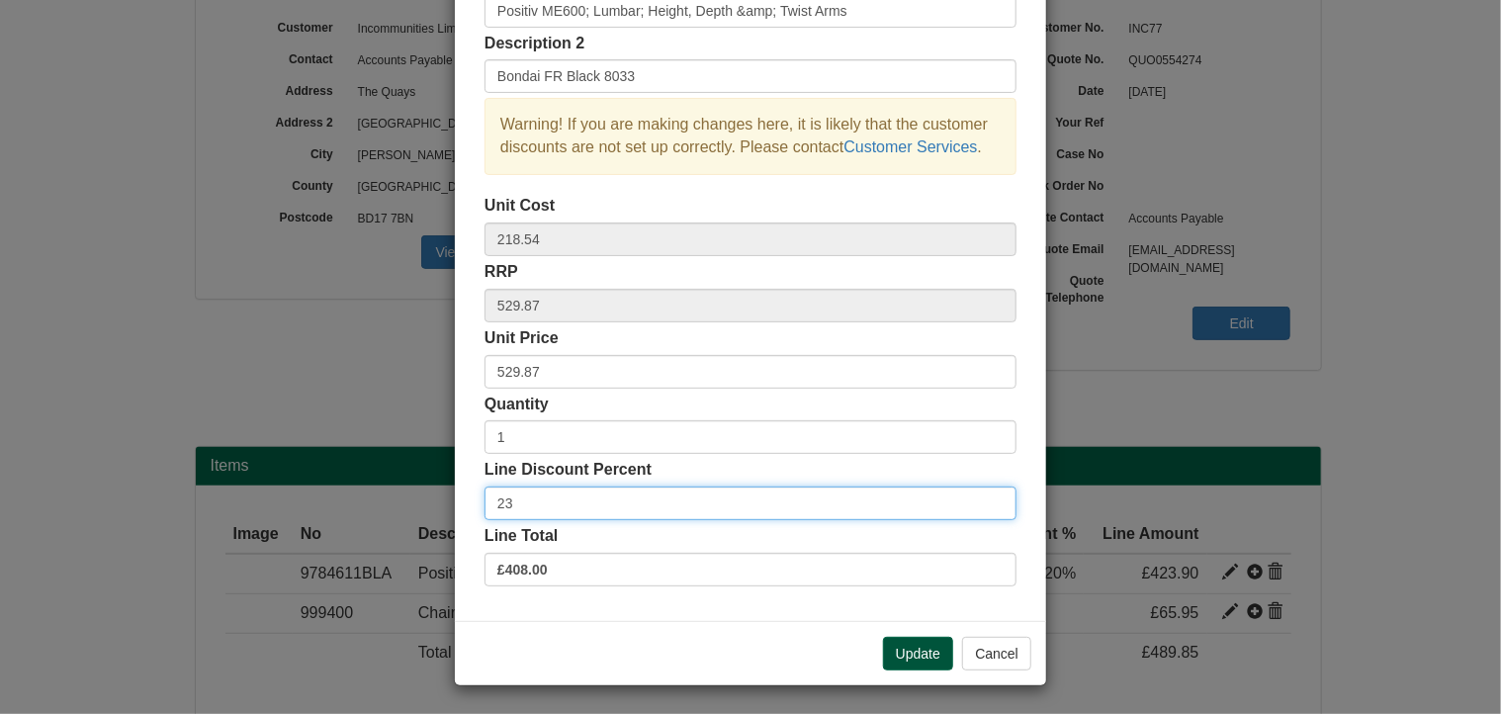
type input "23"
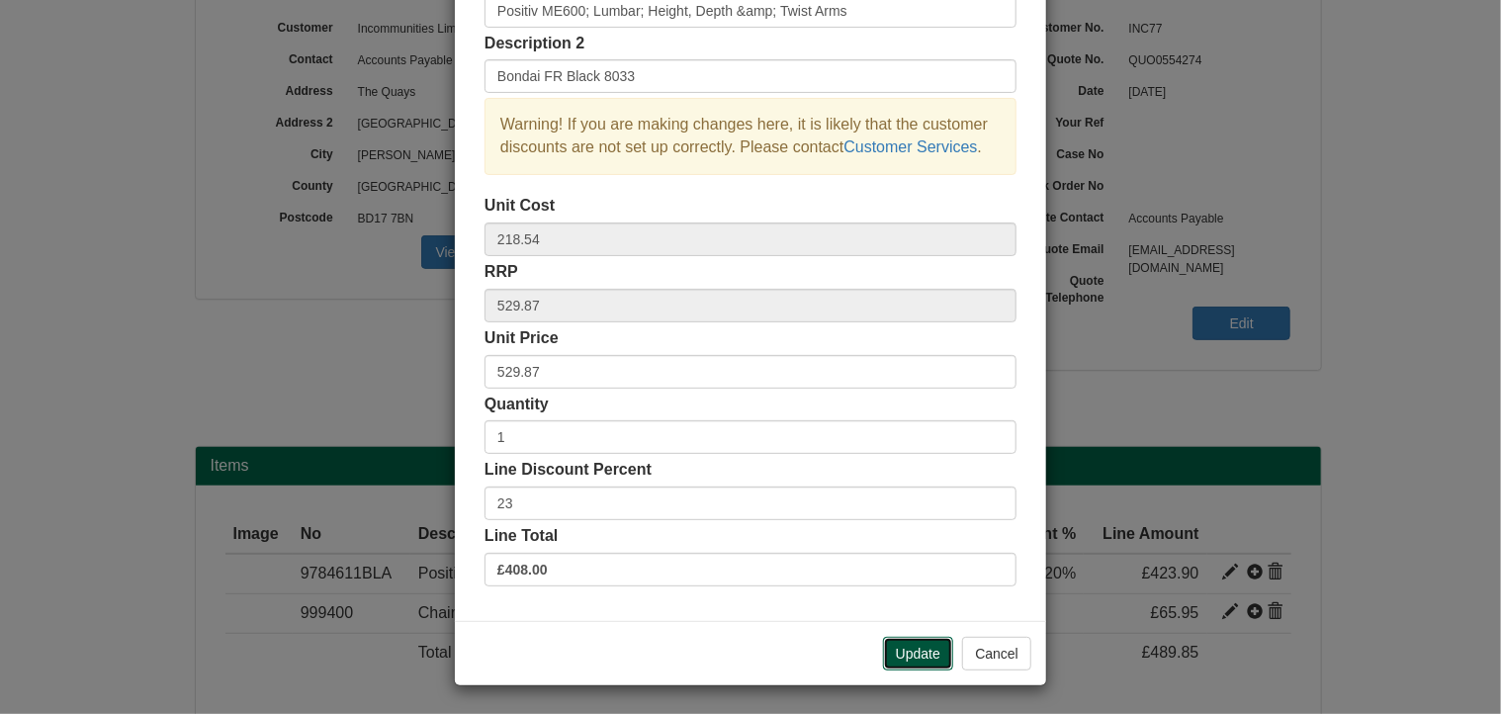
click at [902, 653] on button "Update" at bounding box center [918, 654] width 70 height 34
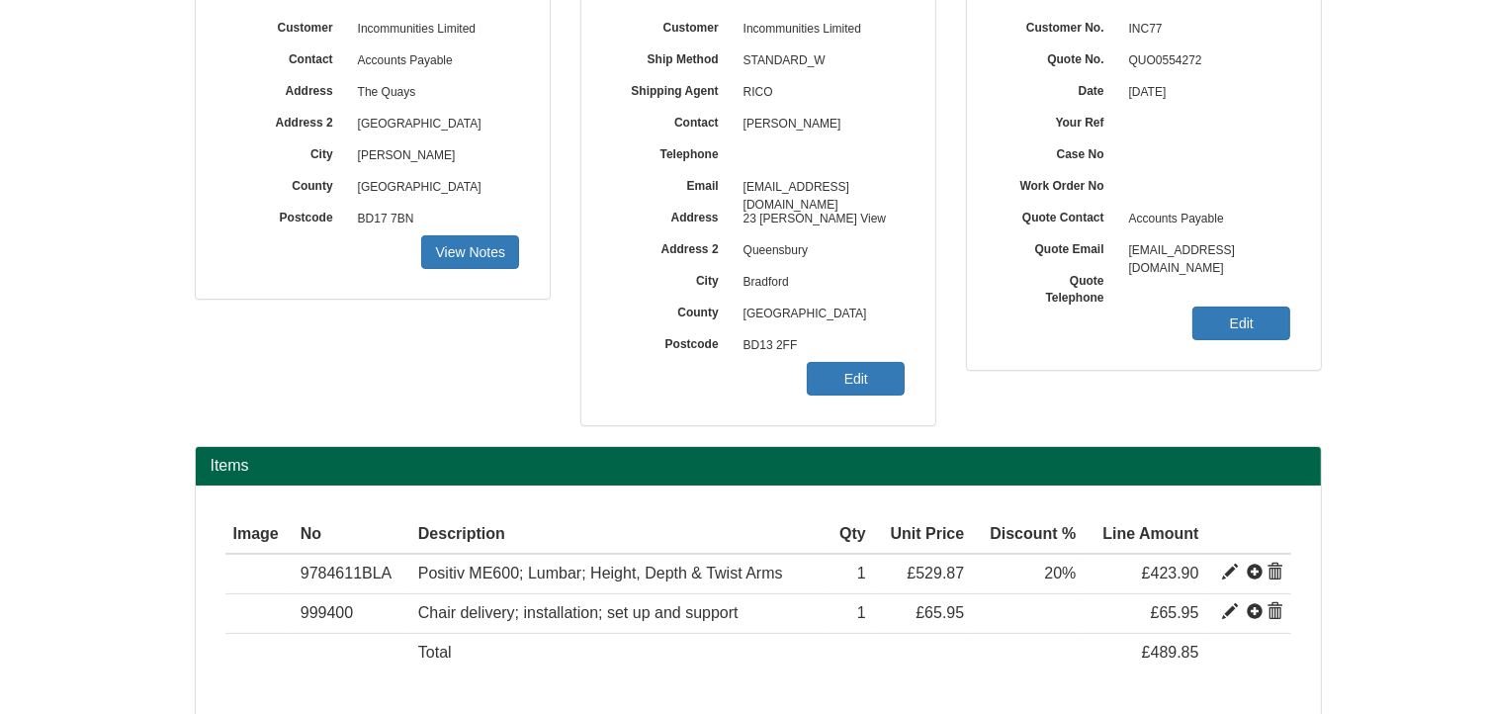
scroll to position [324, 0]
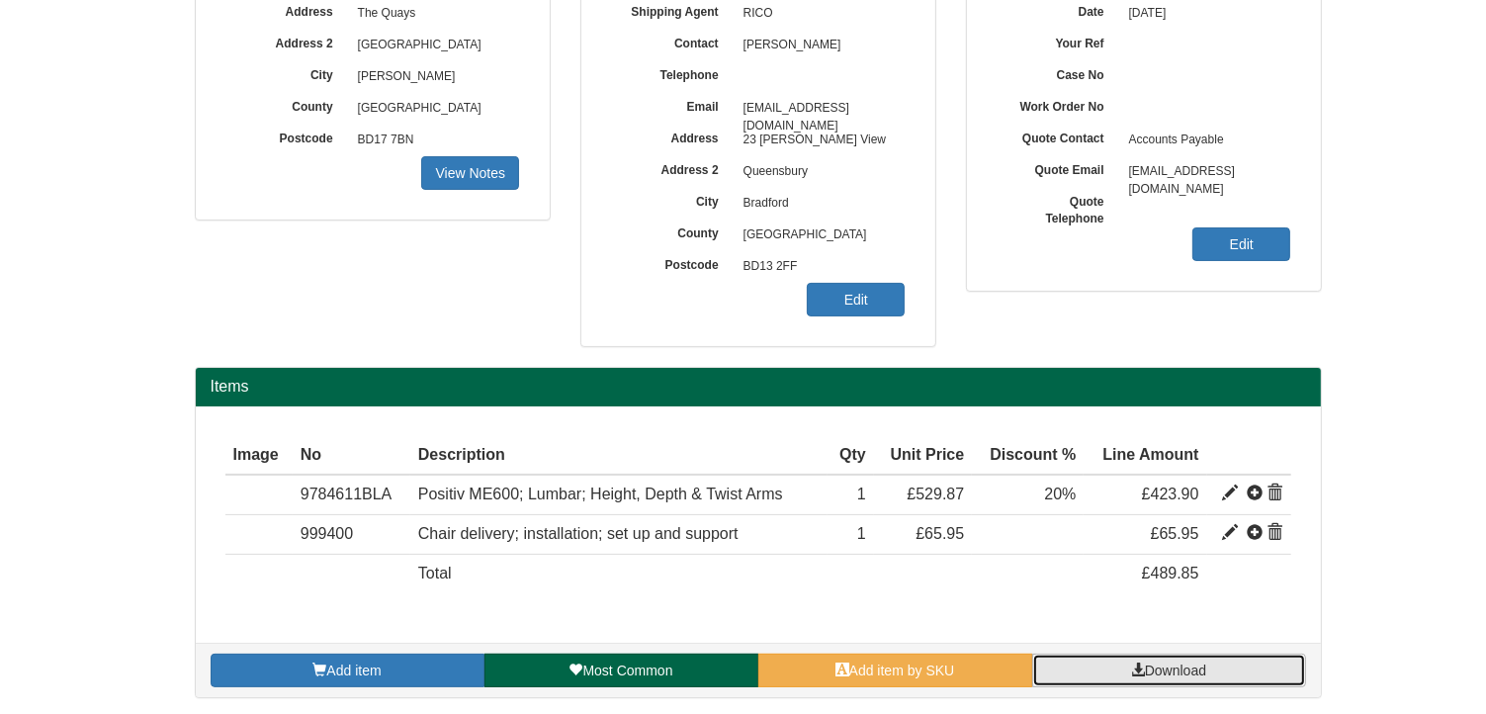
click at [1241, 662] on link "Download" at bounding box center [1169, 670] width 274 height 34
